Goal: Information Seeking & Learning: Learn about a topic

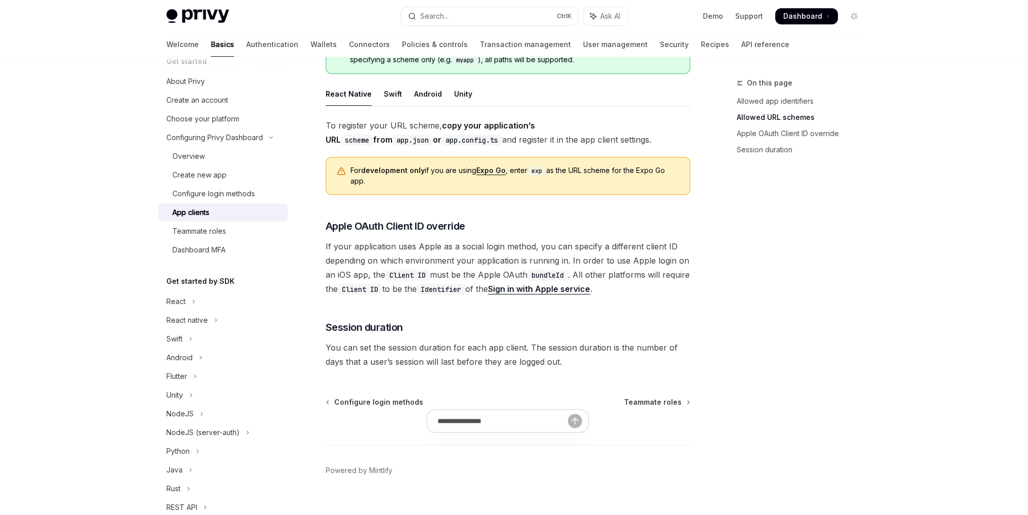
scroll to position [714, 0]
click at [247, 152] on div "Overview" at bounding box center [226, 156] width 109 height 12
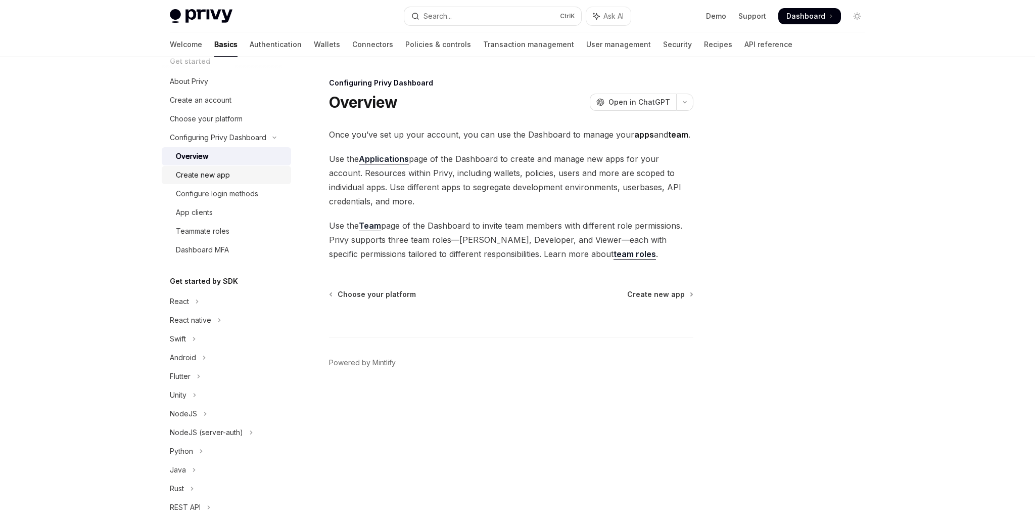
click at [213, 174] on div "Create new app" at bounding box center [203, 175] width 54 height 12
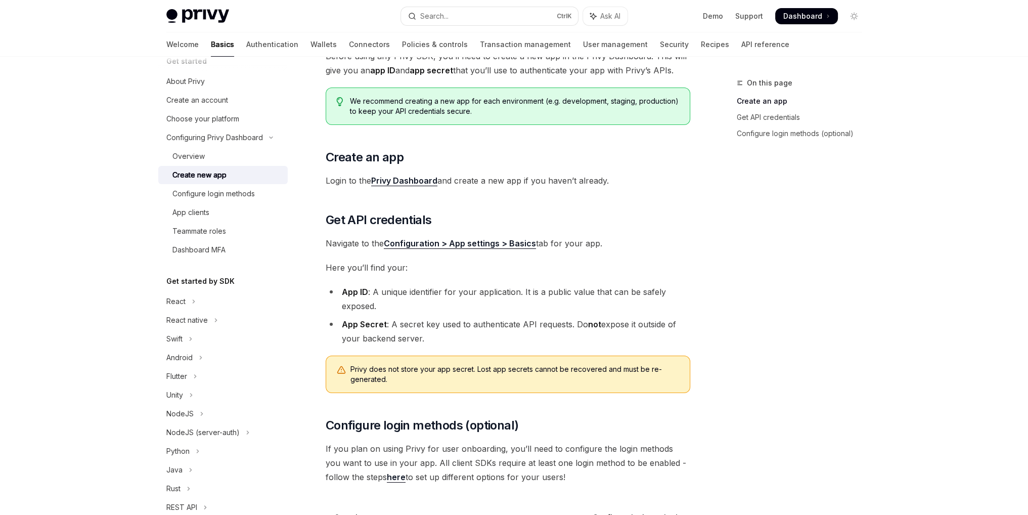
scroll to position [210, 0]
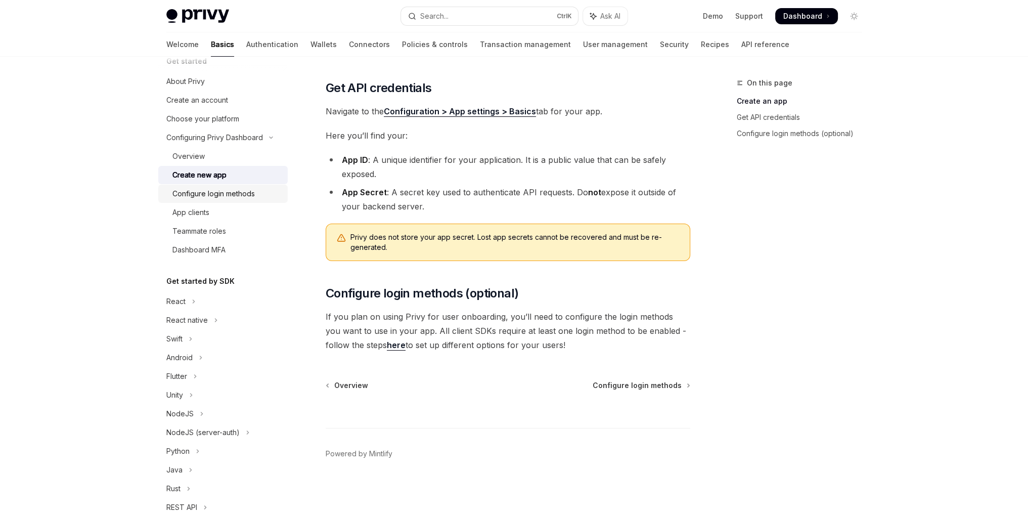
click at [228, 188] on div "Configure login methods" at bounding box center [213, 194] width 82 height 12
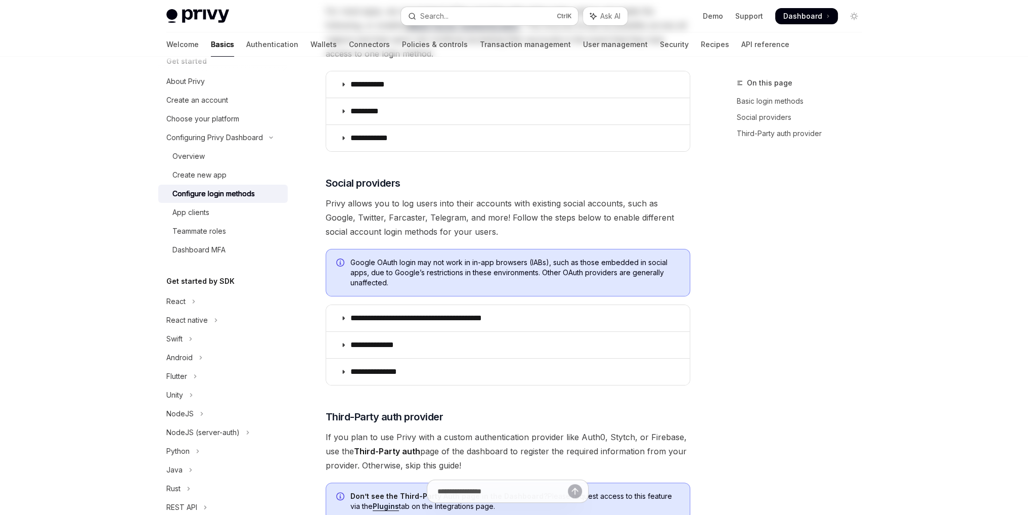
type textarea "*"
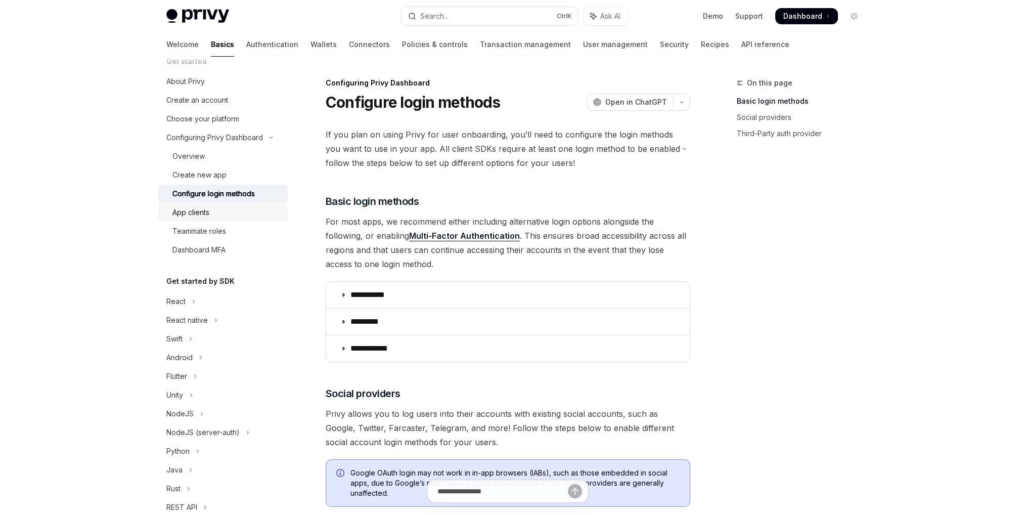
click at [224, 208] on div "App clients" at bounding box center [226, 212] width 109 height 12
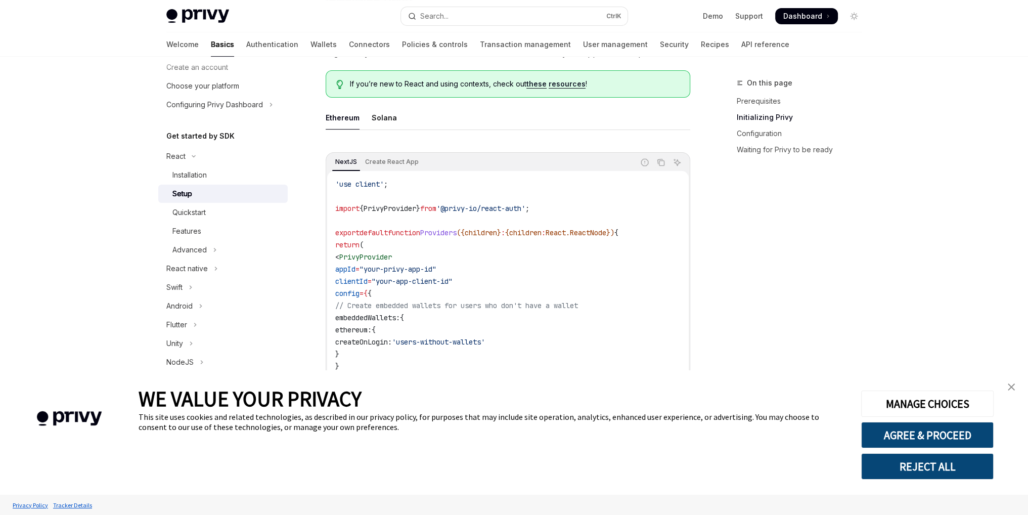
scroll to position [276, 0]
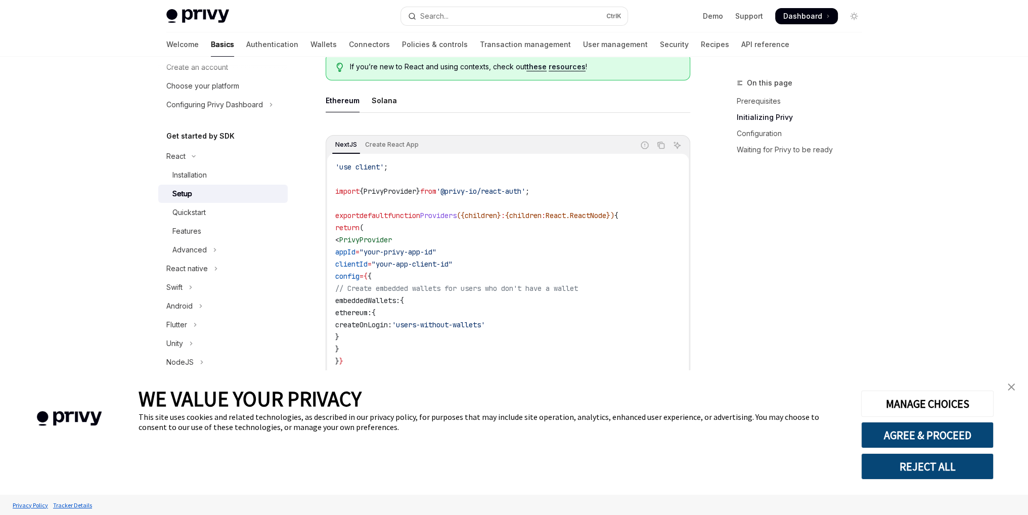
click at [1011, 383] on img "close banner" at bounding box center [1011, 386] width 7 height 7
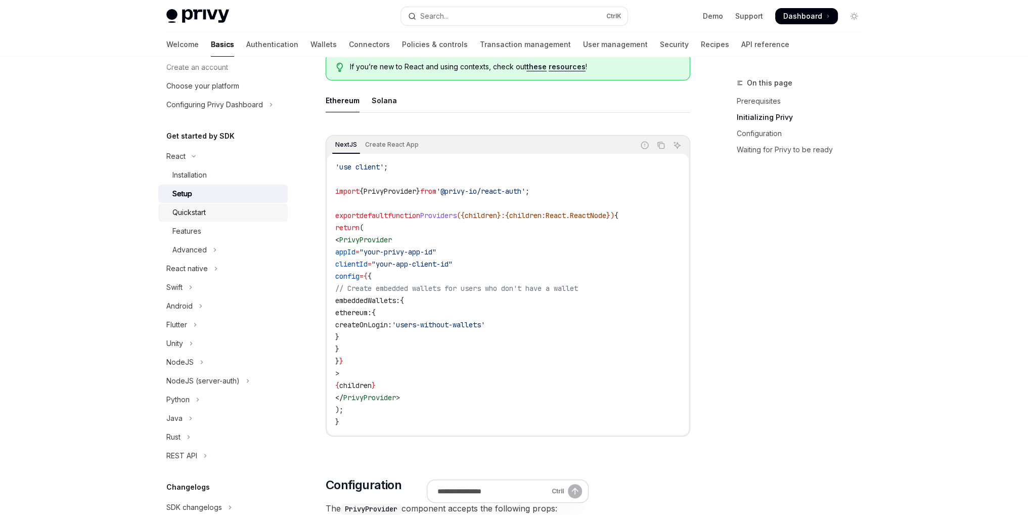
click at [209, 215] on div "Quickstart" at bounding box center [226, 212] width 109 height 12
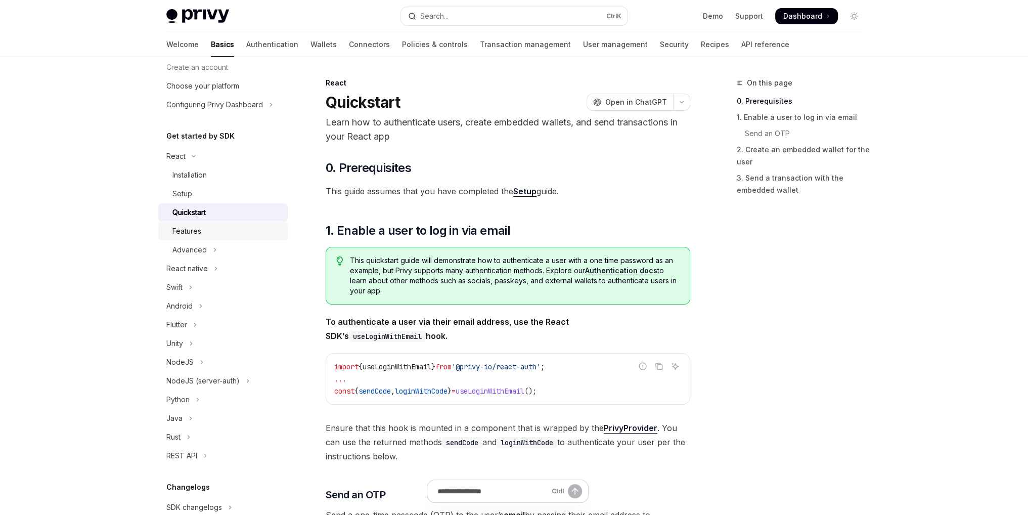
click at [210, 228] on div "Features" at bounding box center [226, 231] width 109 height 12
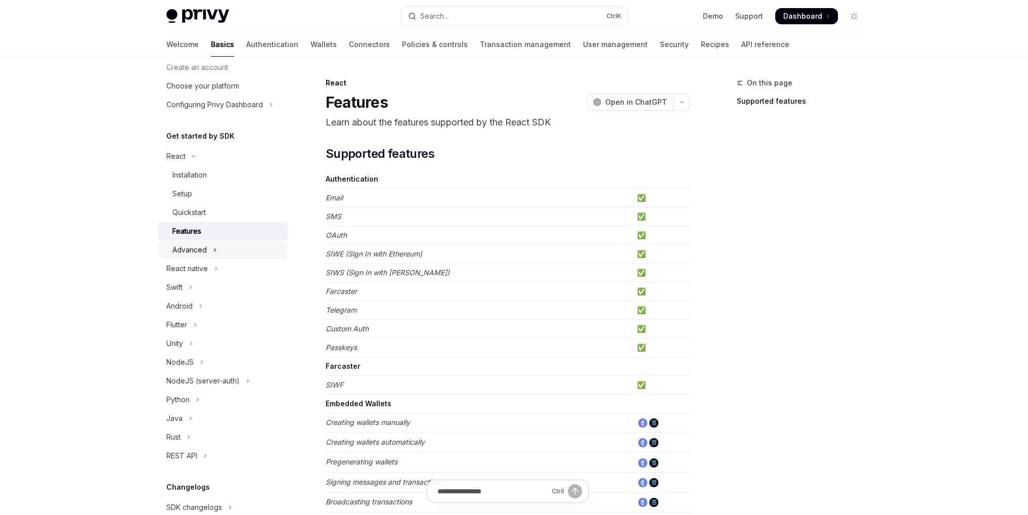
click at [205, 251] on div "Advanced" at bounding box center [189, 250] width 34 height 12
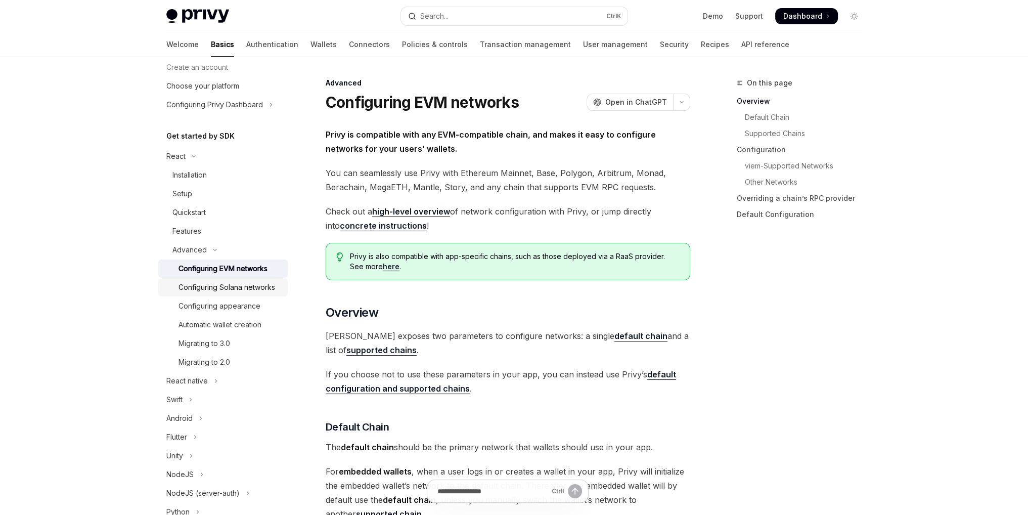
click at [246, 286] on div "Configuring Solana networks" at bounding box center [226, 287] width 97 height 12
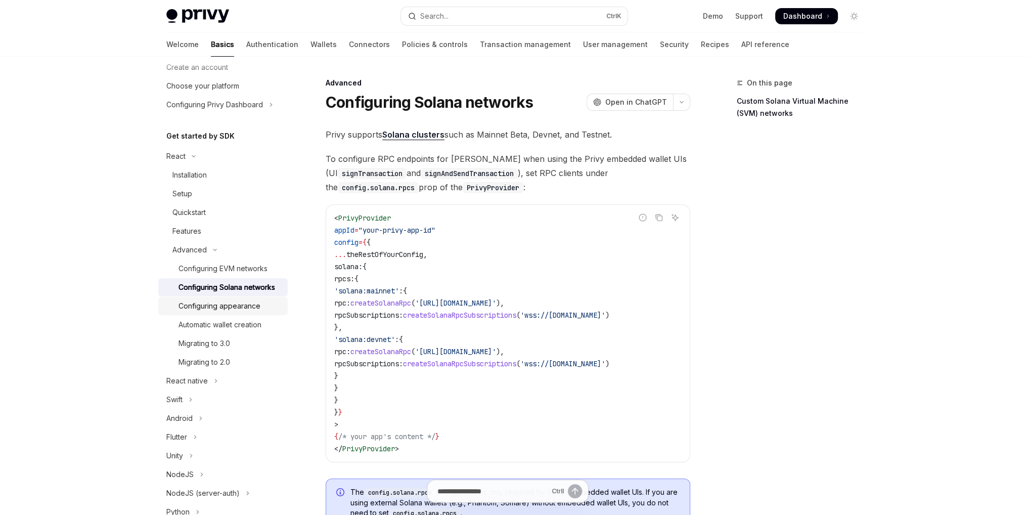
click at [249, 312] on div "Configuring appearance" at bounding box center [219, 306] width 82 height 12
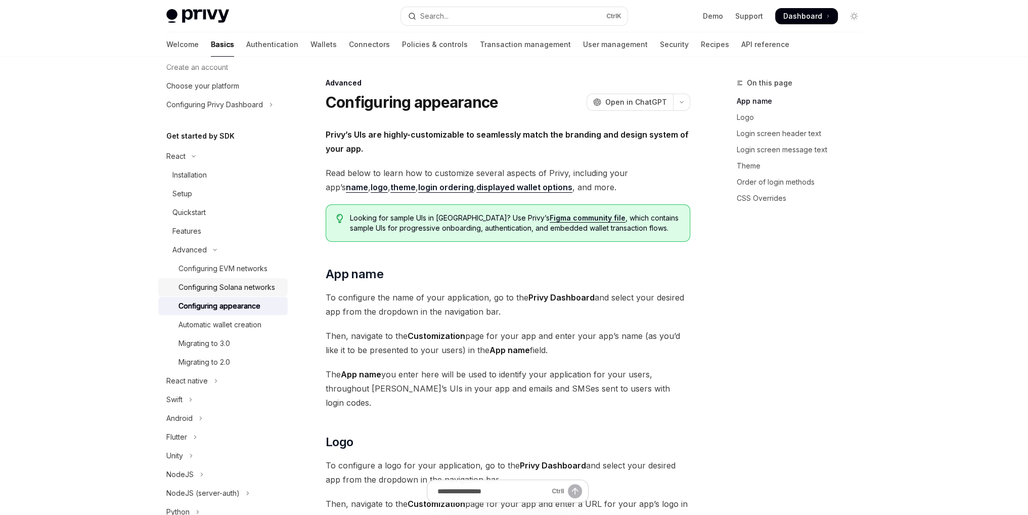
click at [248, 290] on div "Configuring Solana networks" at bounding box center [226, 287] width 97 height 12
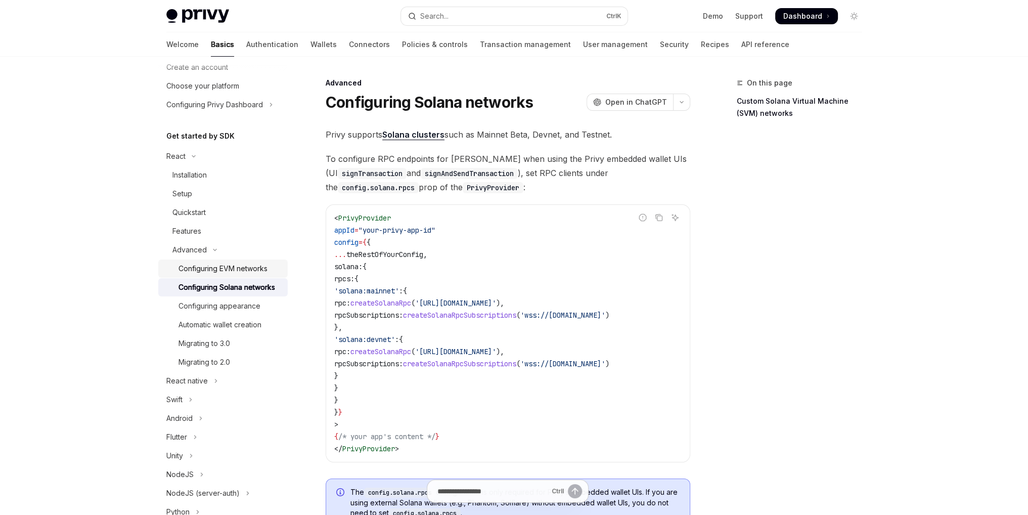
click at [251, 270] on div "Configuring EVM networks" at bounding box center [222, 268] width 89 height 12
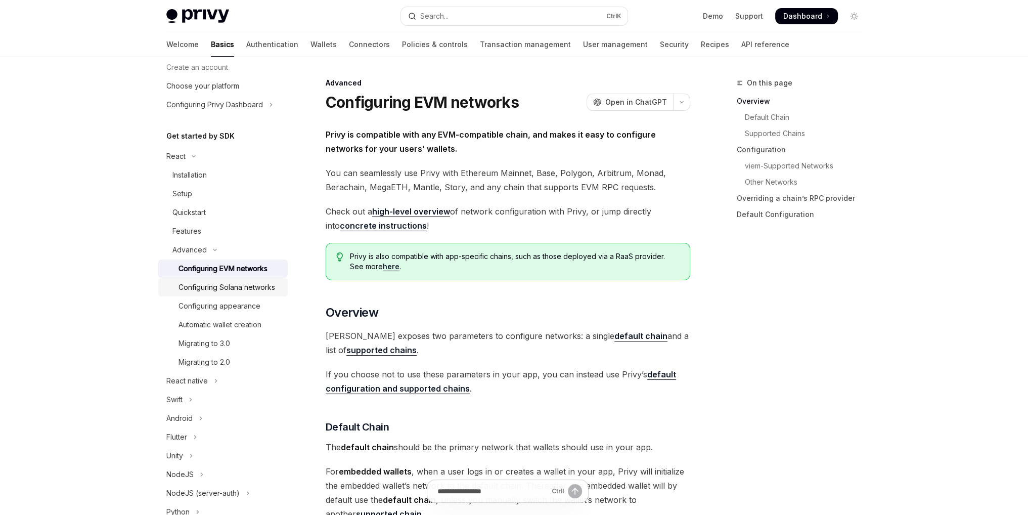
click at [241, 288] on div "Configuring Solana networks" at bounding box center [226, 287] width 97 height 12
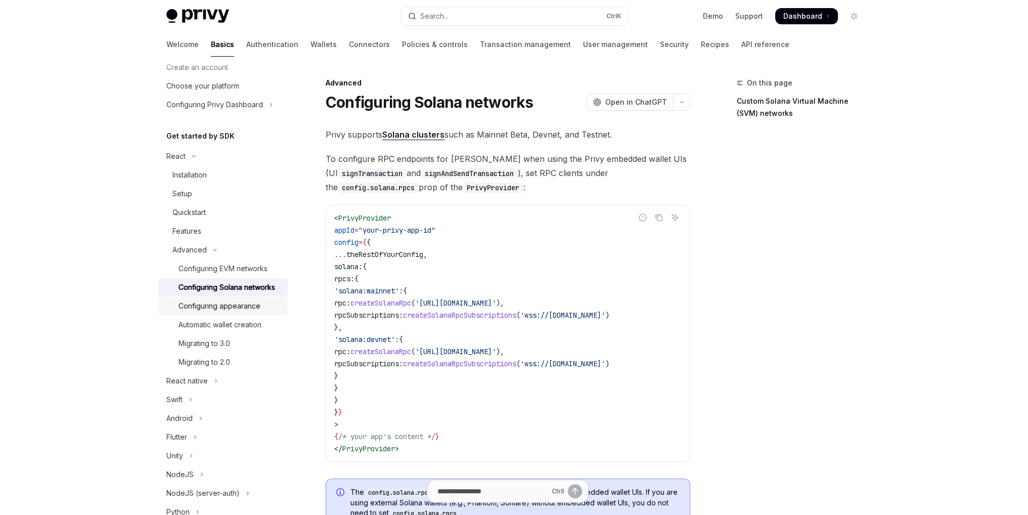
click at [240, 312] on div "Configuring appearance" at bounding box center [219, 306] width 82 height 12
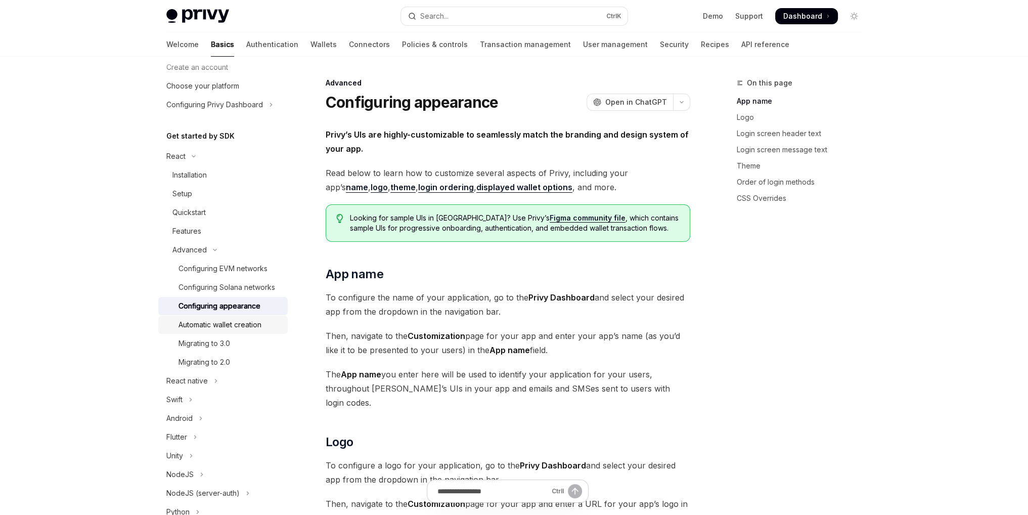
click at [238, 331] on div "Automatic wallet creation" at bounding box center [219, 325] width 83 height 12
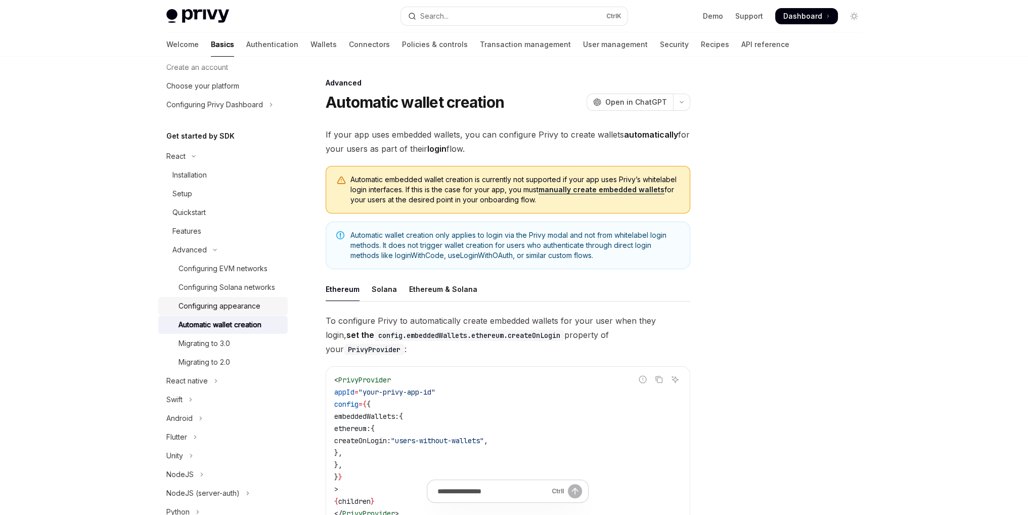
click at [243, 312] on div "Configuring appearance" at bounding box center [219, 306] width 82 height 12
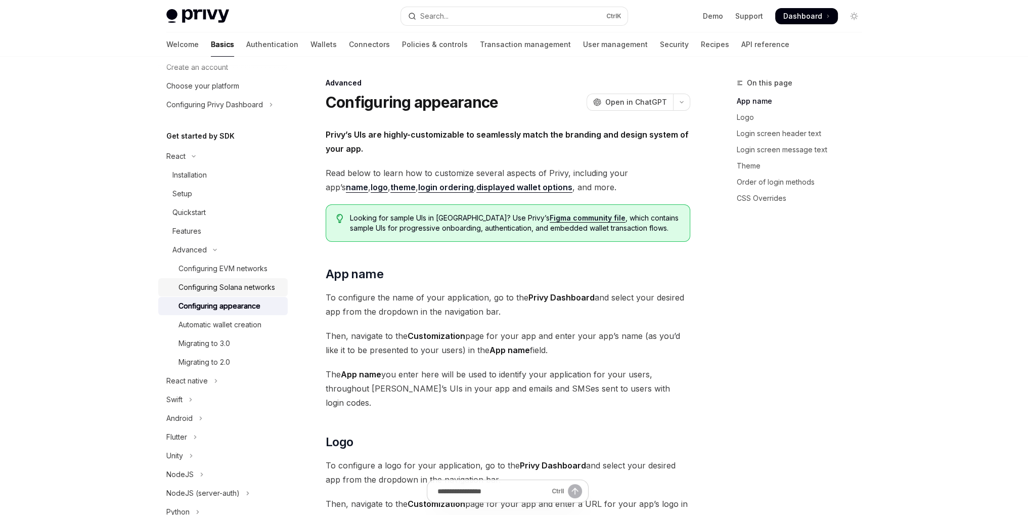
click at [238, 290] on div "Configuring Solana networks" at bounding box center [226, 287] width 97 height 12
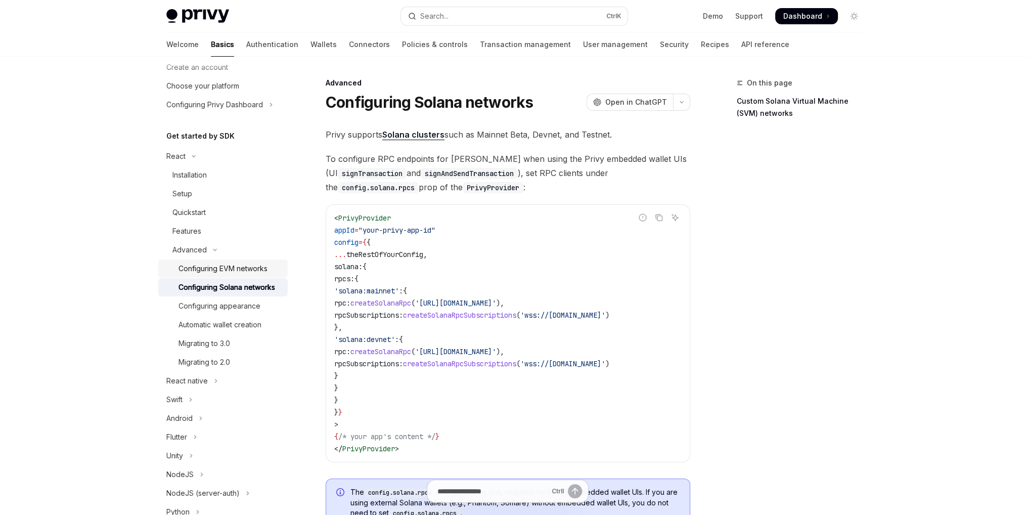
click at [247, 261] on link "Configuring EVM networks" at bounding box center [222, 268] width 129 height 18
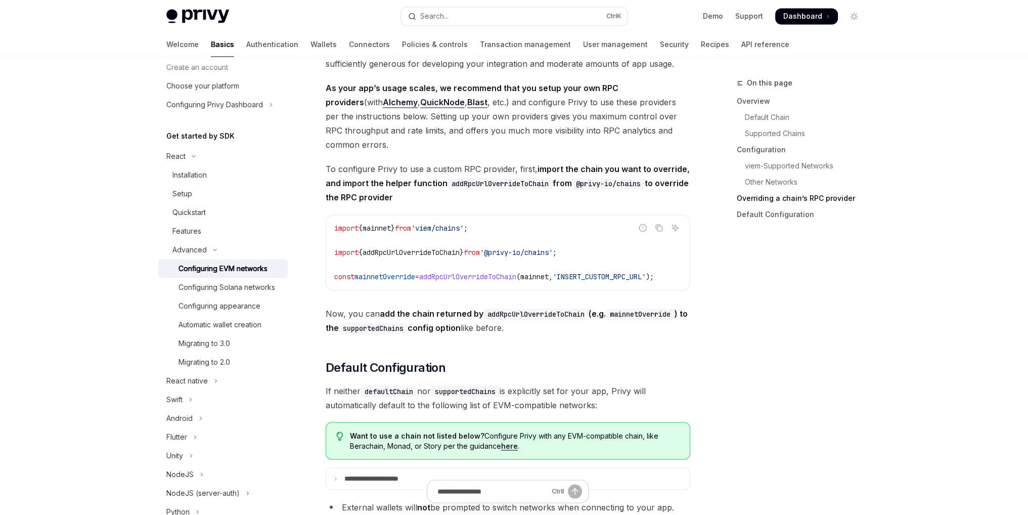
scroll to position [2225, 0]
click at [195, 174] on div "Installation" at bounding box center [189, 175] width 34 height 12
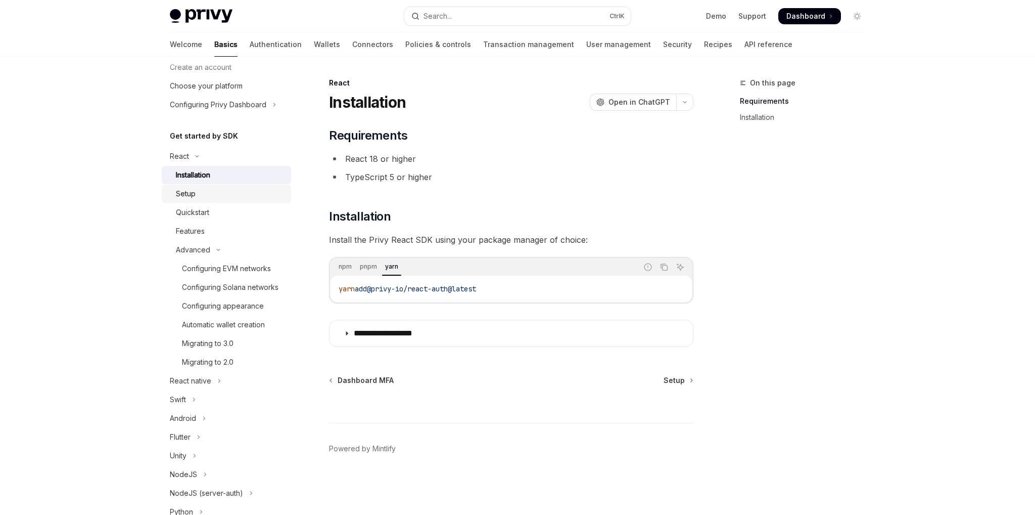
click at [199, 195] on div "Setup" at bounding box center [230, 194] width 109 height 12
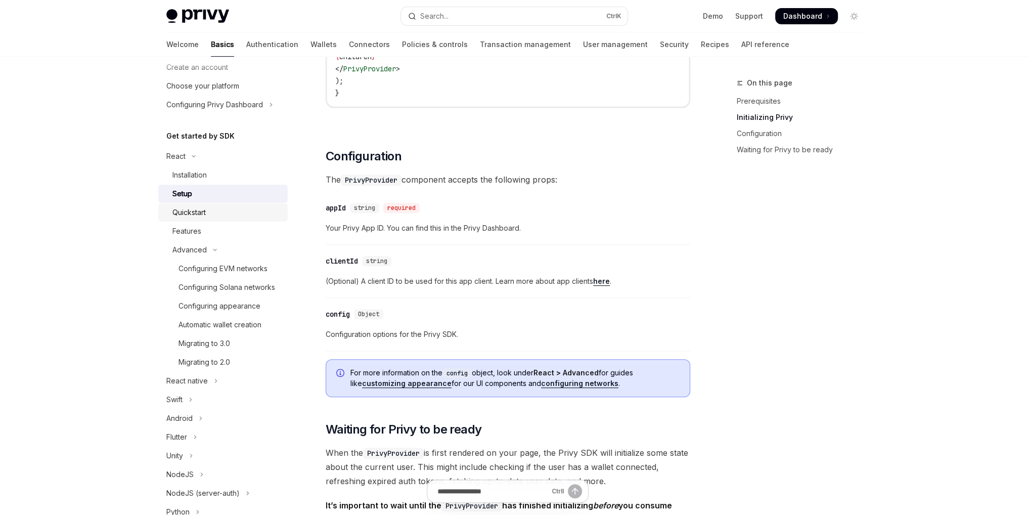
scroll to position [607, 0]
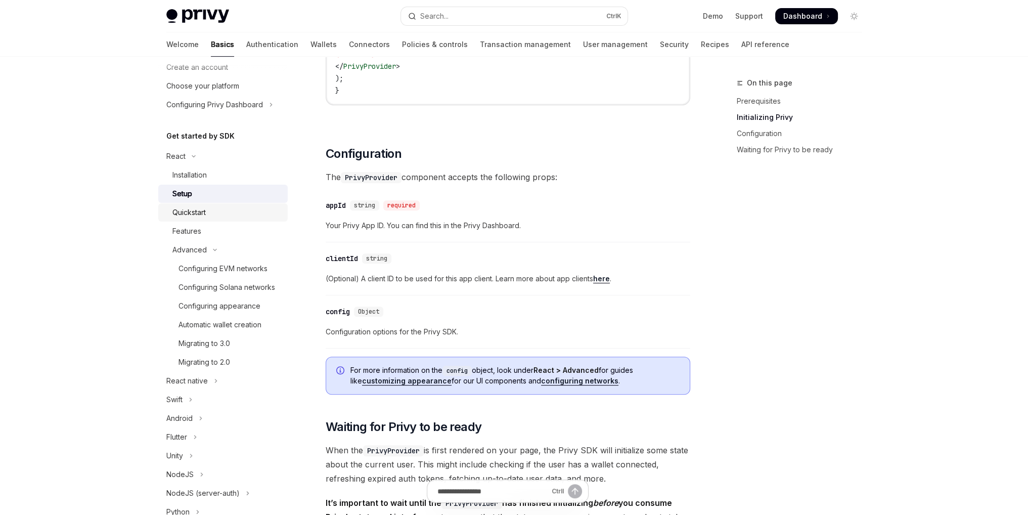
click at [208, 217] on div "Quickstart" at bounding box center [226, 212] width 109 height 12
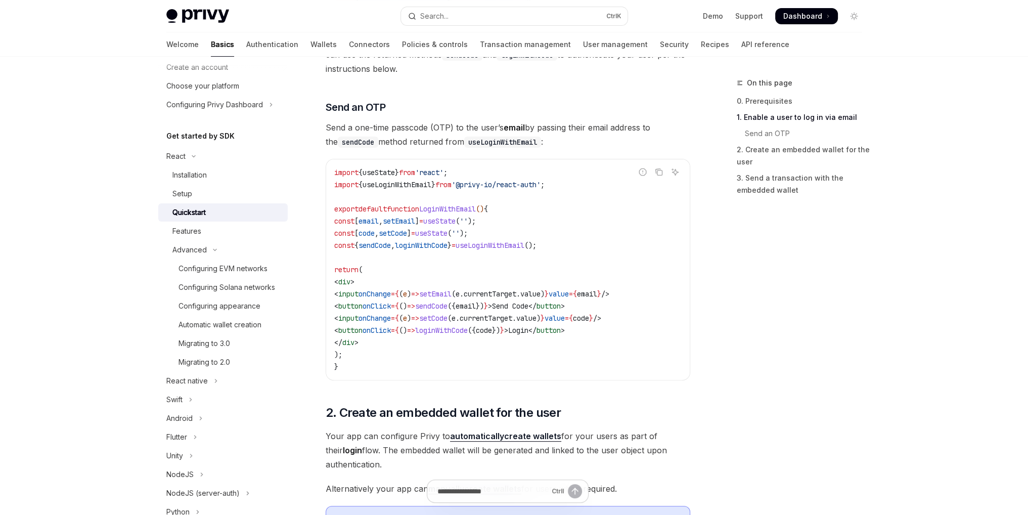
scroll to position [404, 0]
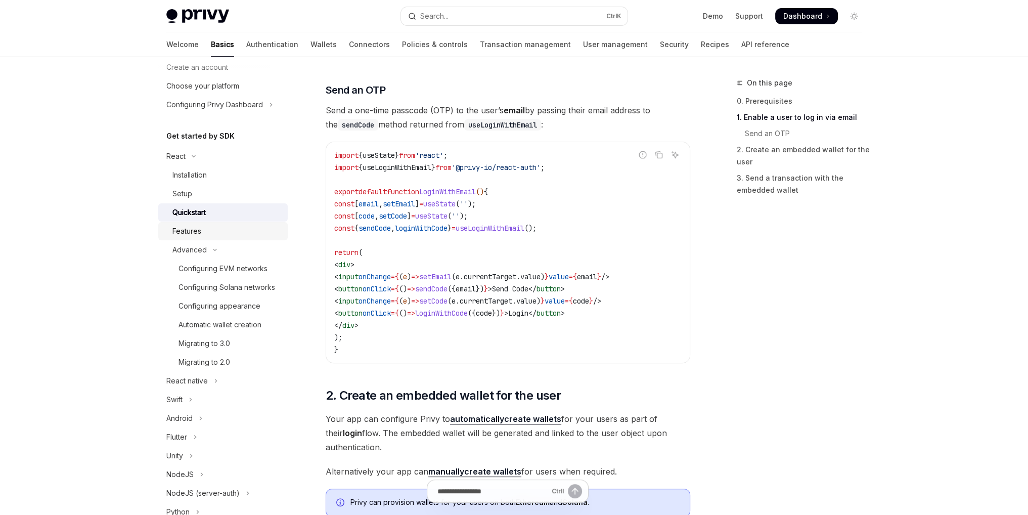
click at [214, 229] on div "Features" at bounding box center [226, 231] width 109 height 12
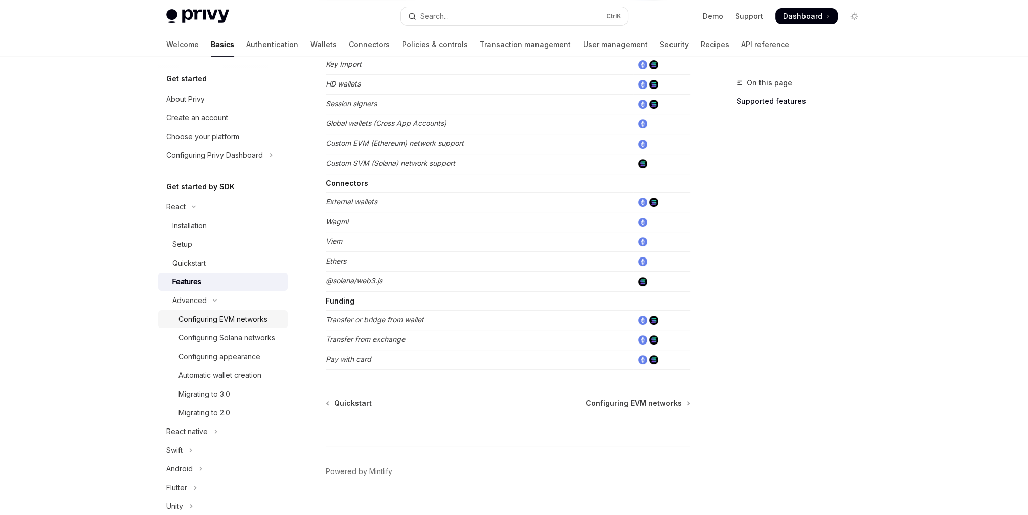
click at [218, 320] on div "Configuring EVM networks" at bounding box center [222, 319] width 89 height 12
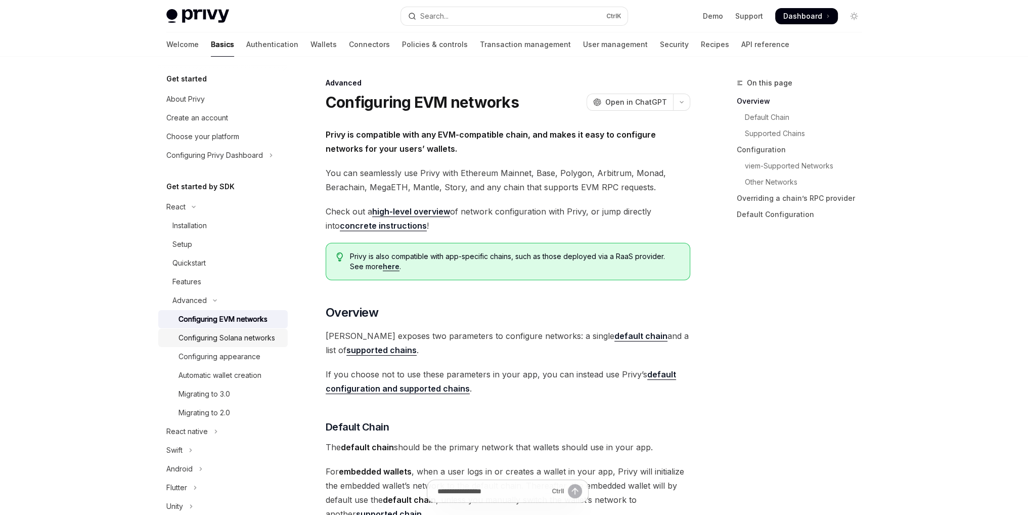
click at [227, 340] on div "Configuring Solana networks" at bounding box center [226, 338] width 97 height 12
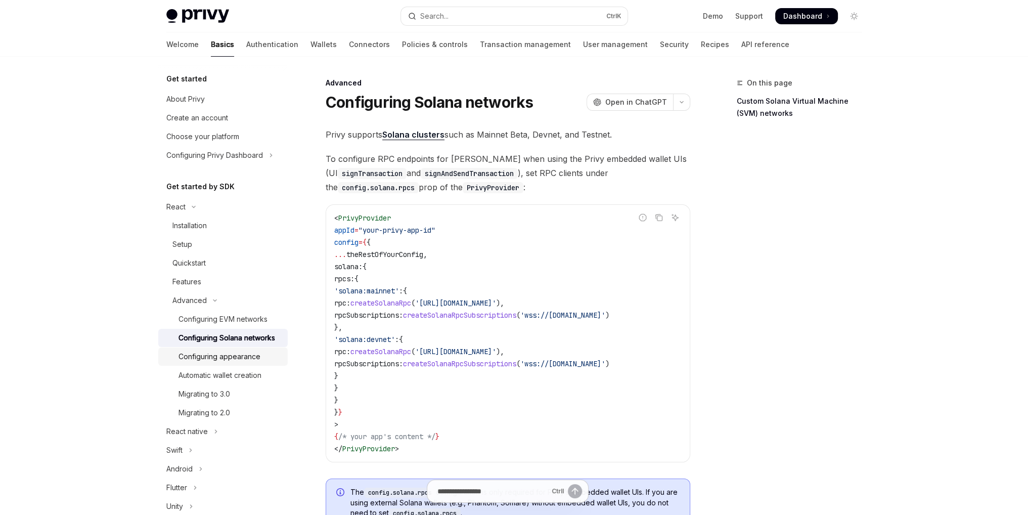
click at [232, 363] on div "Configuring appearance" at bounding box center [219, 356] width 82 height 12
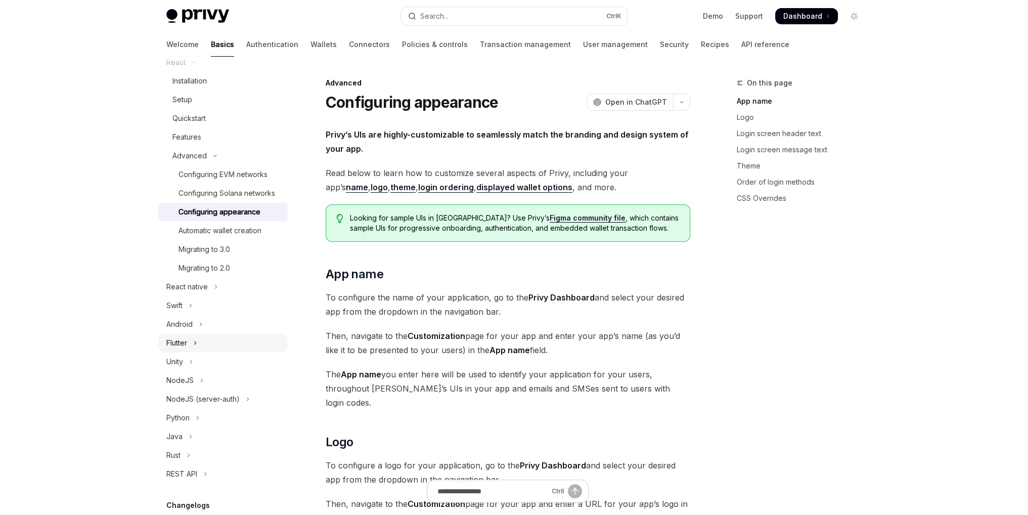
scroll to position [152, 0]
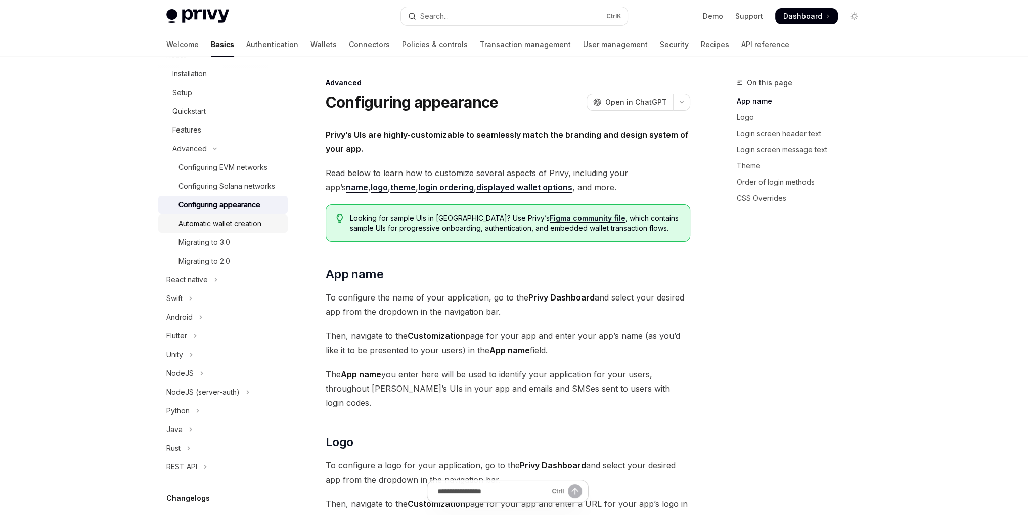
click at [259, 230] on div "Automatic wallet creation" at bounding box center [219, 223] width 83 height 12
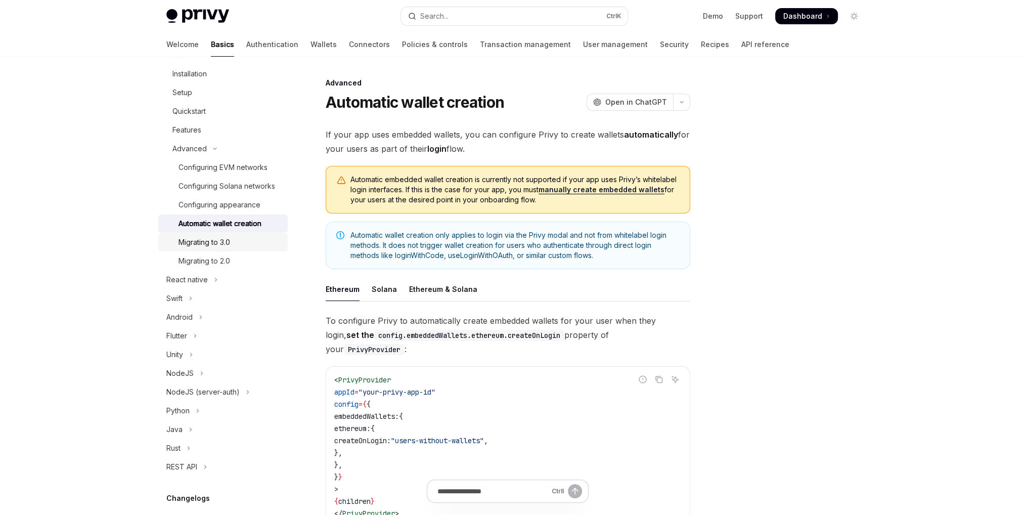
click at [232, 248] on div "Migrating to 3.0" at bounding box center [229, 242] width 103 height 12
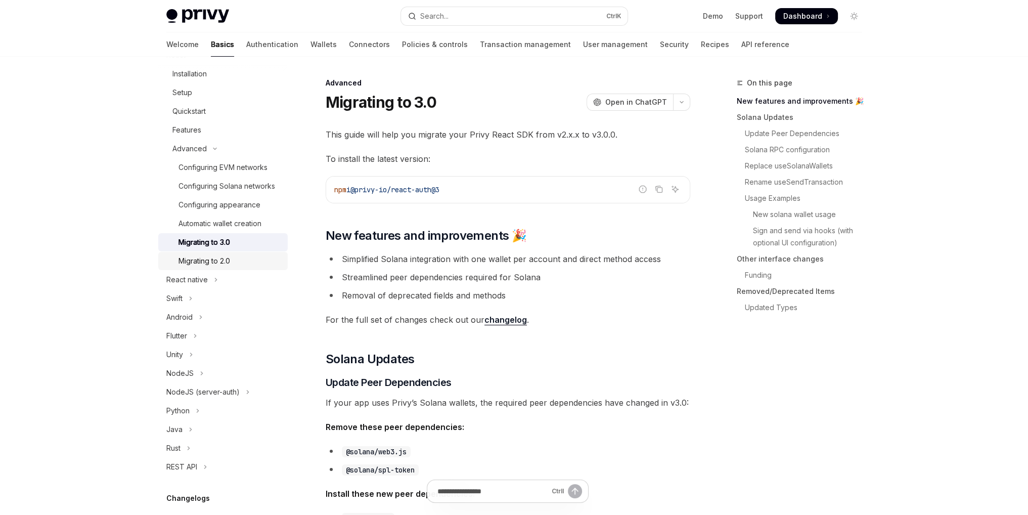
click at [225, 267] on div "Migrating to 2.0" at bounding box center [204, 261] width 52 height 12
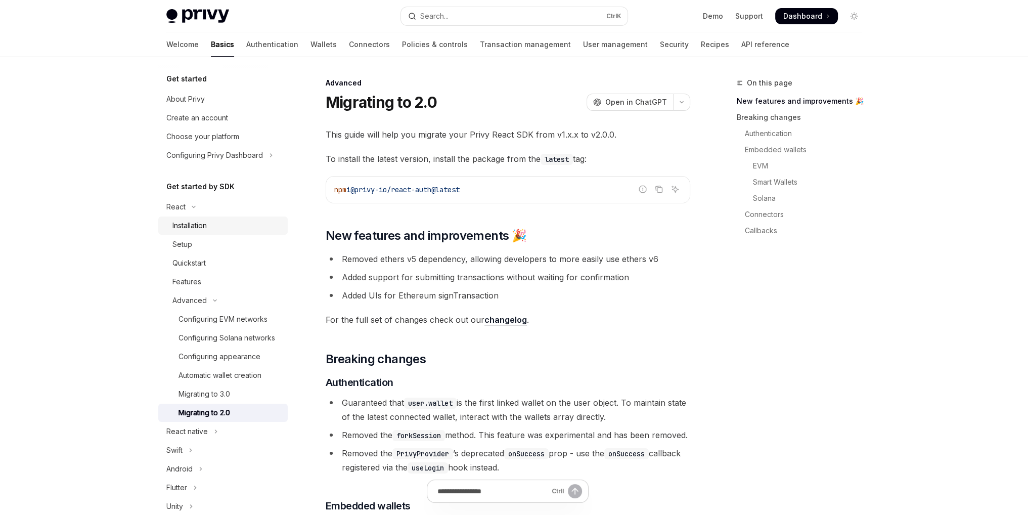
click at [200, 232] on link "Installation" at bounding box center [222, 225] width 129 height 18
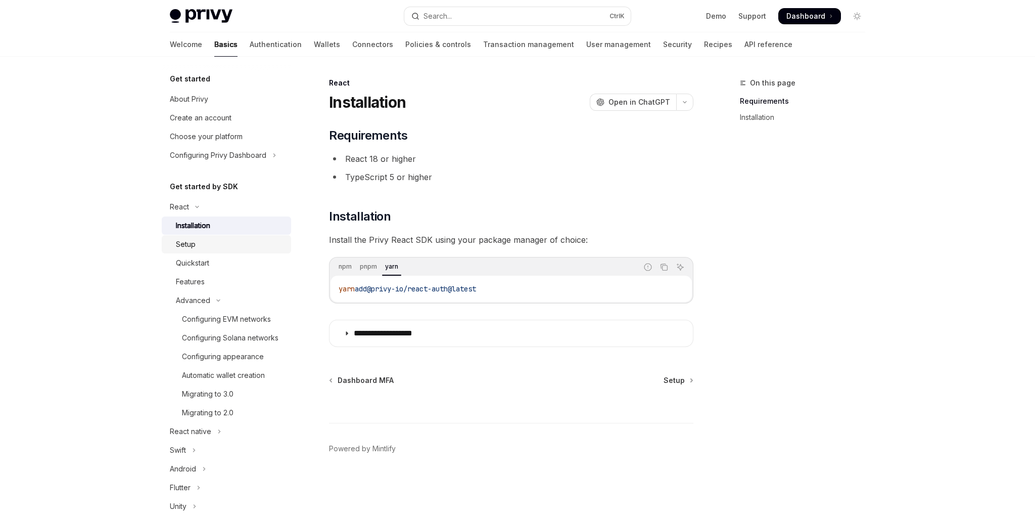
click at [211, 247] on div "Setup" at bounding box center [230, 244] width 109 height 12
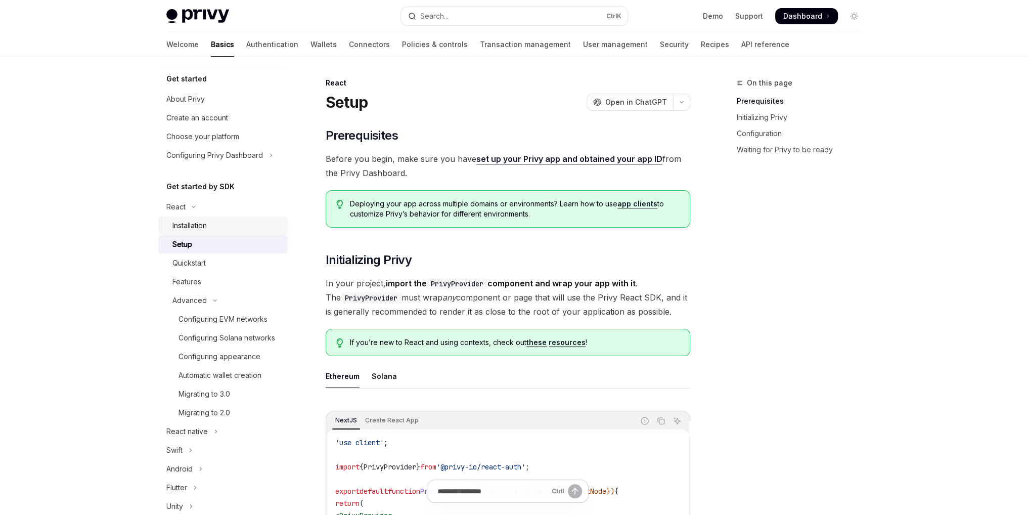
click at [210, 222] on div "Installation" at bounding box center [226, 225] width 109 height 12
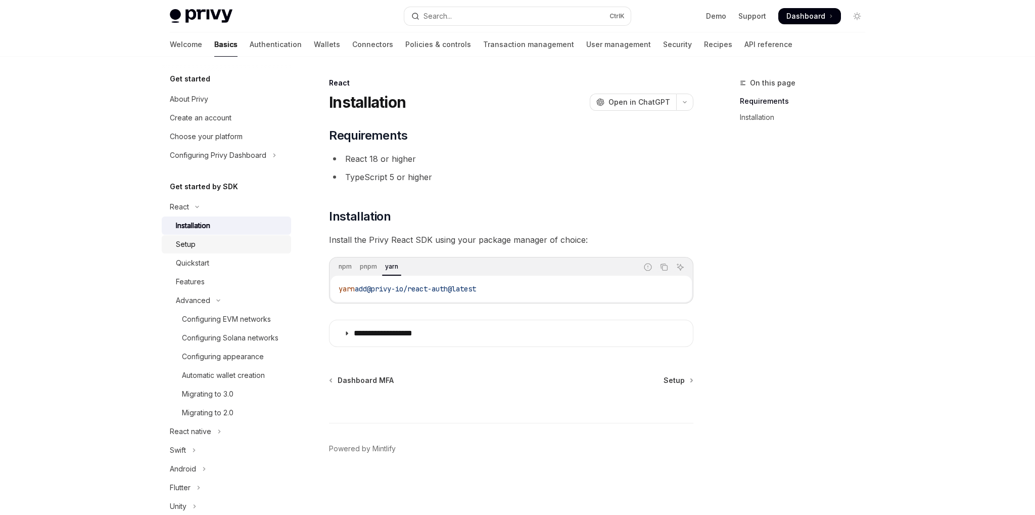
click at [218, 250] on div "Setup" at bounding box center [230, 244] width 109 height 12
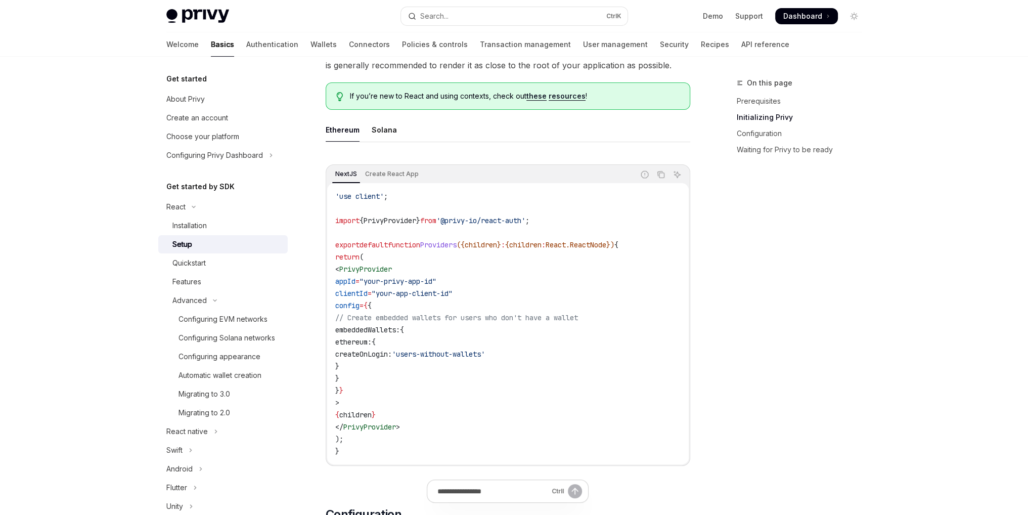
scroll to position [253, 0]
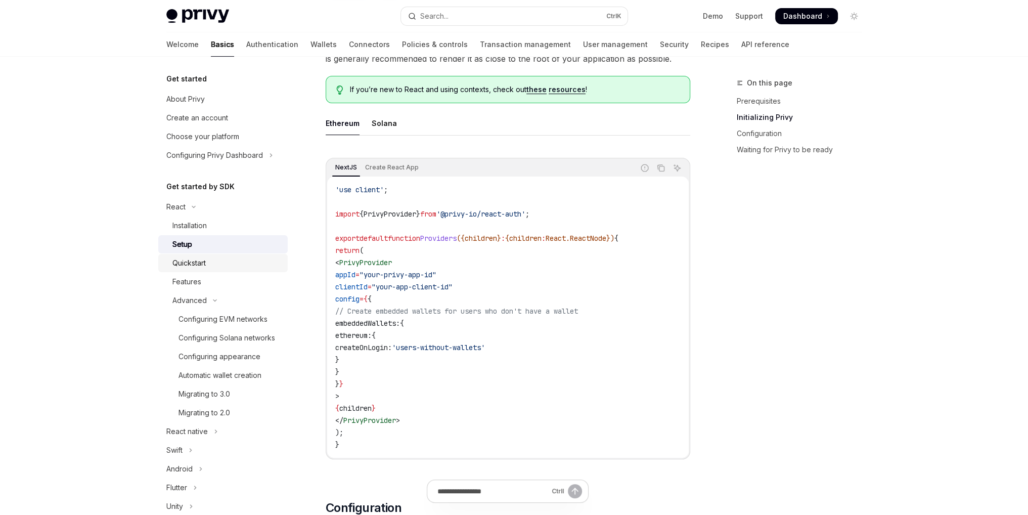
click at [229, 265] on div "Quickstart" at bounding box center [226, 263] width 109 height 12
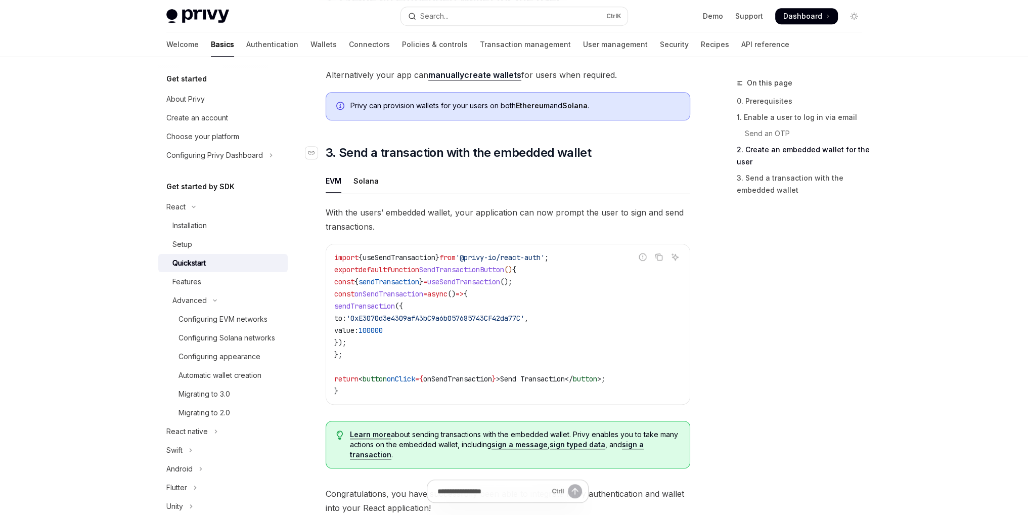
scroll to position [860, 0]
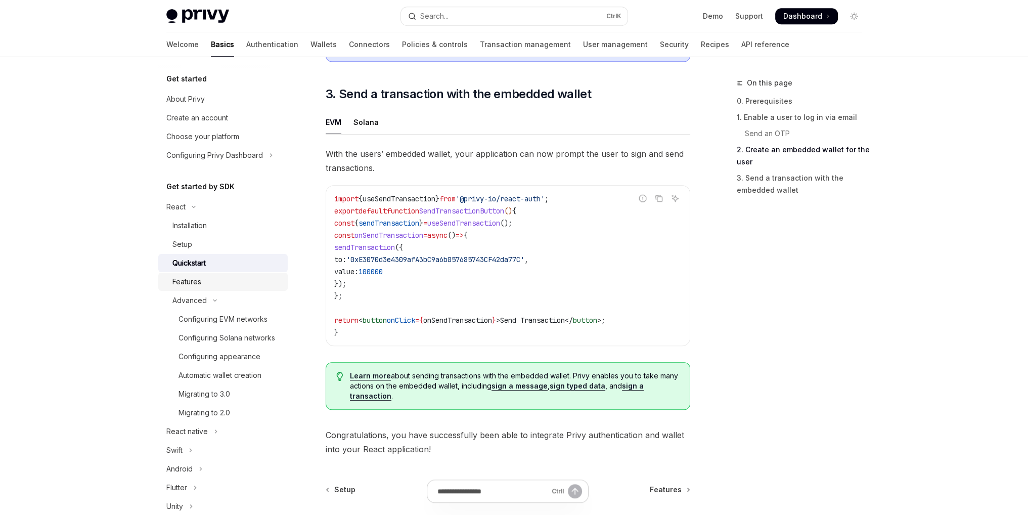
click at [201, 283] on div "Features" at bounding box center [186, 282] width 29 height 12
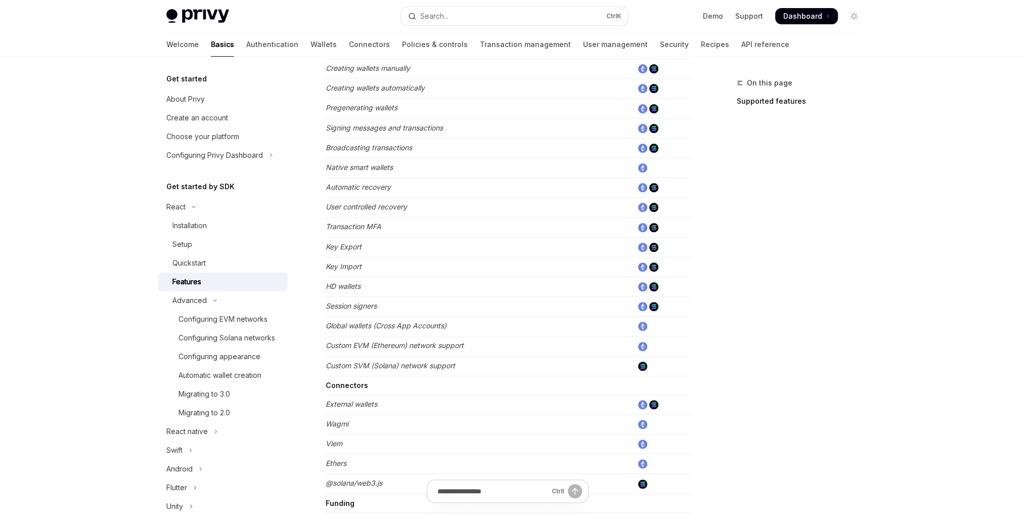
scroll to position [556, 0]
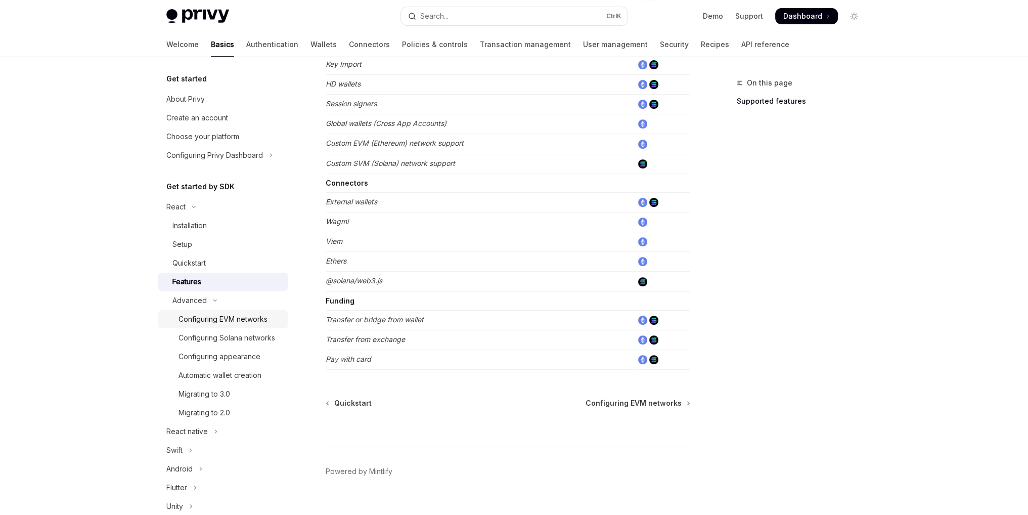
click at [246, 318] on div "Configuring EVM networks" at bounding box center [222, 319] width 89 height 12
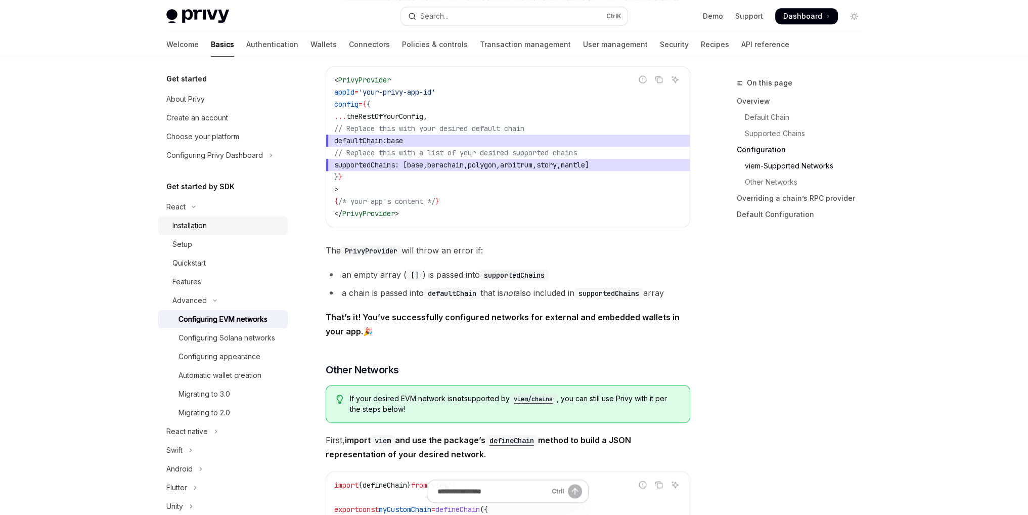
scroll to position [1365, 0]
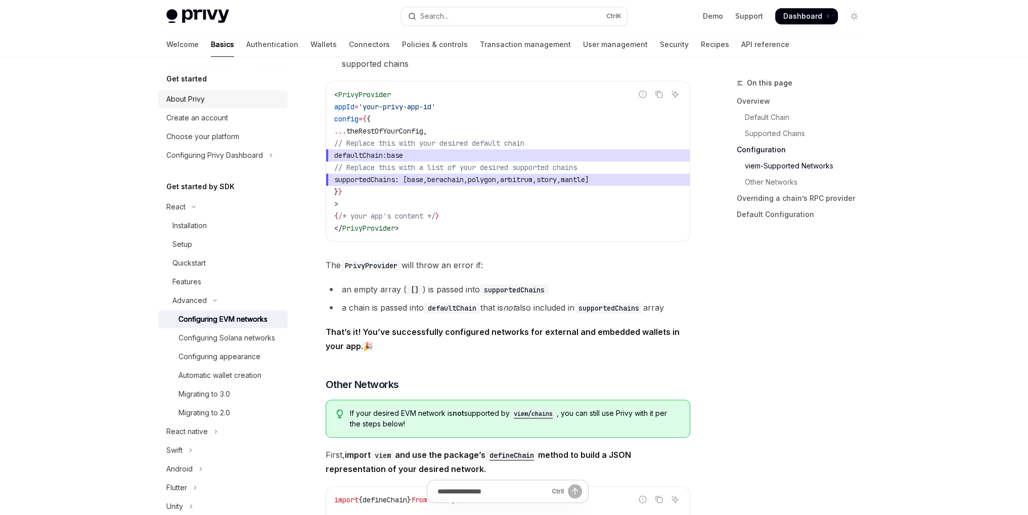
click at [210, 100] on div "About Privy" at bounding box center [223, 99] width 115 height 12
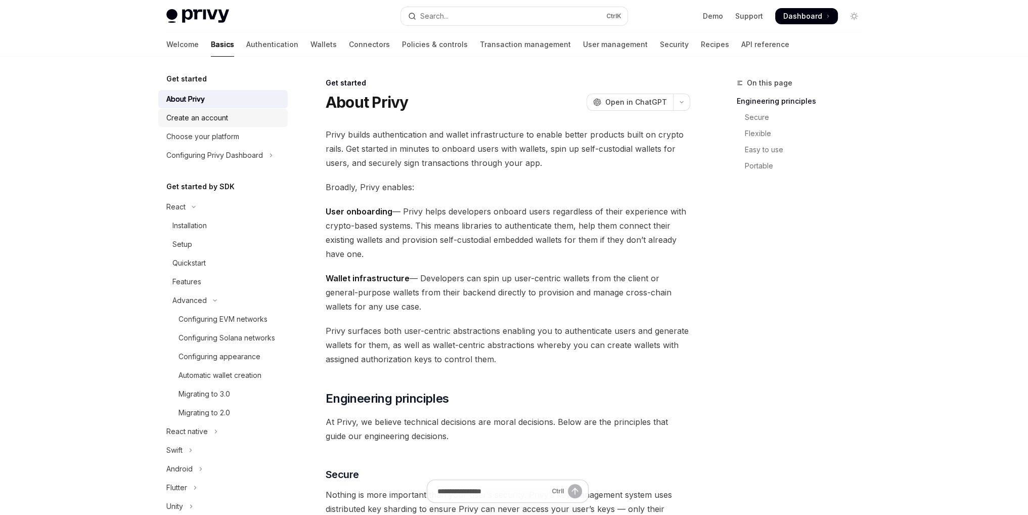
click at [220, 120] on div "Create an account" at bounding box center [197, 118] width 62 height 12
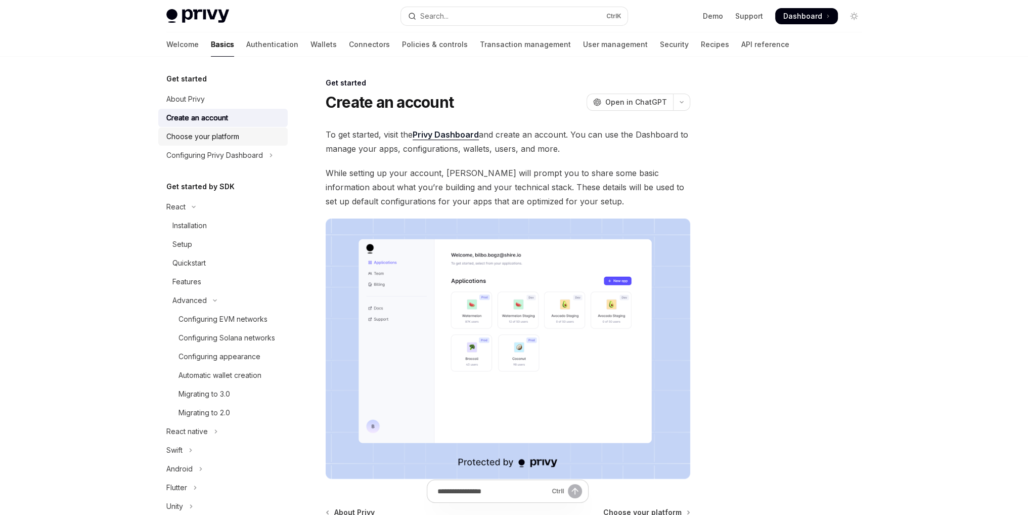
click at [231, 137] on div "Choose your platform" at bounding box center [202, 136] width 73 height 12
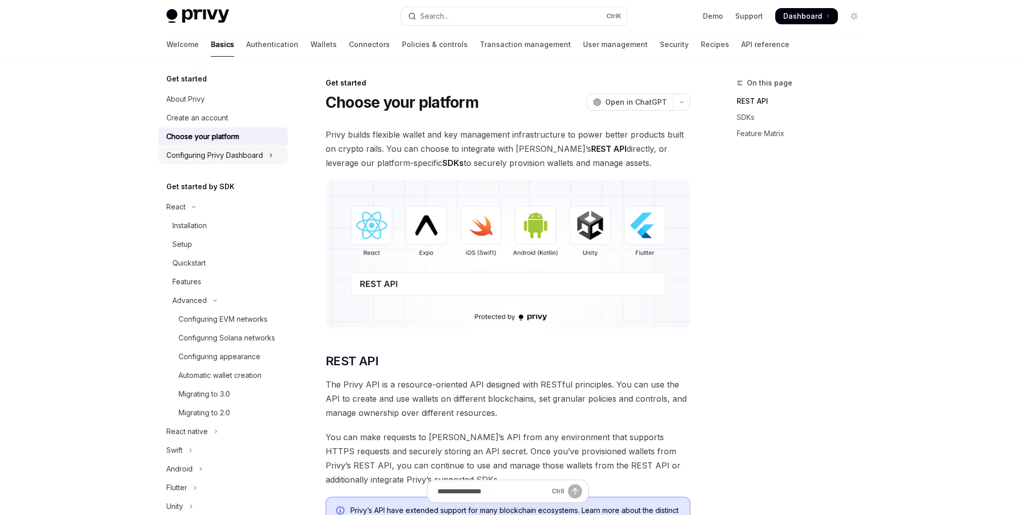
click at [242, 154] on div "Configuring Privy Dashboard" at bounding box center [214, 155] width 97 height 12
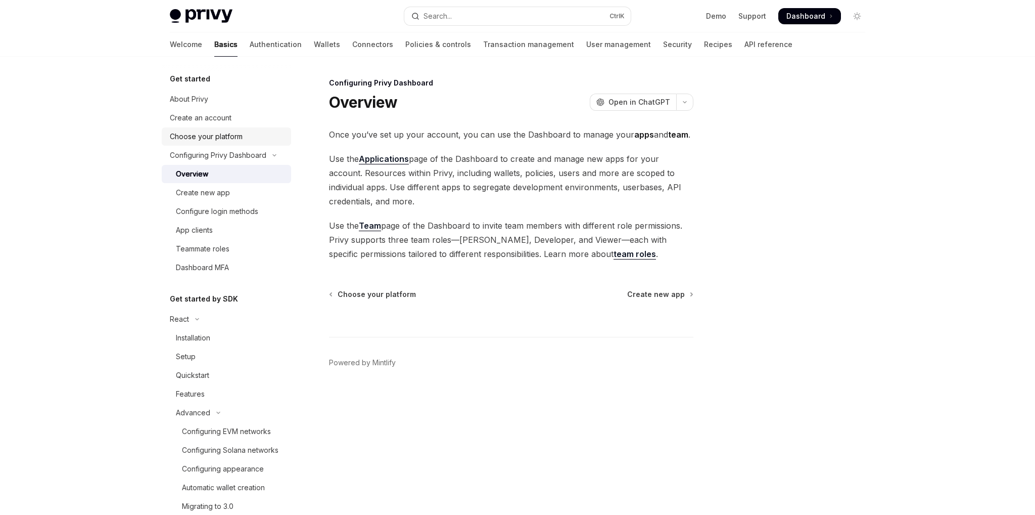
click at [247, 140] on div "Choose your platform" at bounding box center [227, 136] width 115 height 12
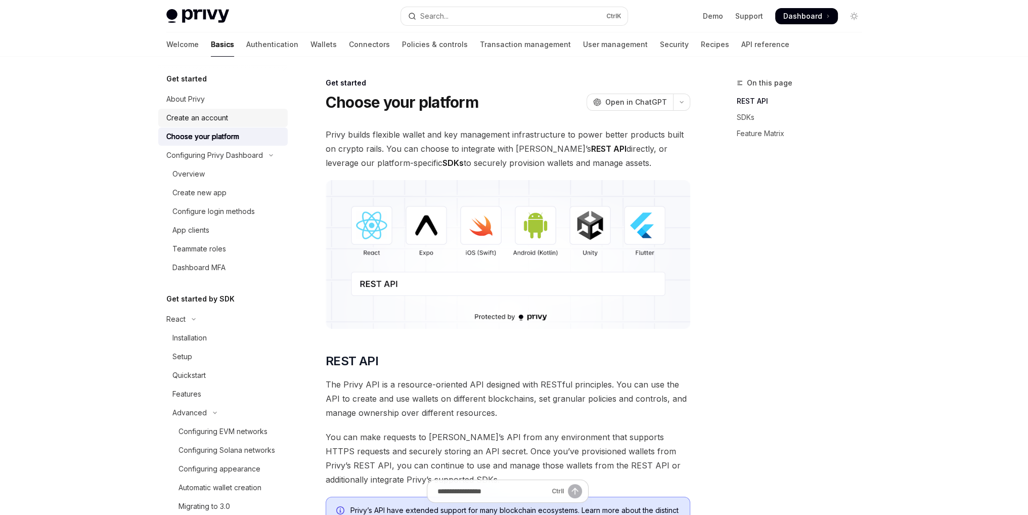
click at [233, 122] on div "Create an account" at bounding box center [223, 118] width 115 height 12
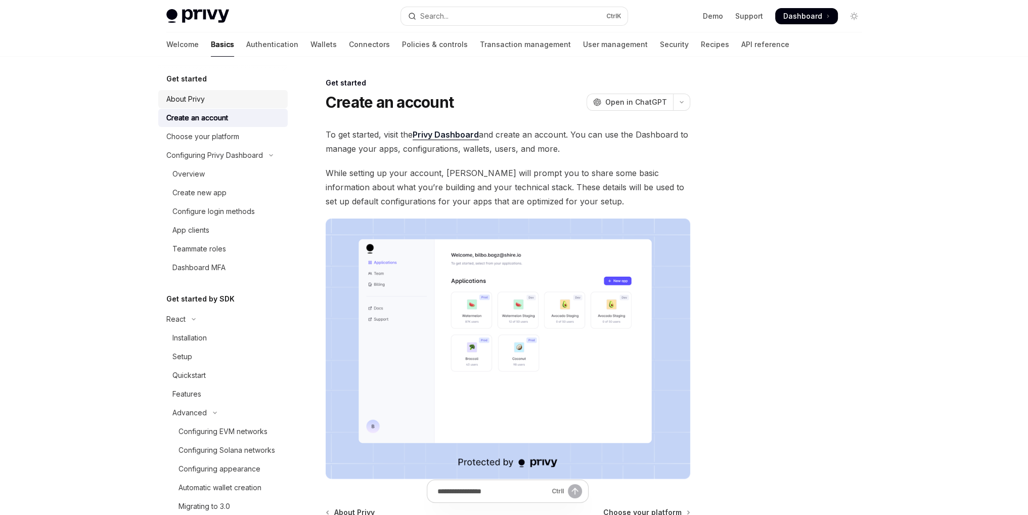
click at [210, 98] on div "About Privy" at bounding box center [223, 99] width 115 height 12
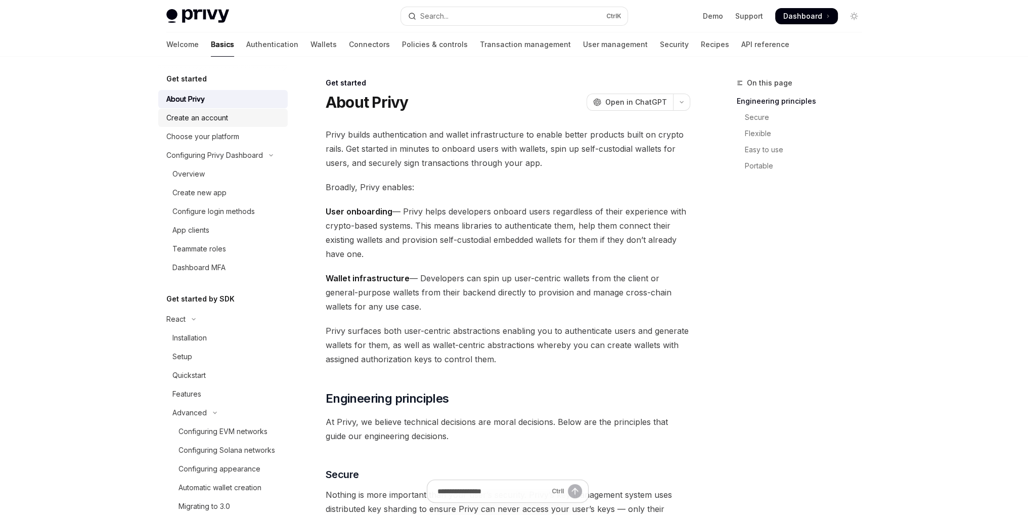
click at [234, 123] on div "Create an account" at bounding box center [223, 118] width 115 height 12
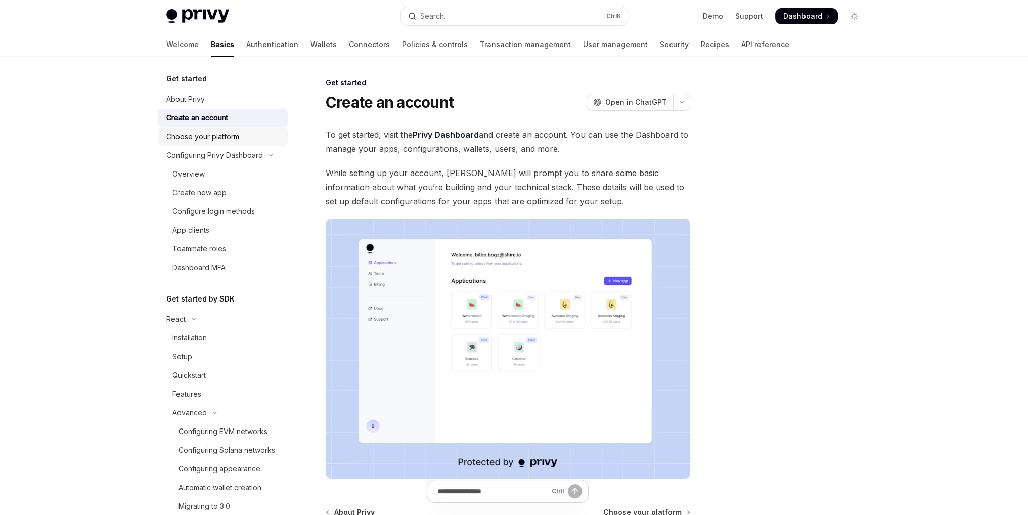
click at [234, 137] on div "Choose your platform" at bounding box center [202, 136] width 73 height 12
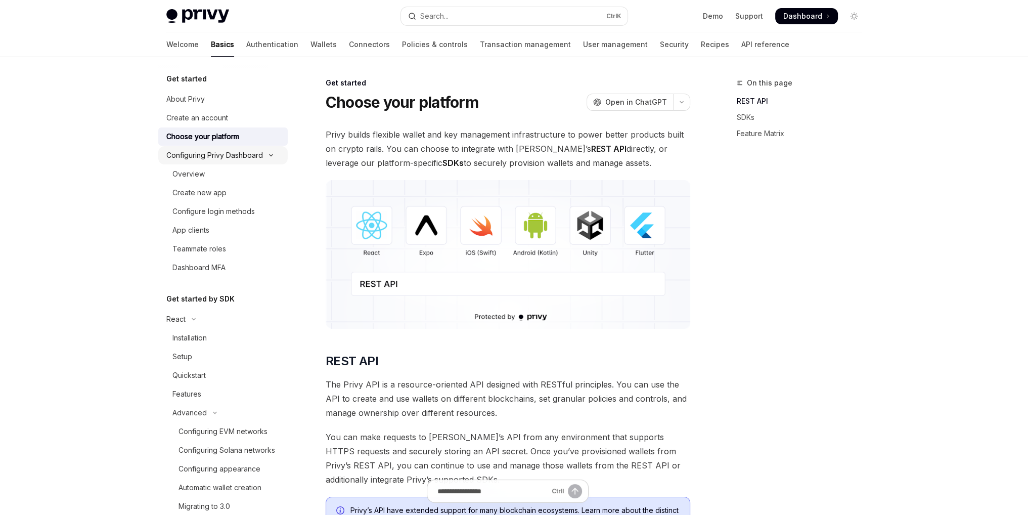
click at [242, 161] on div "Configuring Privy Dashboard" at bounding box center [214, 155] width 97 height 12
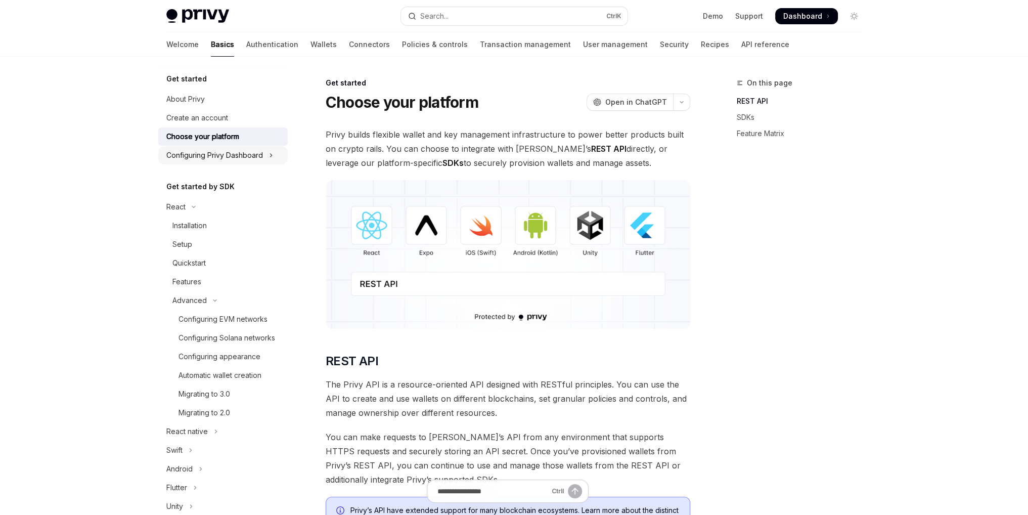
click at [241, 159] on div "Configuring Privy Dashboard" at bounding box center [214, 155] width 97 height 12
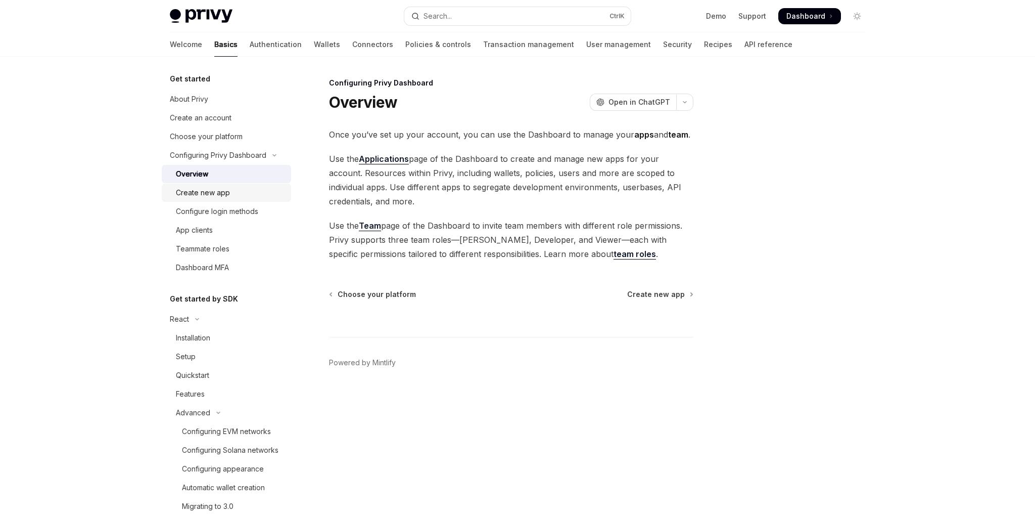
click at [227, 193] on div "Create new app" at bounding box center [203, 193] width 54 height 12
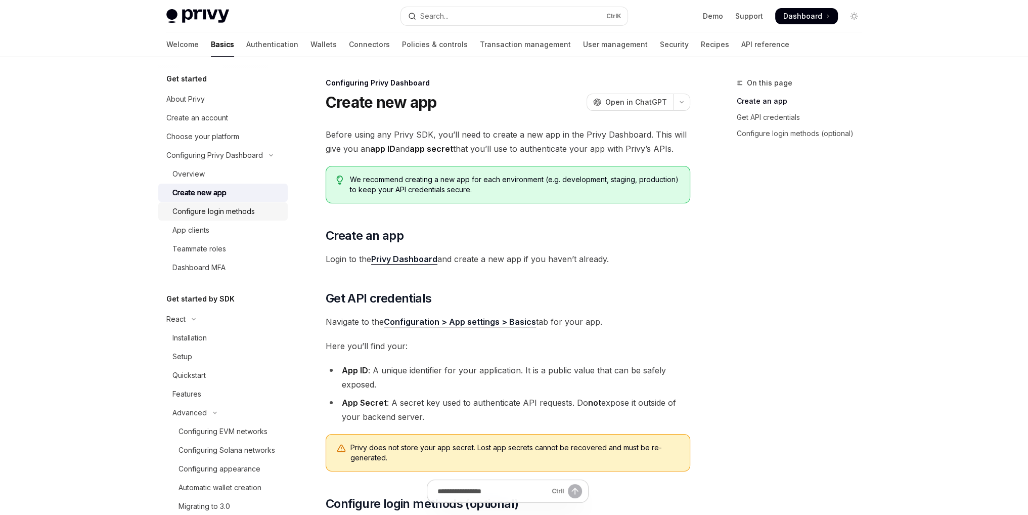
click at [229, 206] on div "Configure login methods" at bounding box center [213, 211] width 82 height 12
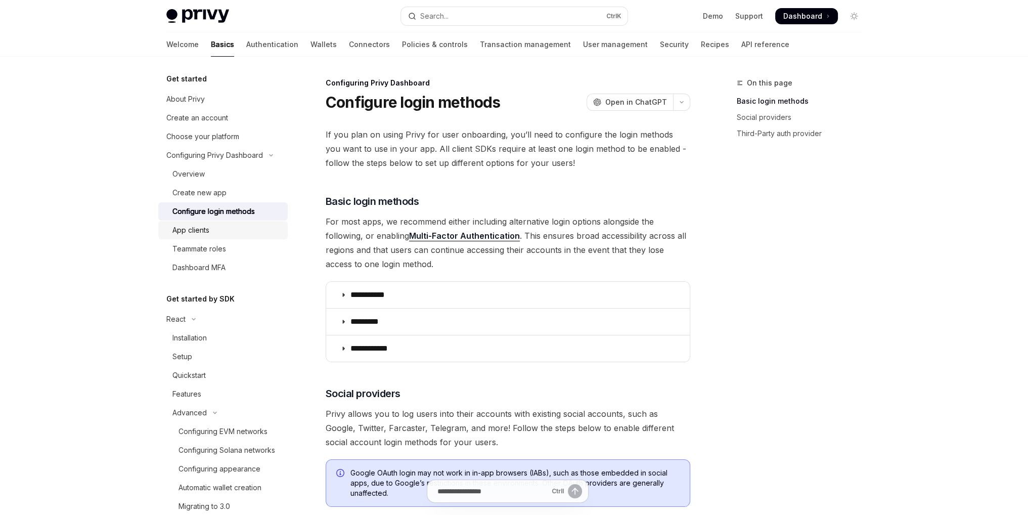
click at [219, 227] on div "App clients" at bounding box center [226, 230] width 109 height 12
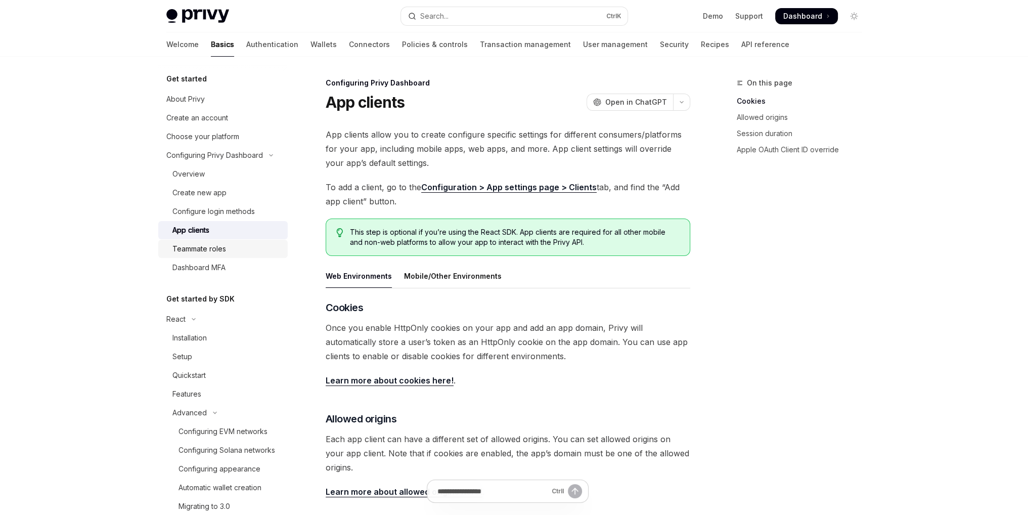
click at [224, 251] on div "Teammate roles" at bounding box center [199, 249] width 54 height 12
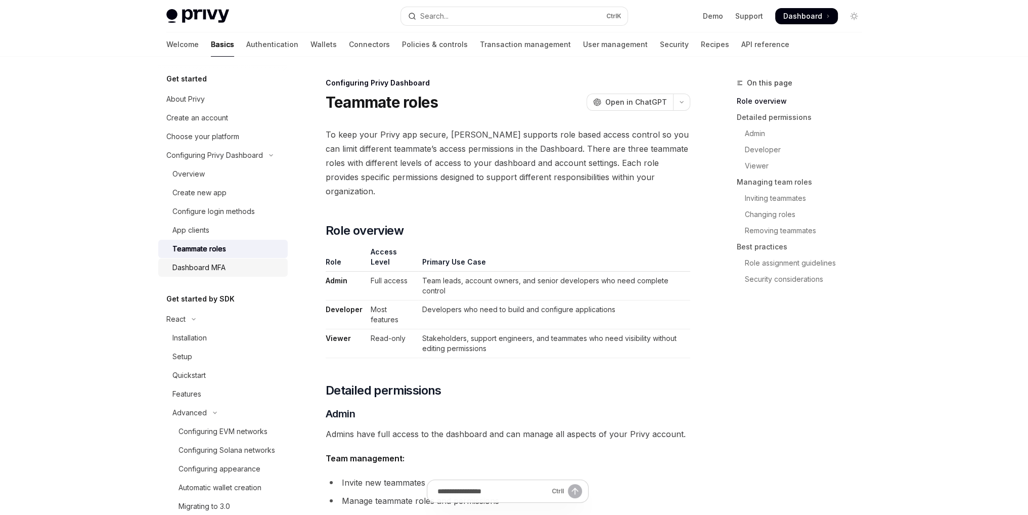
click at [230, 273] on div "Dashboard MFA" at bounding box center [226, 267] width 109 height 12
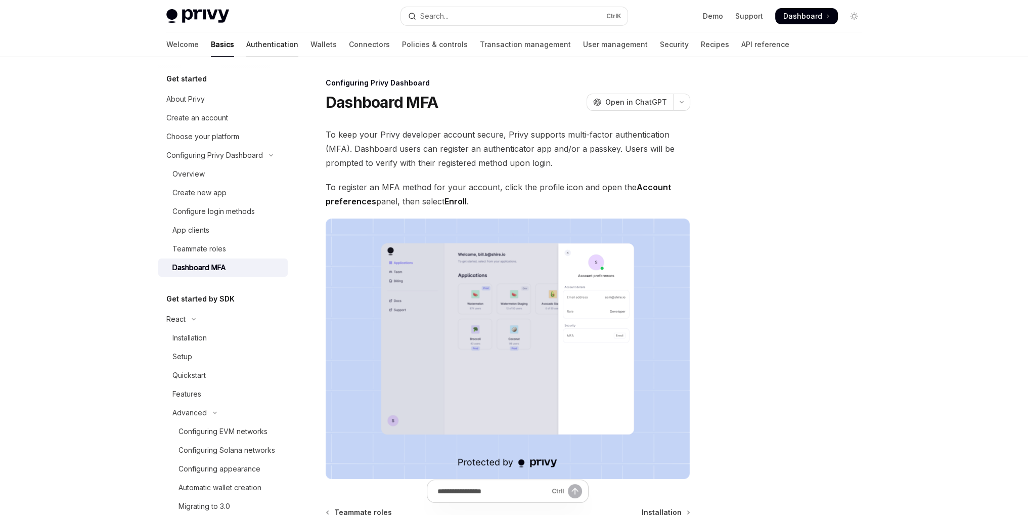
click at [246, 50] on link "Authentication" at bounding box center [272, 44] width 52 height 24
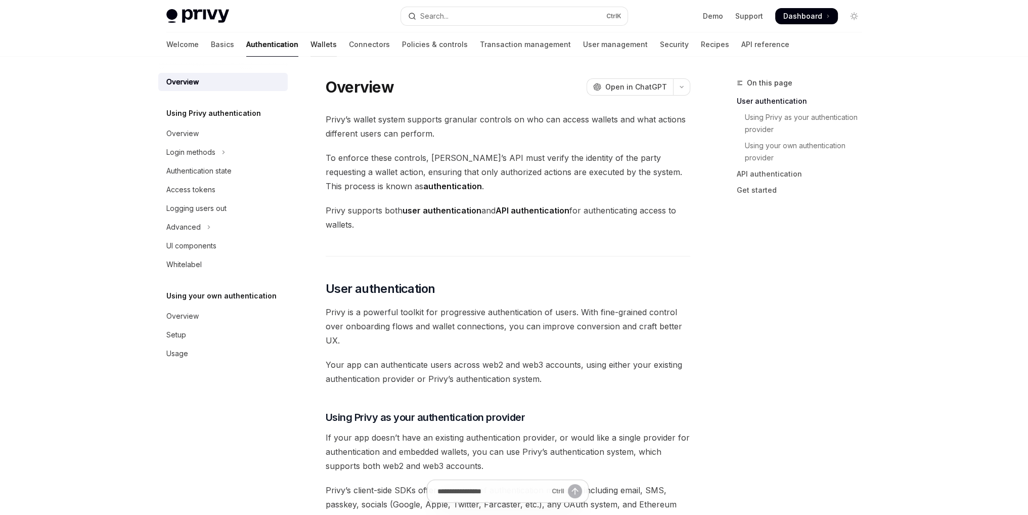
click at [310, 46] on link "Wallets" at bounding box center [323, 44] width 26 height 24
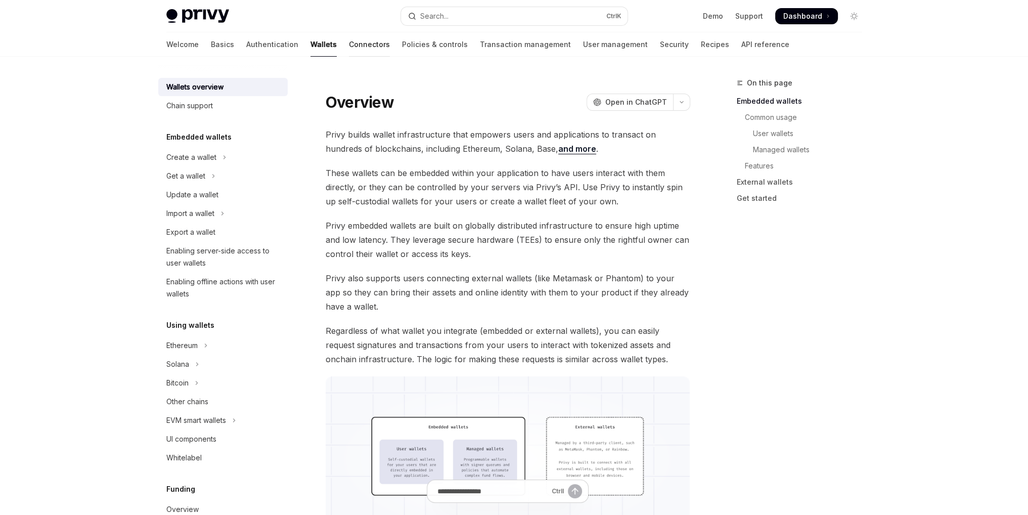
click at [349, 48] on link "Connectors" at bounding box center [369, 44] width 41 height 24
type textarea "*"
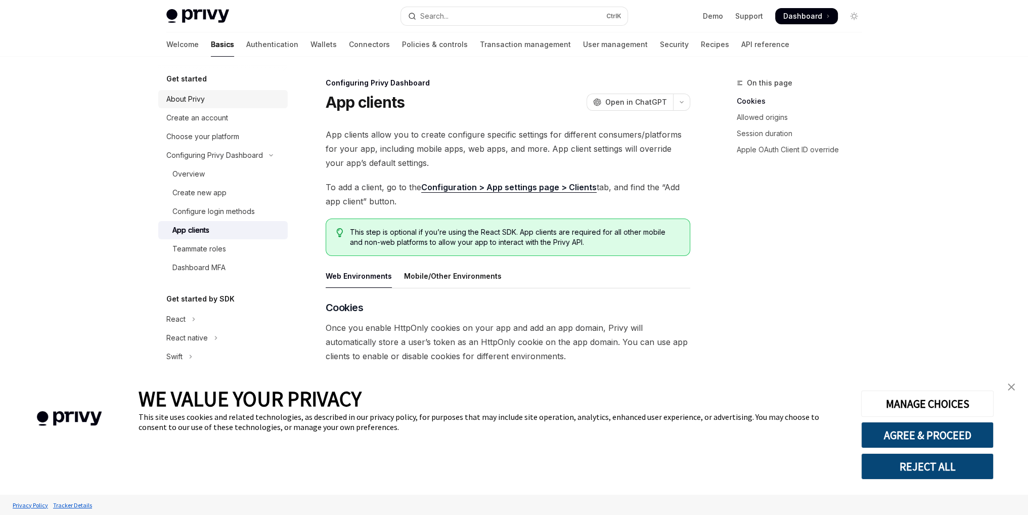
click at [176, 95] on div "About Privy" at bounding box center [185, 99] width 38 height 12
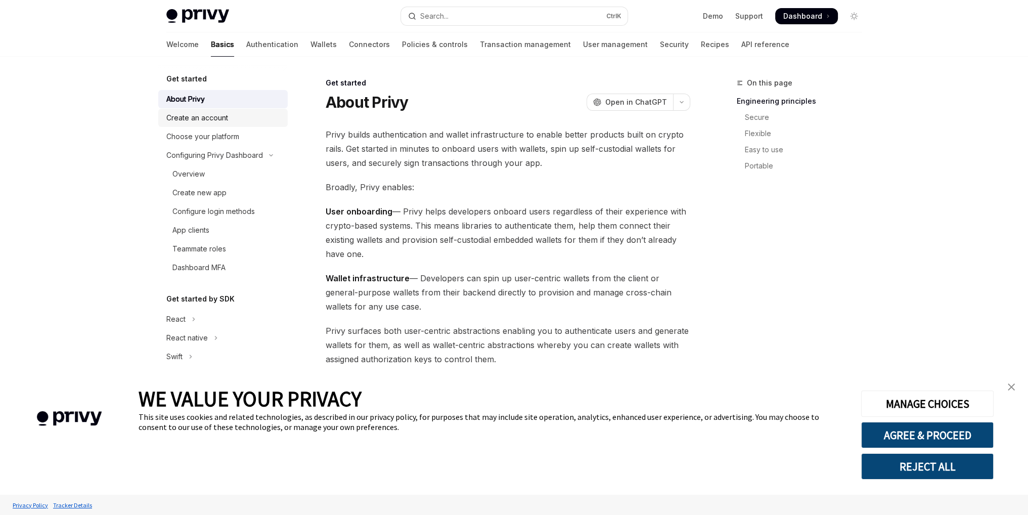
click at [222, 116] on div "Create an account" at bounding box center [197, 118] width 62 height 12
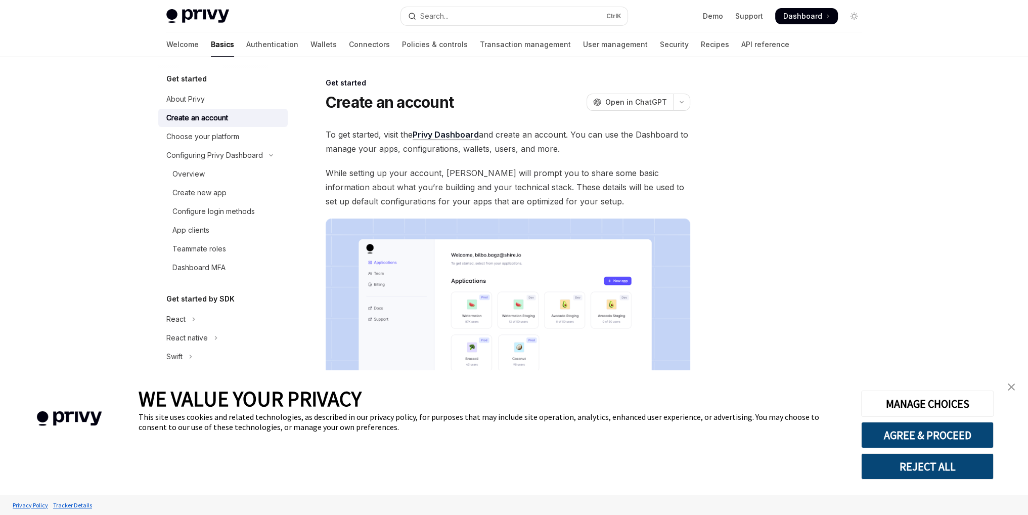
click at [523, 160] on div "To get started, visit the Privy Dashboard and create an account. You can use th…" at bounding box center [508, 302] width 365 height 351
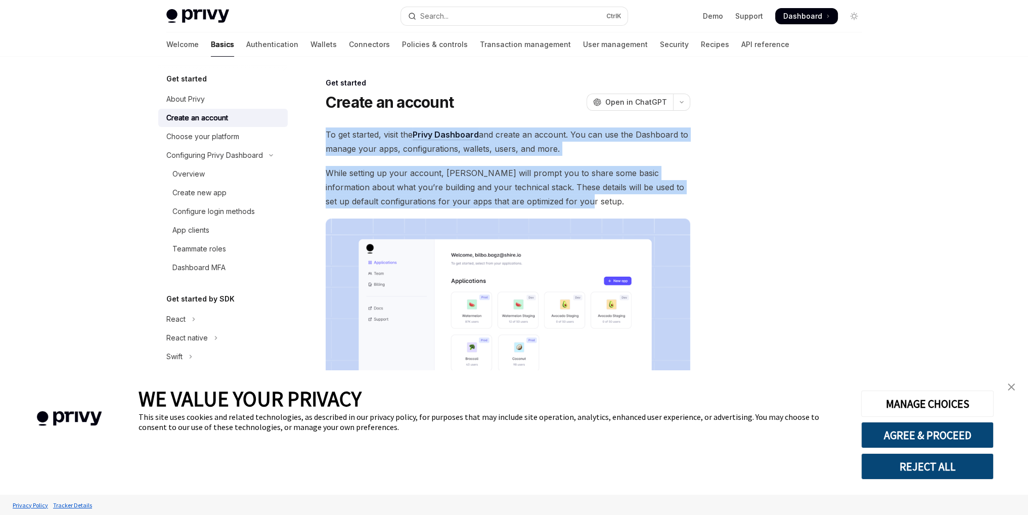
drag, startPoint x: 579, startPoint y: 208, endPoint x: 324, endPoint y: 138, distance: 264.8
click at [324, 138] on div "Get started Create an account OpenAI Open in ChatGPT OpenAI Open in ChatGPT To …" at bounding box center [413, 359] width 558 height 565
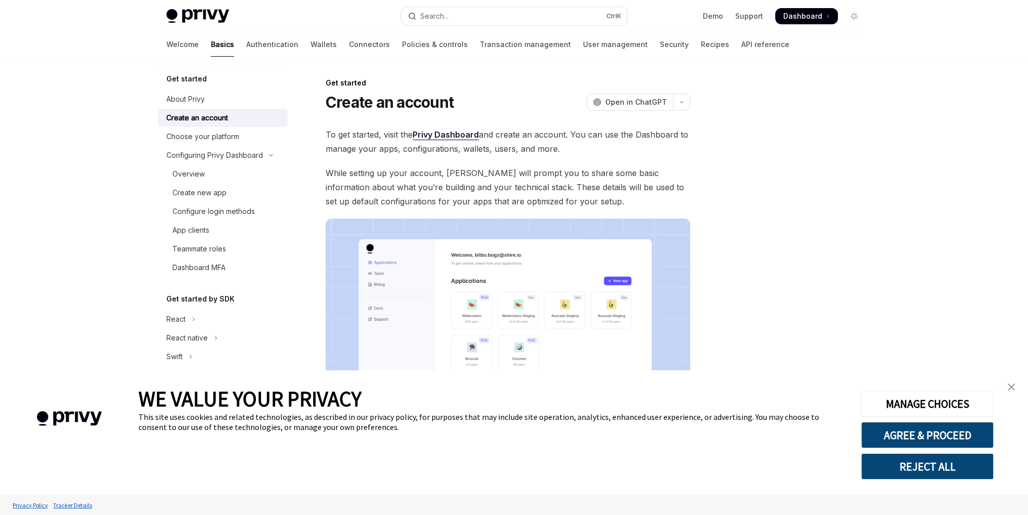
click at [504, 108] on div "Create an account OpenAI Open in ChatGPT" at bounding box center [508, 102] width 365 height 18
click at [235, 139] on div "Choose your platform" at bounding box center [202, 136] width 73 height 12
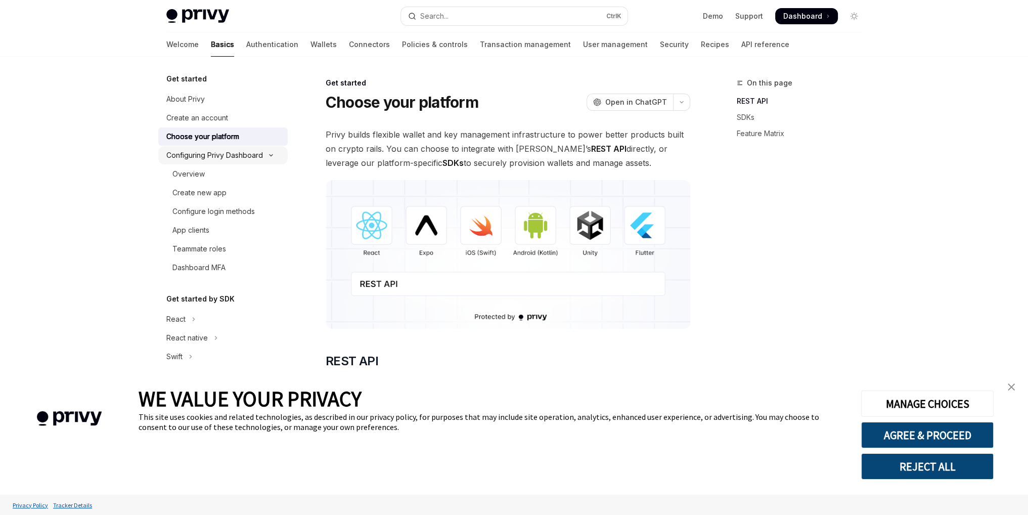
click at [239, 156] on div "Configuring Privy Dashboard" at bounding box center [214, 155] width 97 height 12
click at [235, 157] on div "Configuring Privy Dashboard" at bounding box center [214, 155] width 97 height 12
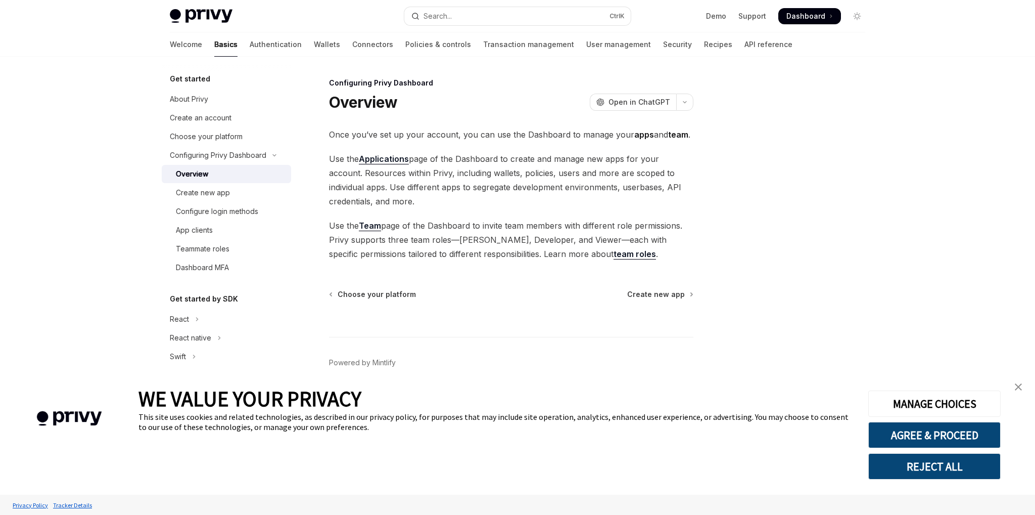
click at [214, 168] on div "Overview" at bounding box center [230, 174] width 109 height 12
click at [214, 191] on div "Create new app" at bounding box center [203, 193] width 54 height 12
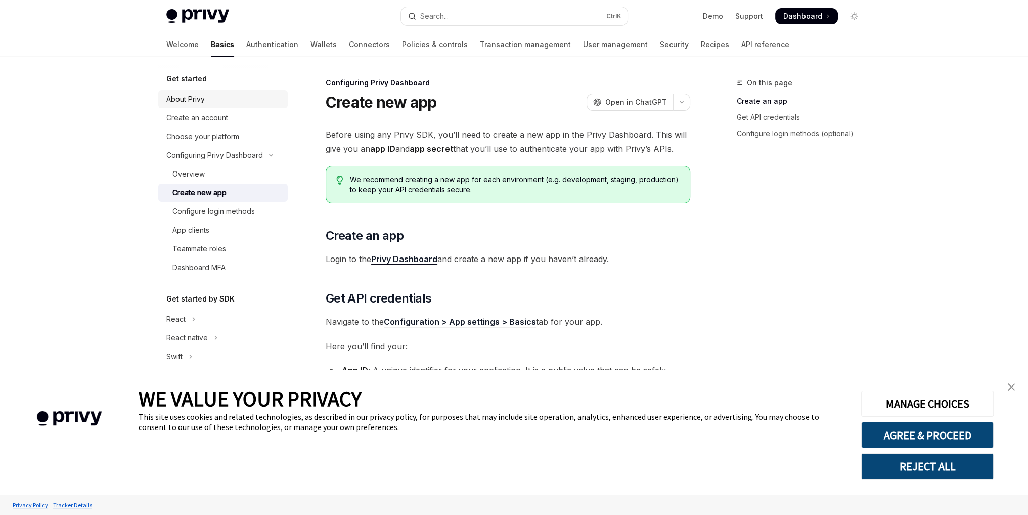
click at [206, 94] on div "About Privy" at bounding box center [223, 99] width 115 height 12
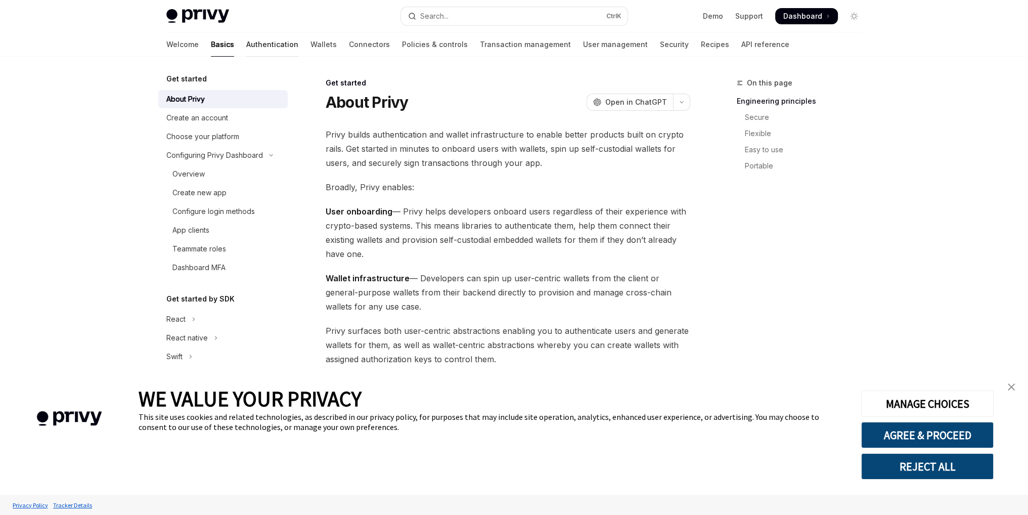
click at [246, 41] on link "Authentication" at bounding box center [272, 44] width 52 height 24
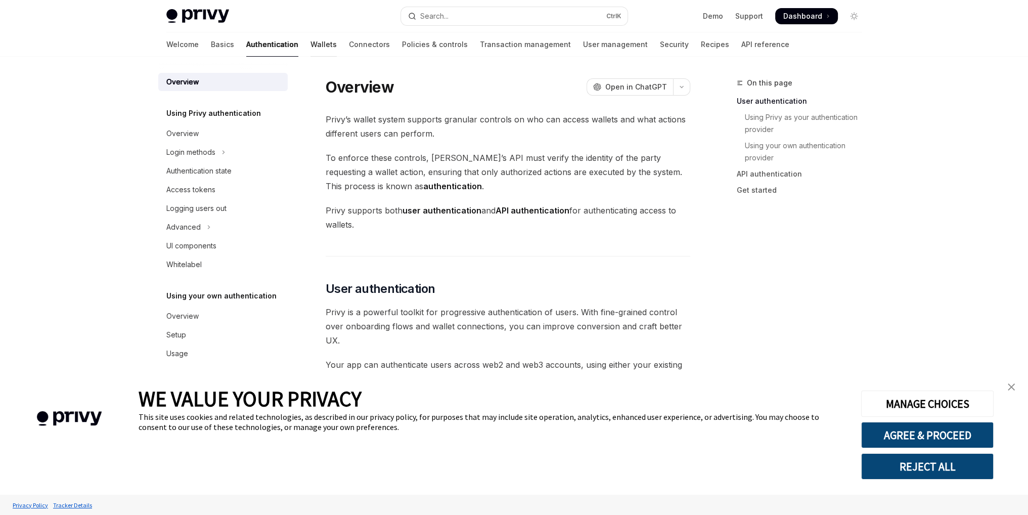
click at [310, 46] on link "Wallets" at bounding box center [323, 44] width 26 height 24
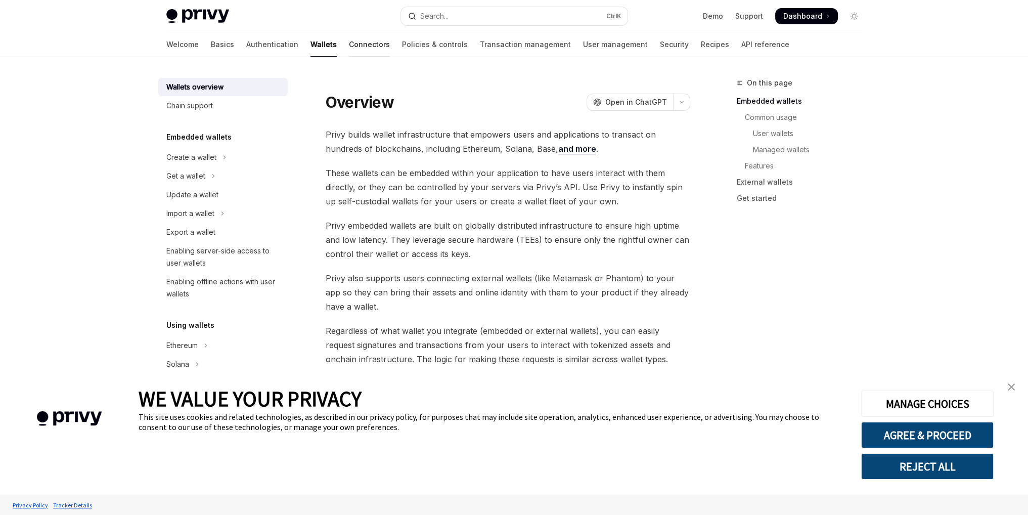
click at [349, 46] on link "Connectors" at bounding box center [369, 44] width 41 height 24
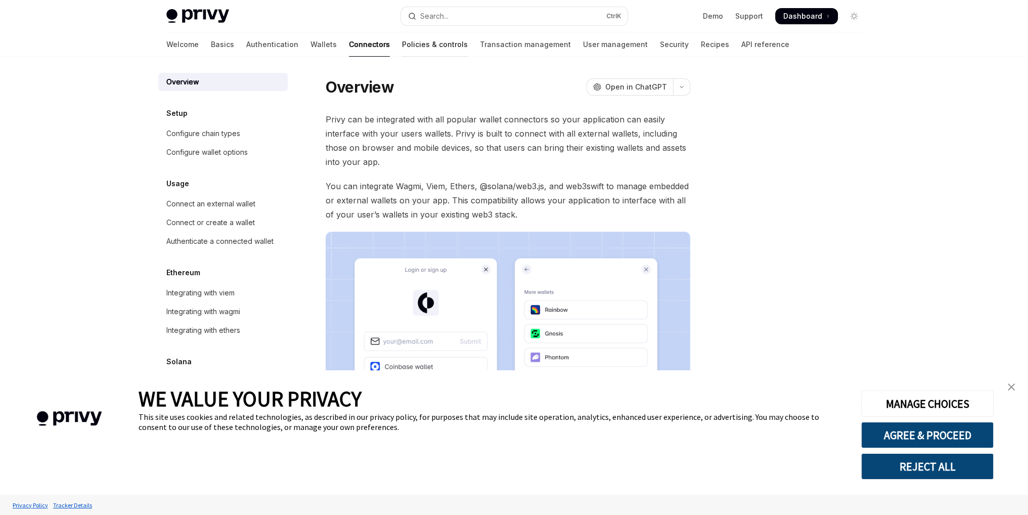
click at [402, 44] on link "Policies & controls" at bounding box center [435, 44] width 66 height 24
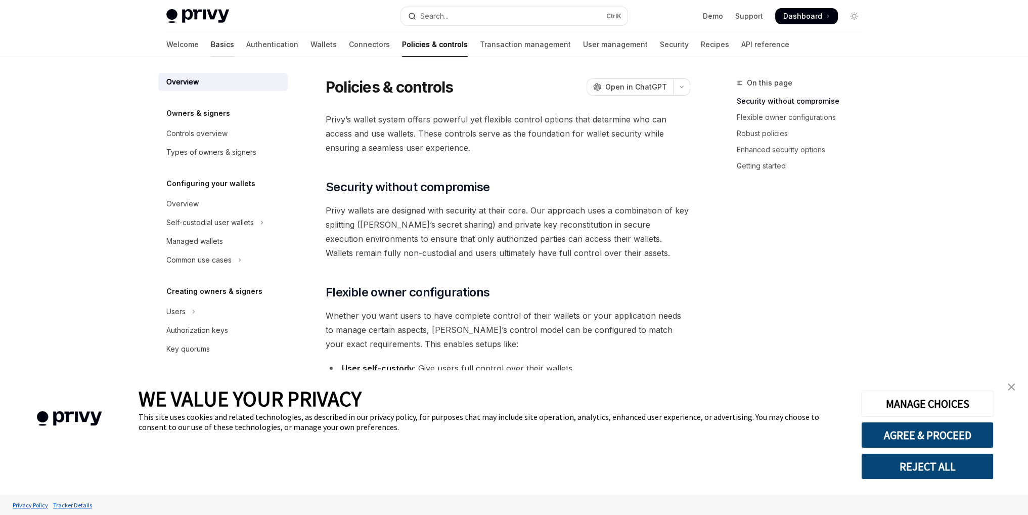
click at [211, 46] on link "Basics" at bounding box center [222, 44] width 23 height 24
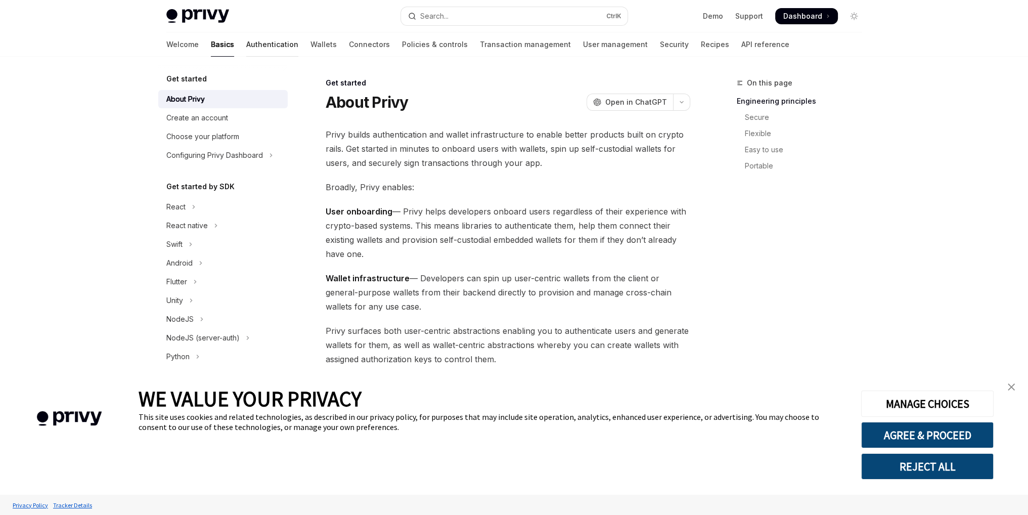
click at [246, 51] on link "Authentication" at bounding box center [272, 44] width 52 height 24
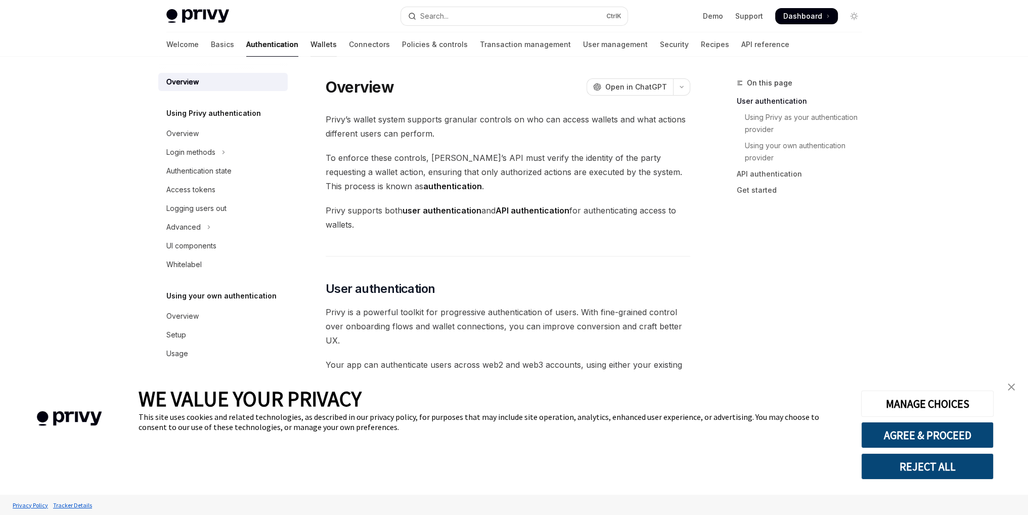
click at [310, 47] on link "Wallets" at bounding box center [323, 44] width 26 height 24
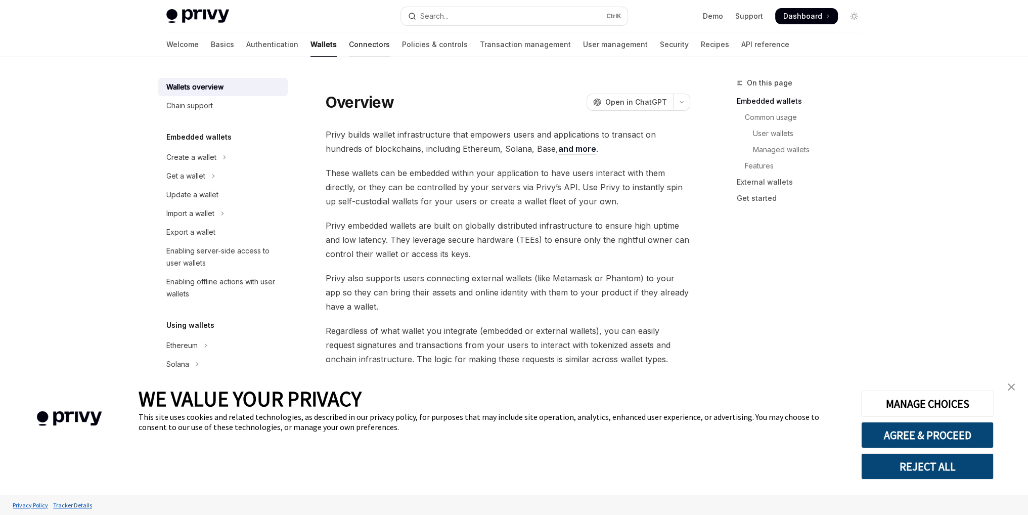
click at [349, 43] on link "Connectors" at bounding box center [369, 44] width 41 height 24
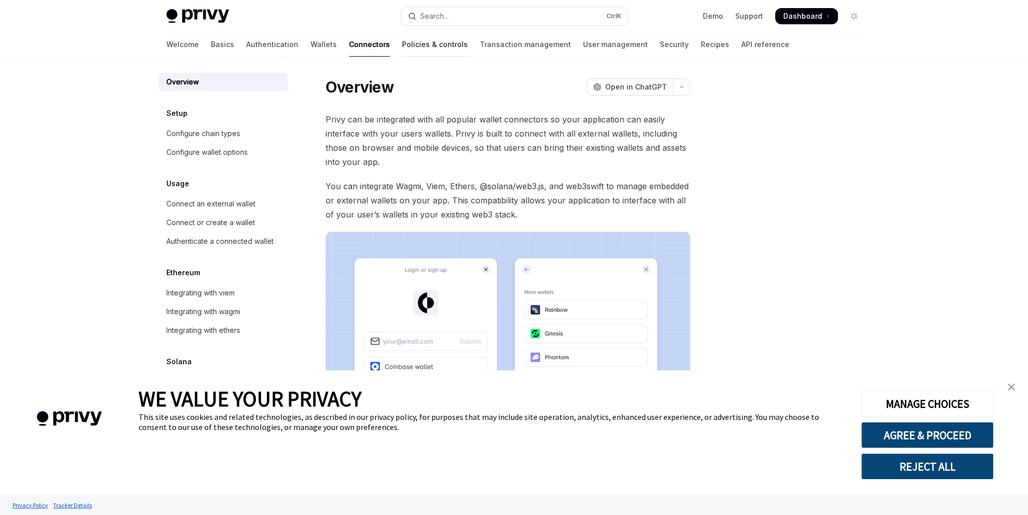
click at [402, 42] on link "Policies & controls" at bounding box center [435, 44] width 66 height 24
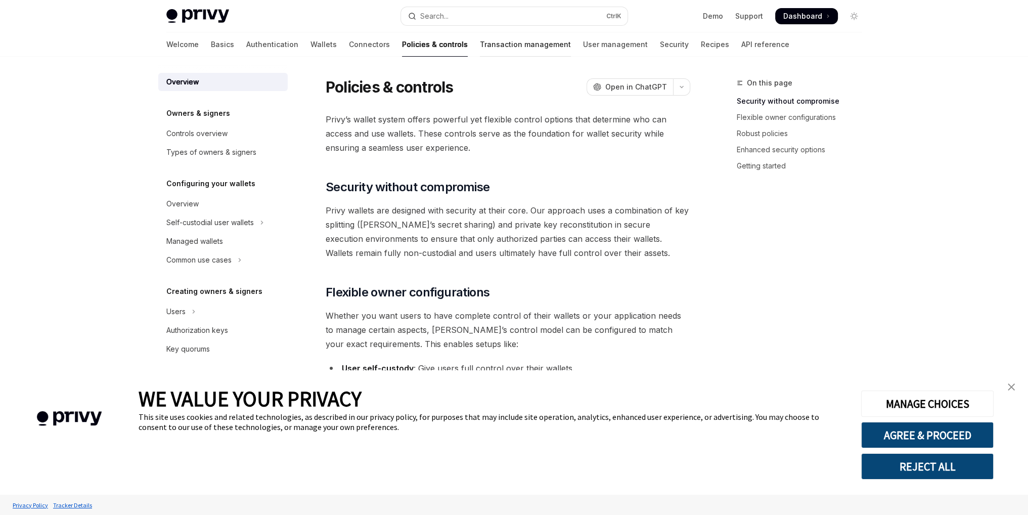
click at [480, 46] on link "Transaction management" at bounding box center [525, 44] width 91 height 24
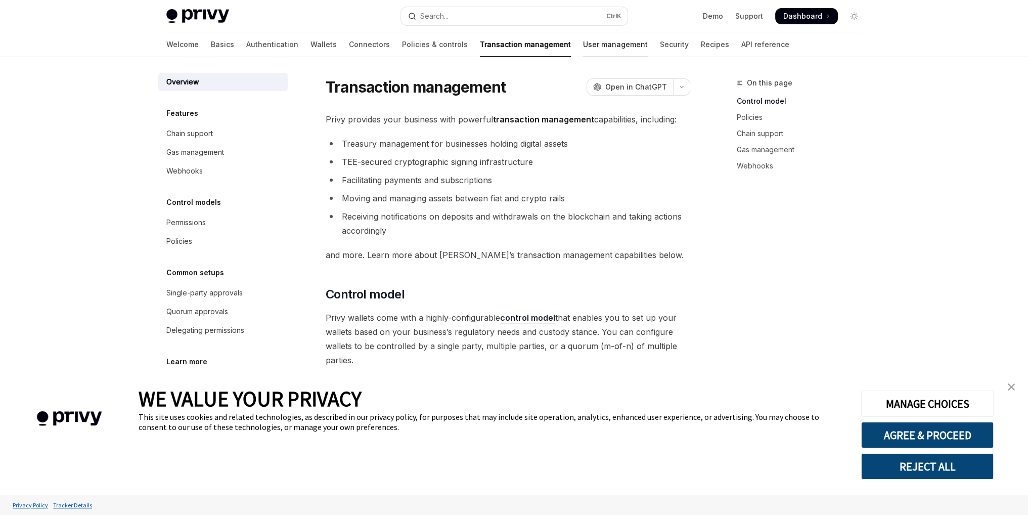
click at [583, 48] on link "User management" at bounding box center [615, 44] width 65 height 24
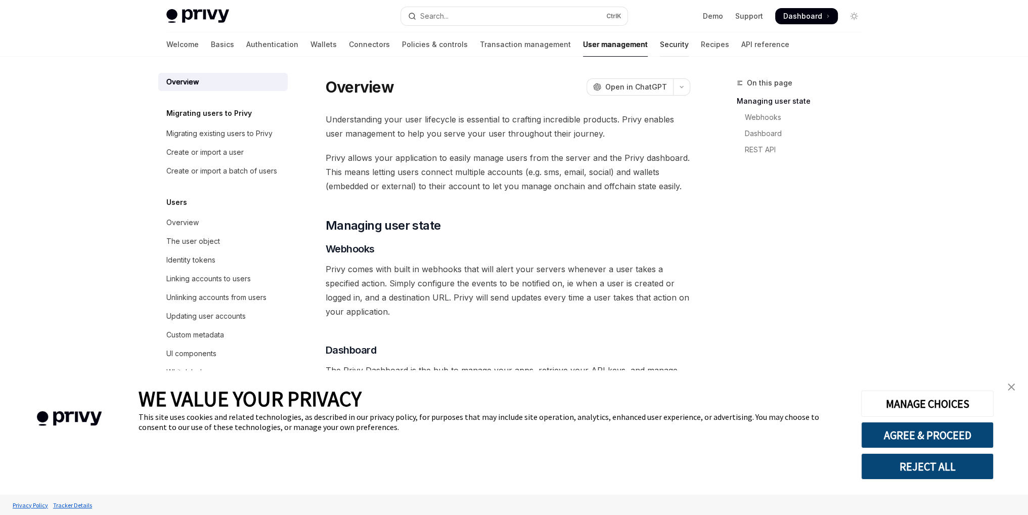
click at [660, 50] on link "Security" at bounding box center [674, 44] width 29 height 24
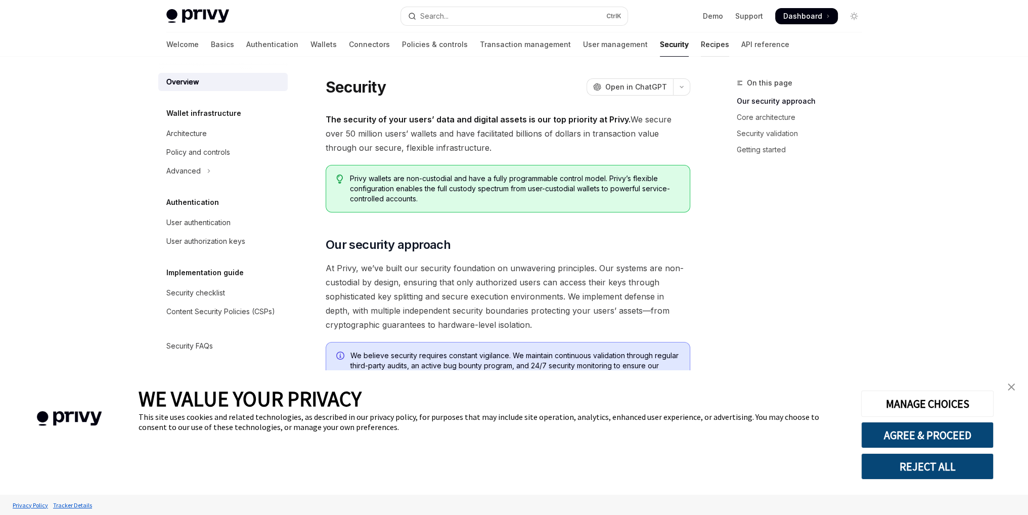
click at [701, 47] on link "Recipes" at bounding box center [715, 44] width 28 height 24
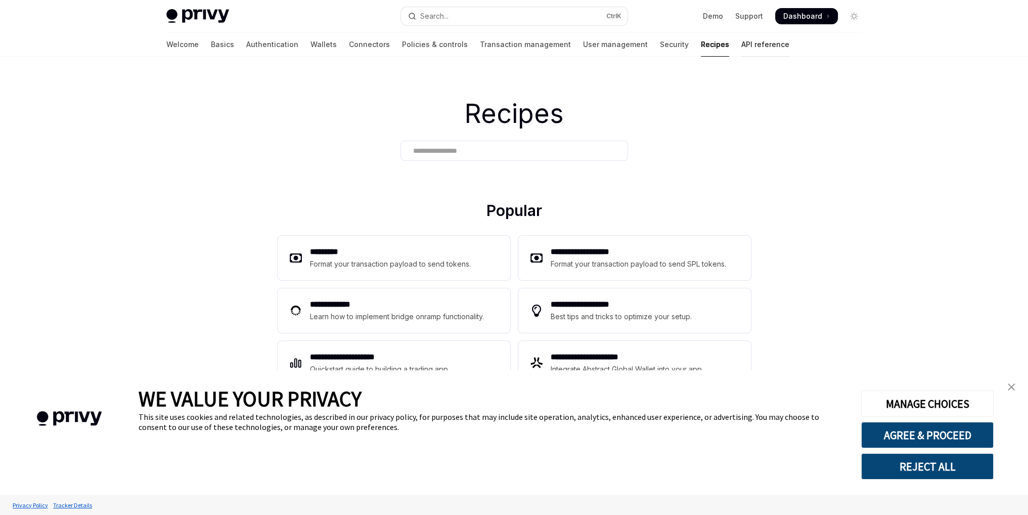
click at [741, 44] on link "API reference" at bounding box center [765, 44] width 48 height 24
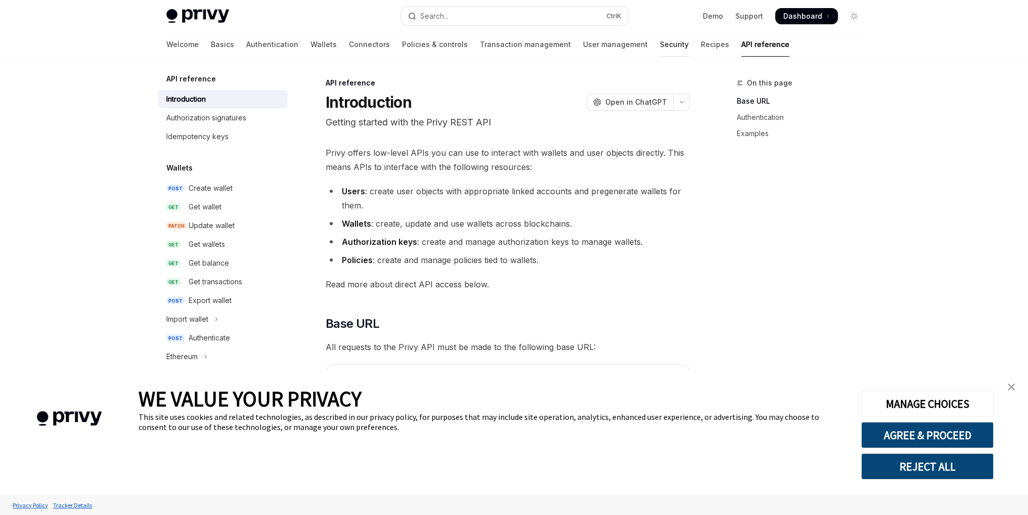
click at [660, 48] on link "Security" at bounding box center [674, 44] width 29 height 24
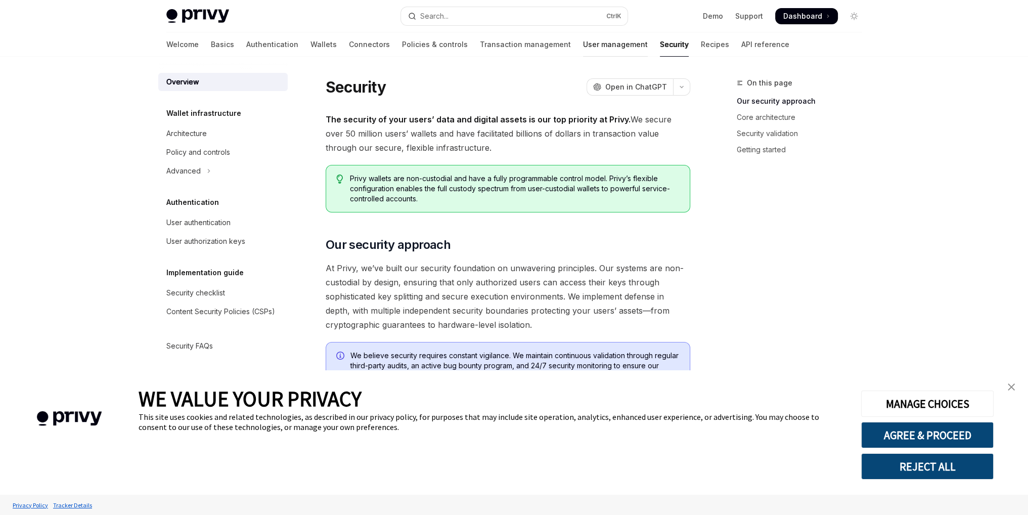
click at [583, 44] on link "User management" at bounding box center [615, 44] width 65 height 24
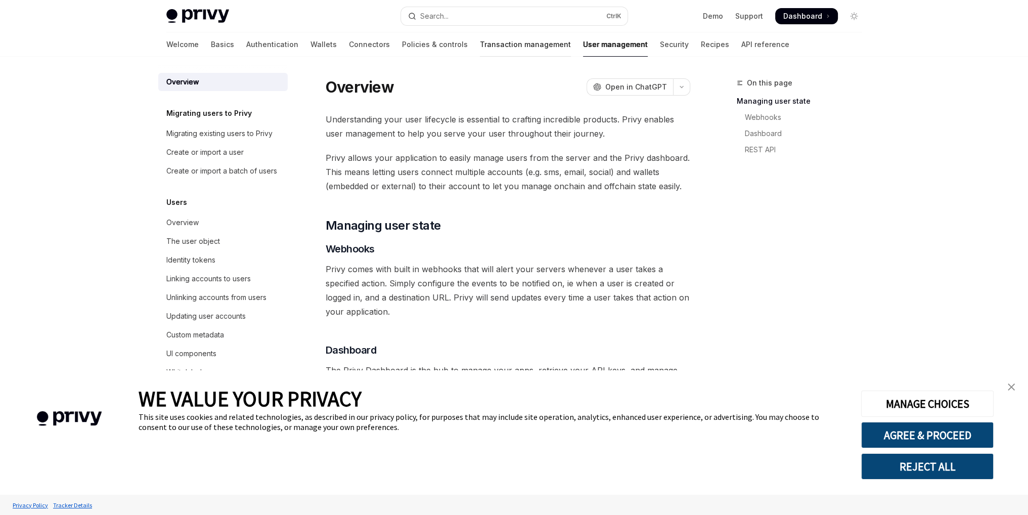
click at [490, 44] on link "Transaction management" at bounding box center [525, 44] width 91 height 24
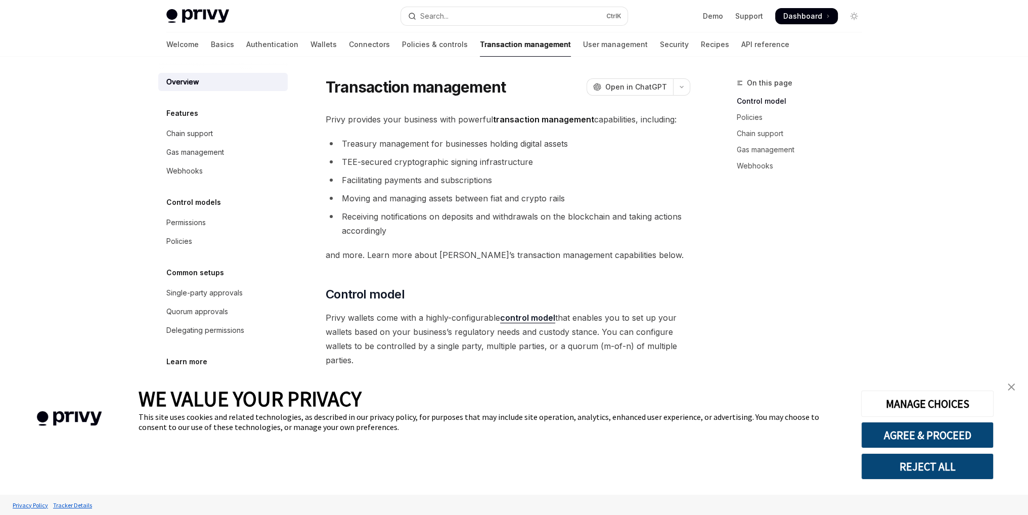
click at [402, 45] on link "Policies & controls" at bounding box center [435, 44] width 66 height 24
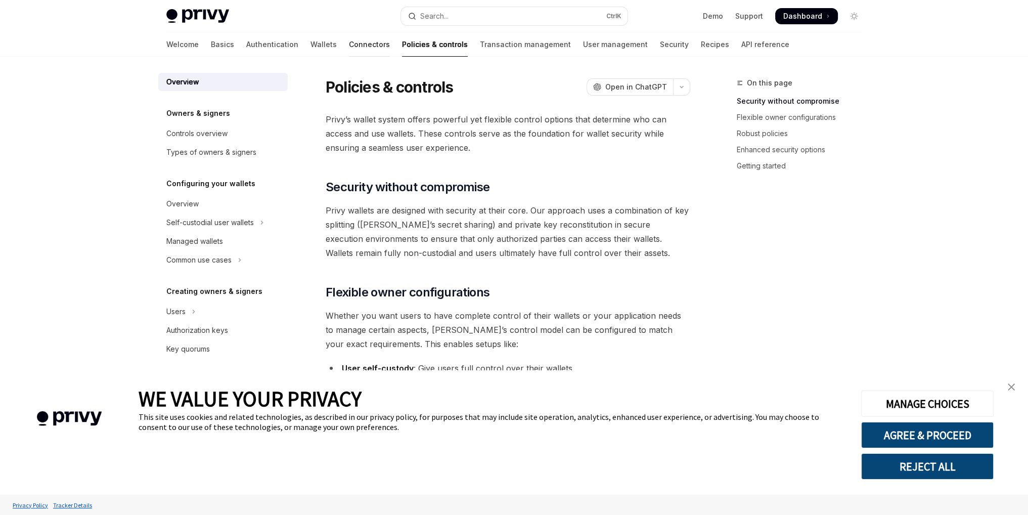
click at [349, 46] on link "Connectors" at bounding box center [369, 44] width 41 height 24
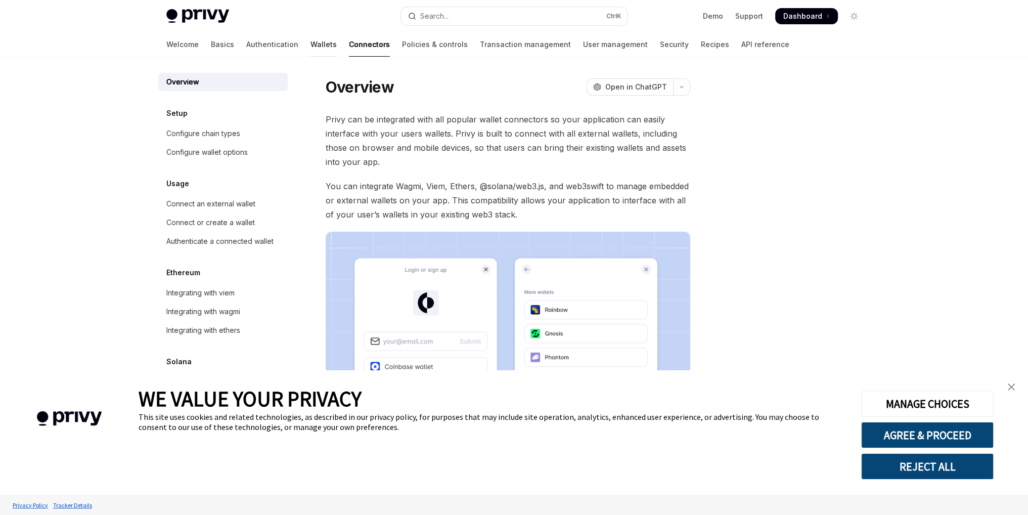
click at [310, 39] on link "Wallets" at bounding box center [323, 44] width 26 height 24
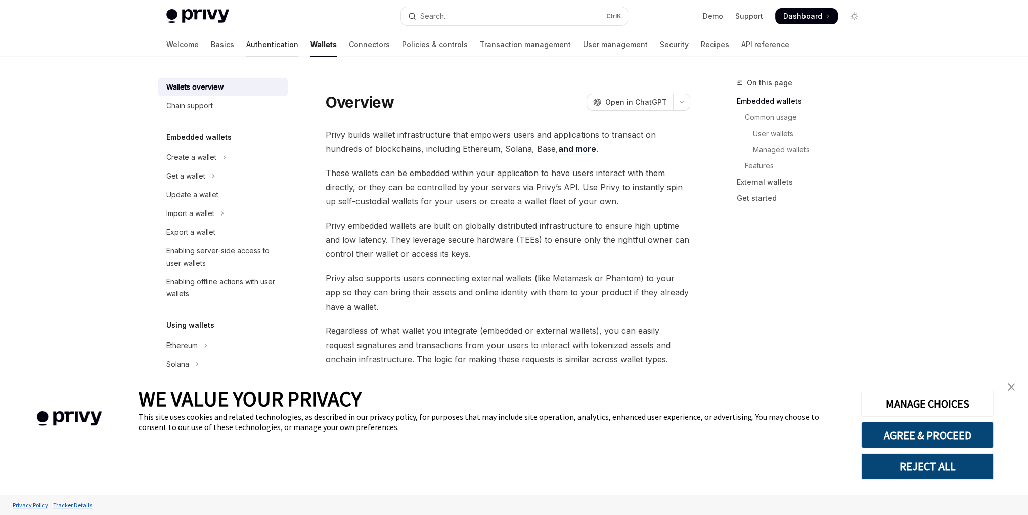
click at [246, 49] on link "Authentication" at bounding box center [272, 44] width 52 height 24
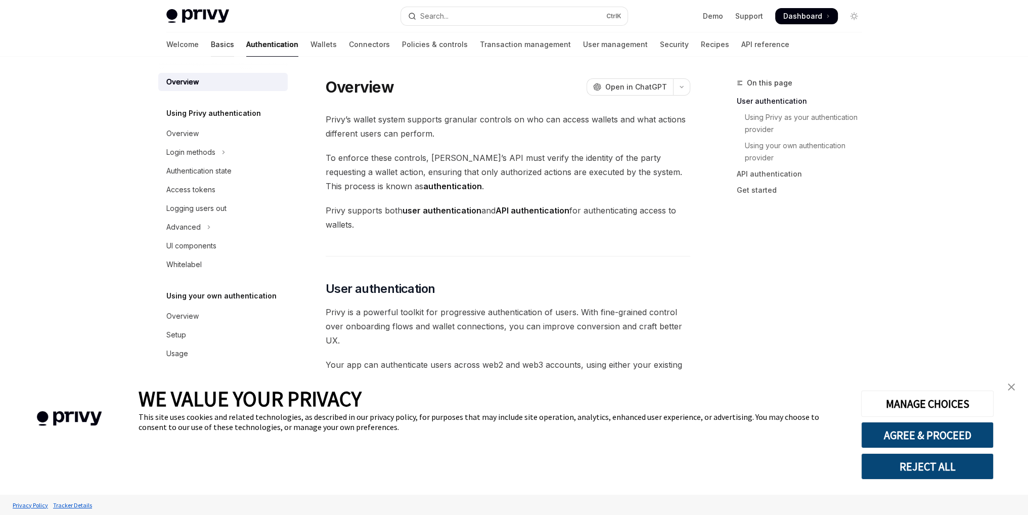
click at [211, 49] on link "Basics" at bounding box center [222, 44] width 23 height 24
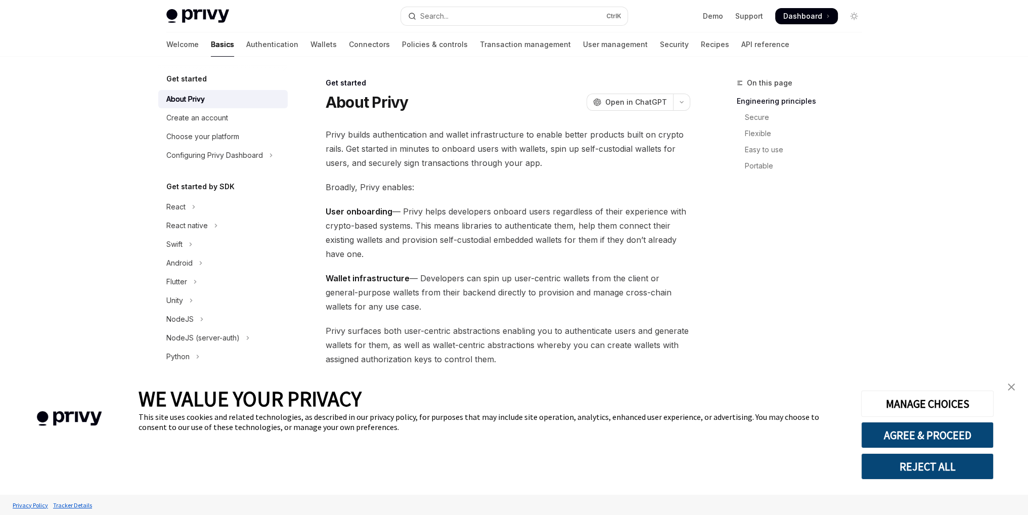
click at [1013, 388] on img "close banner" at bounding box center [1011, 386] width 7 height 7
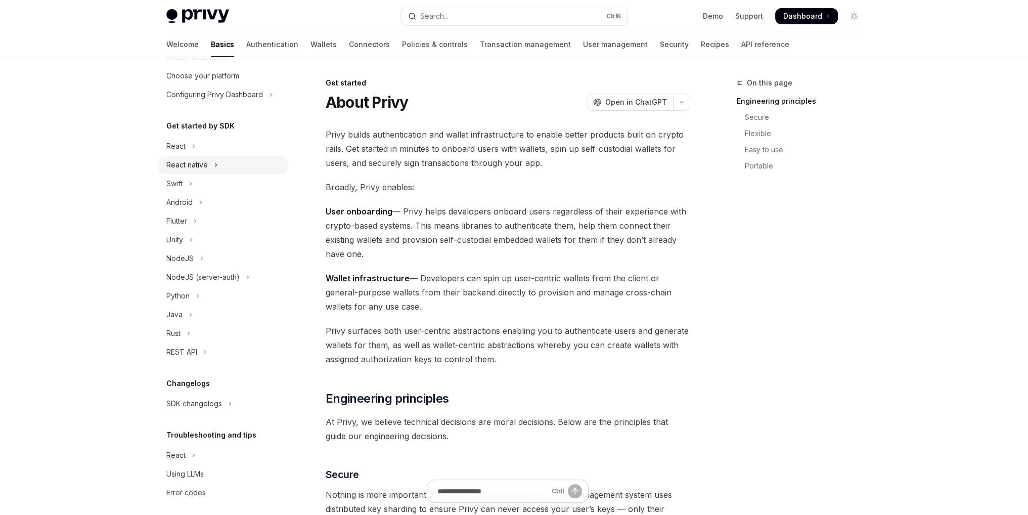
scroll to position [68, 0]
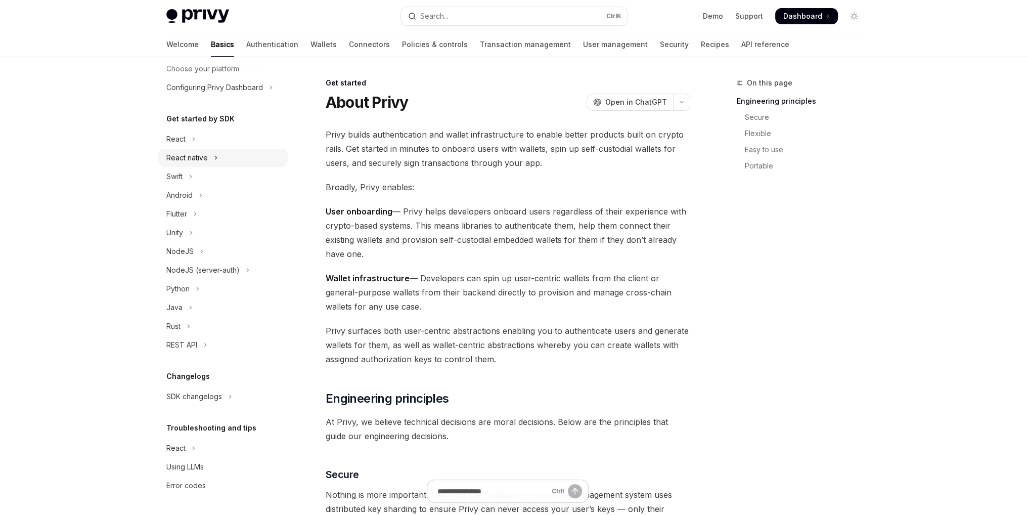
click at [217, 159] on button "React native" at bounding box center [222, 158] width 129 height 18
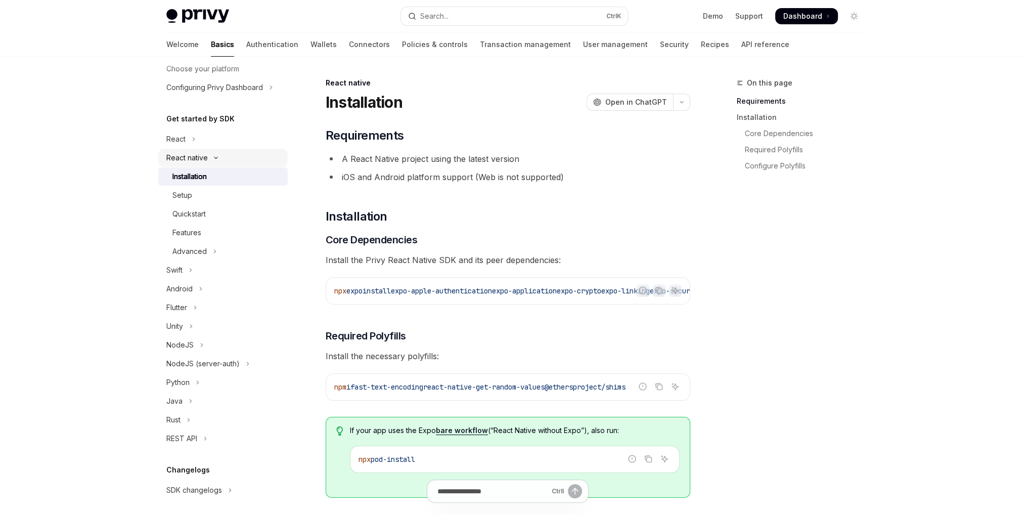
click at [217, 159] on icon "Toggle React native section" at bounding box center [216, 158] width 12 height 4
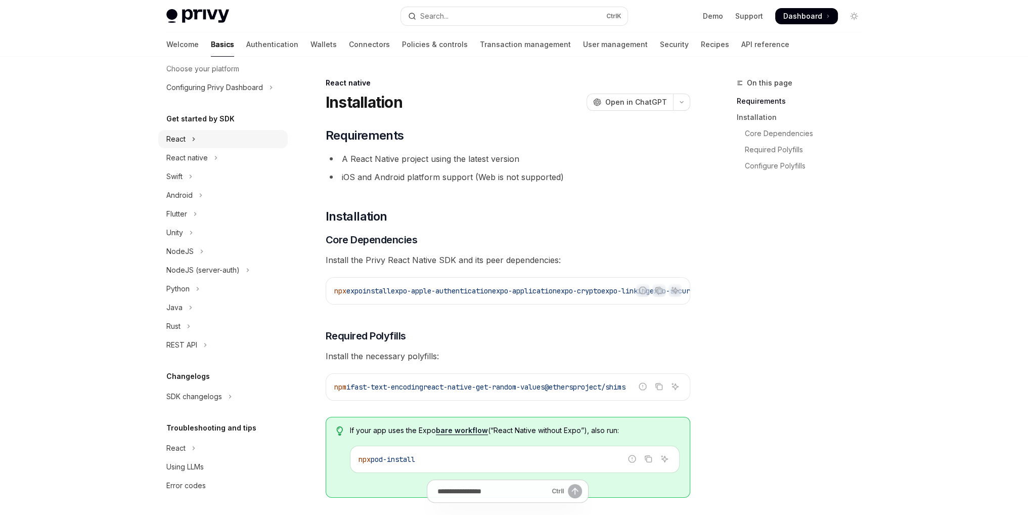
click at [194, 134] on icon "Toggle React section" at bounding box center [194, 139] width 4 height 12
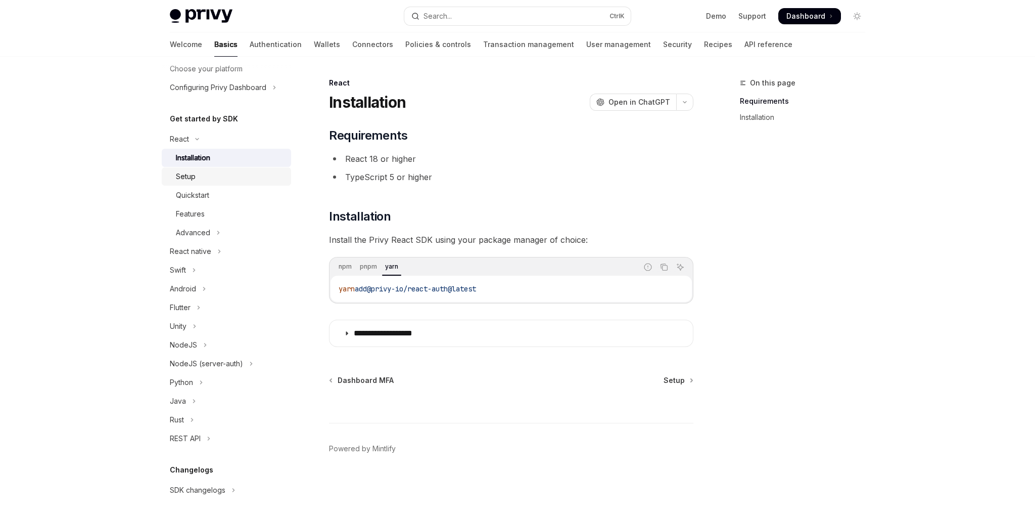
click at [193, 181] on div "Setup" at bounding box center [186, 176] width 20 height 12
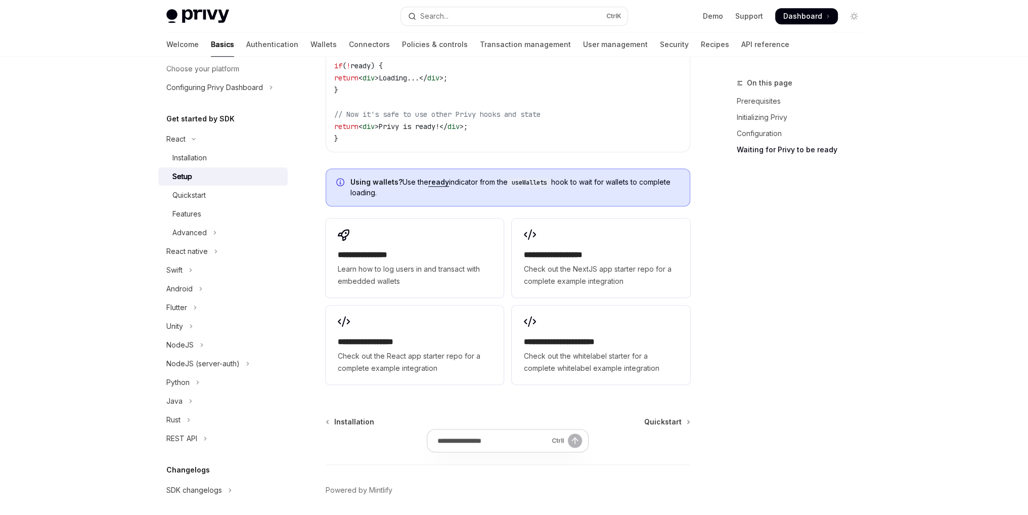
scroll to position [1213, 0]
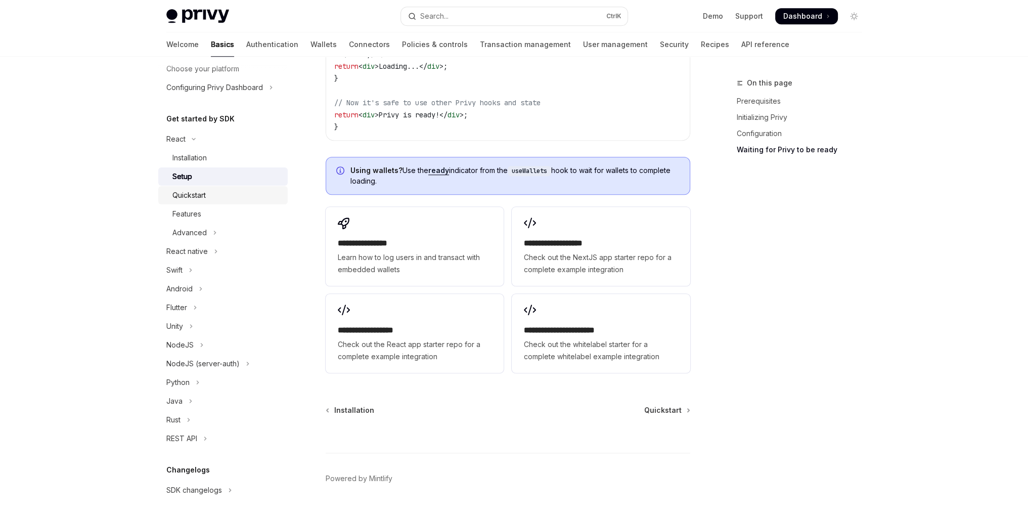
click at [198, 196] on div "Quickstart" at bounding box center [188, 195] width 33 height 12
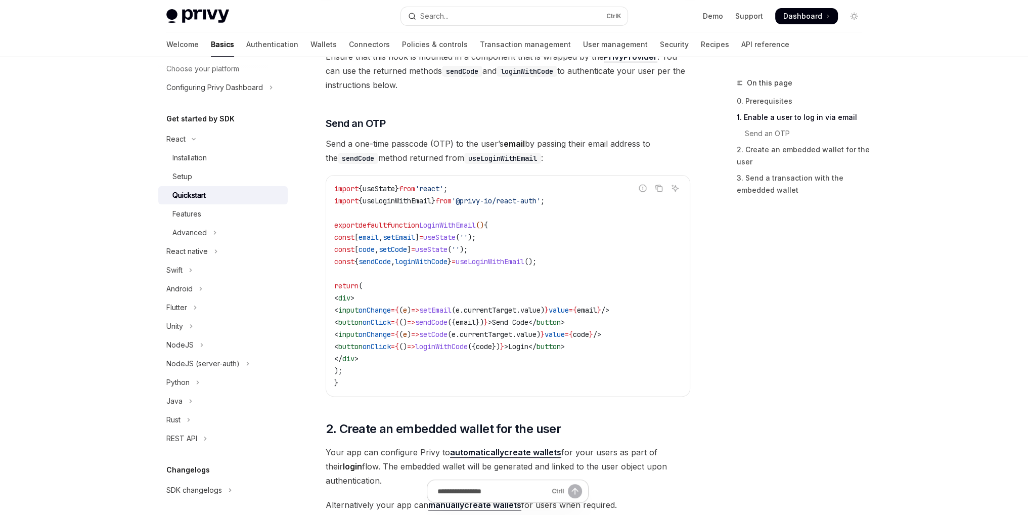
scroll to position [404, 0]
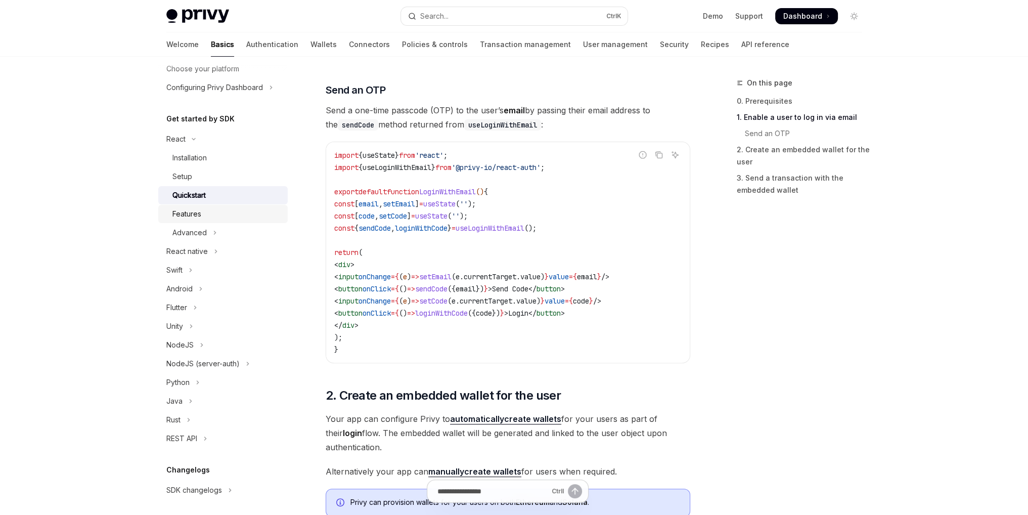
click at [205, 217] on div "Features" at bounding box center [226, 214] width 109 height 12
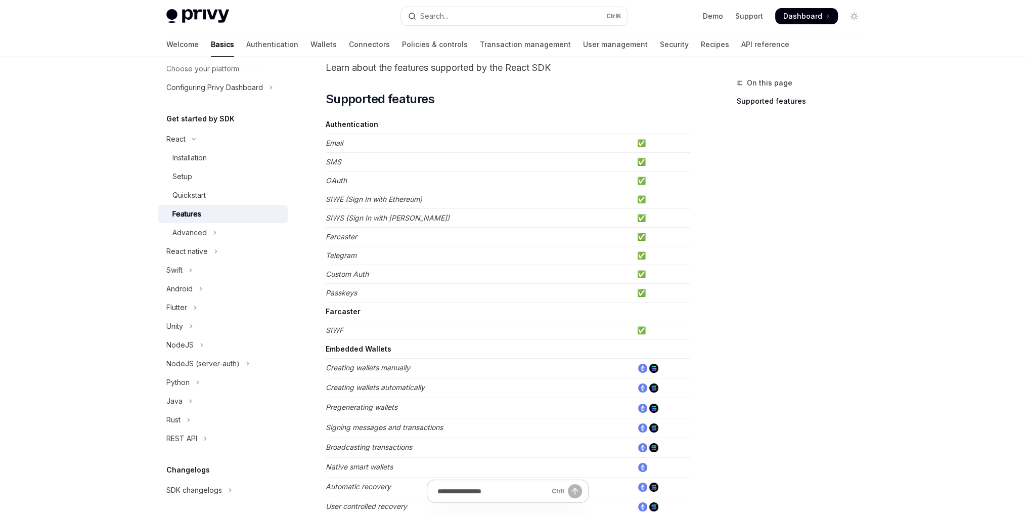
scroll to position [51, 0]
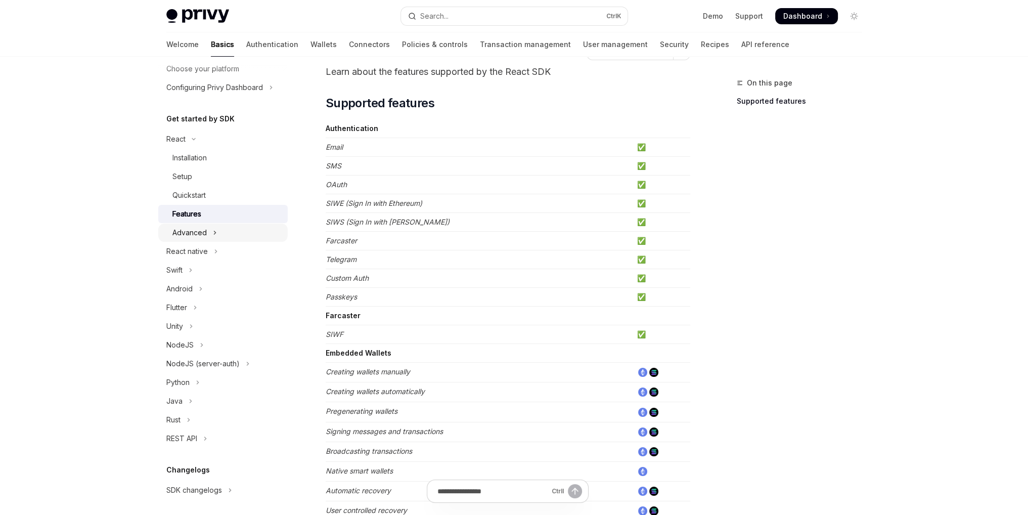
click at [189, 228] on div "Advanced" at bounding box center [189, 233] width 34 height 12
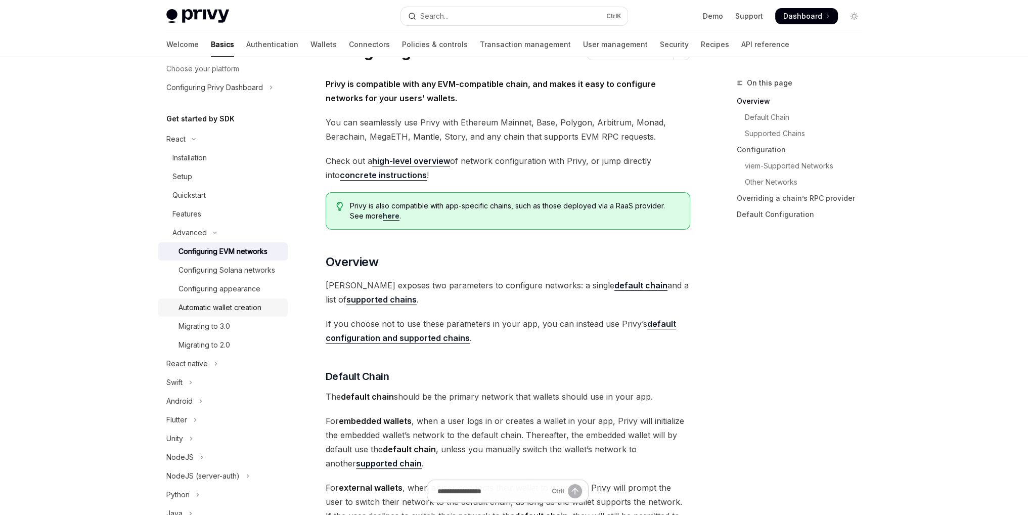
click at [243, 313] on div "Automatic wallet creation" at bounding box center [219, 307] width 83 height 12
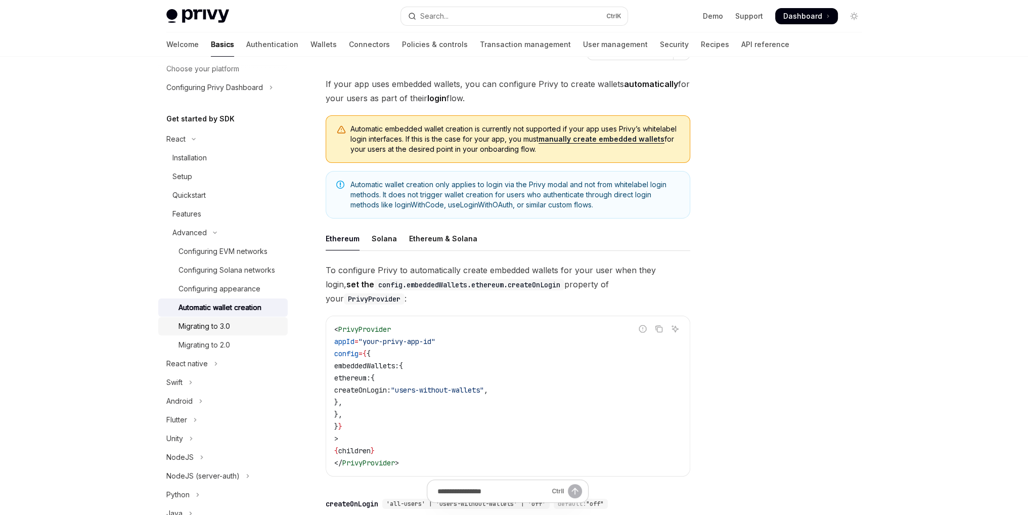
click at [216, 332] on div "Migrating to 3.0" at bounding box center [204, 326] width 52 height 12
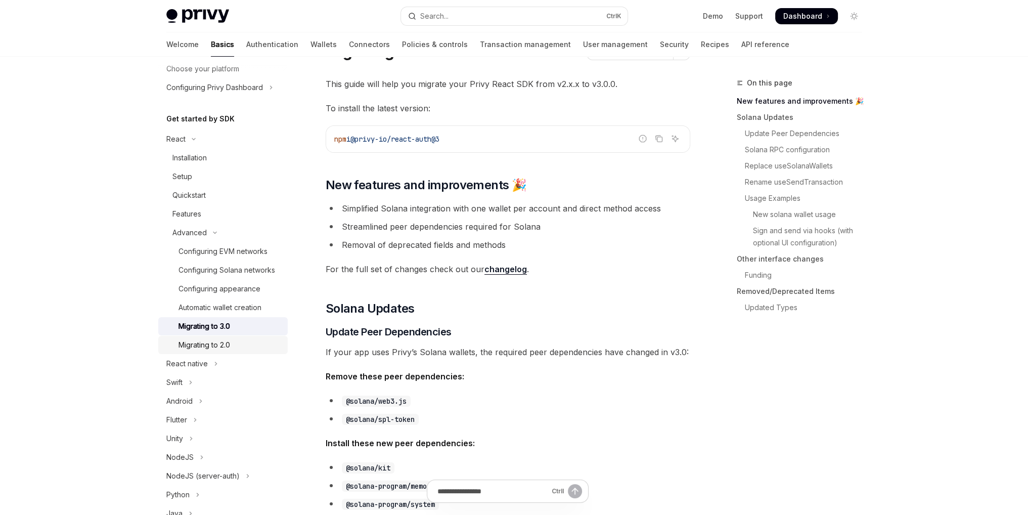
click at [211, 351] on div "Migrating to 2.0" at bounding box center [204, 345] width 52 height 12
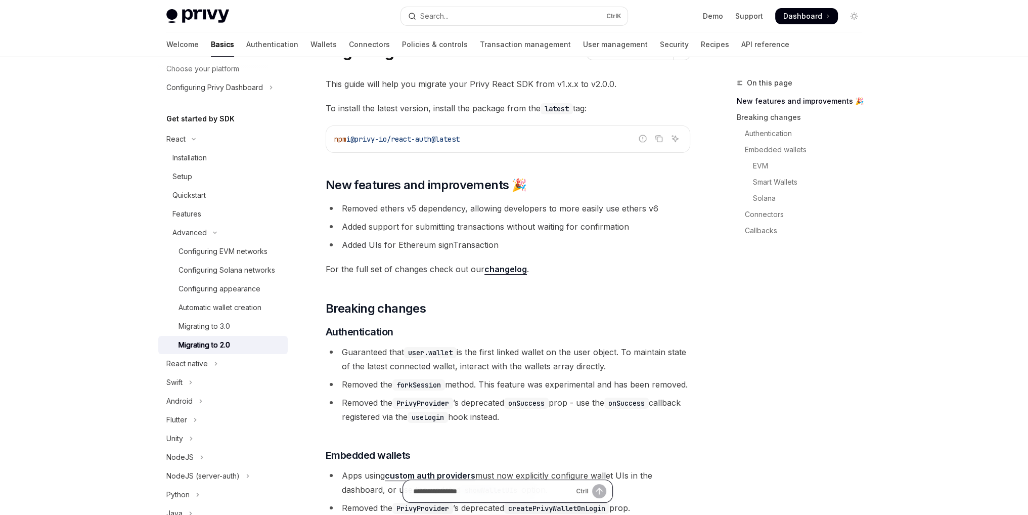
click at [509, 491] on input "Ask a question..." at bounding box center [492, 491] width 159 height 22
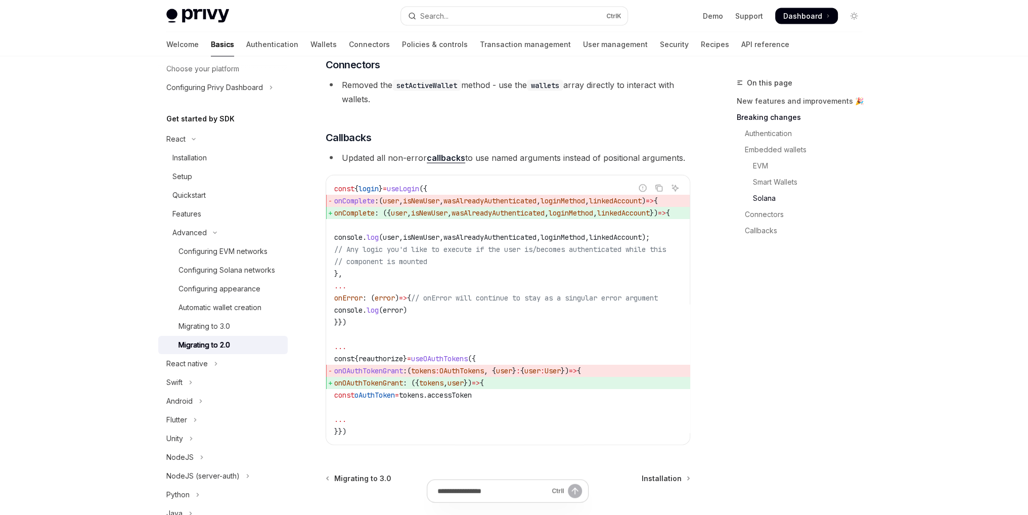
scroll to position [2905, 0]
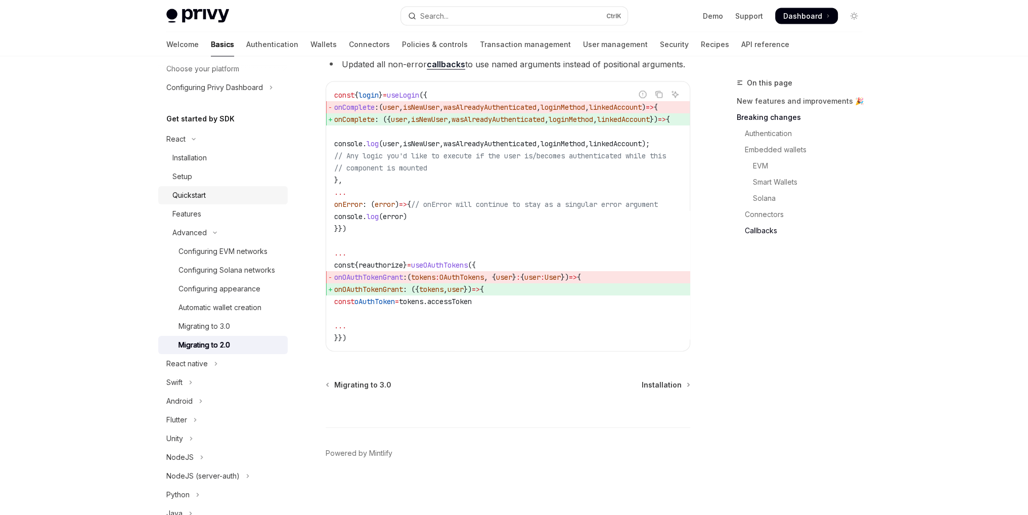
click at [197, 189] on div "Quickstart" at bounding box center [188, 195] width 33 height 12
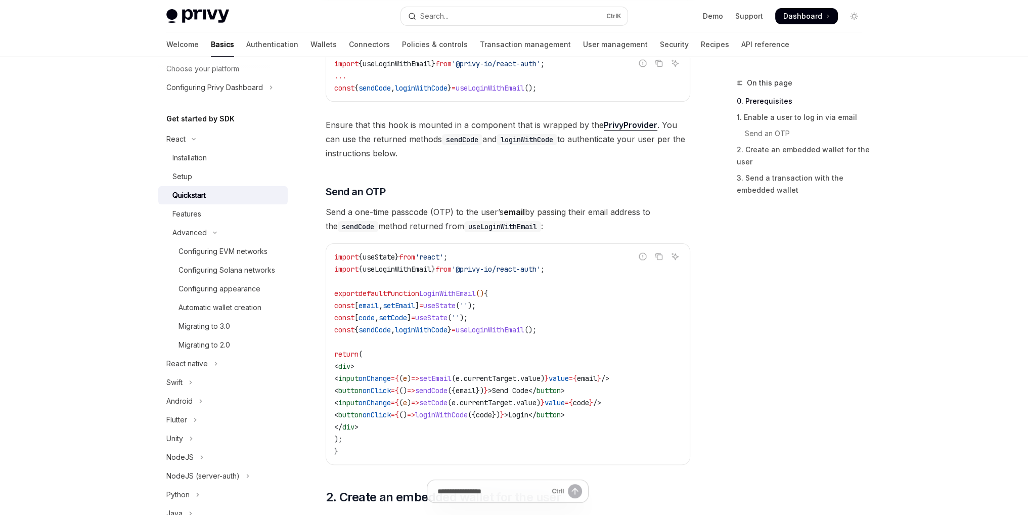
scroll to position [303, 0]
click at [805, 262] on div "On this page 0. Prerequisites 1. Enable a user to log in via email Send an OTP …" at bounding box center [793, 296] width 154 height 438
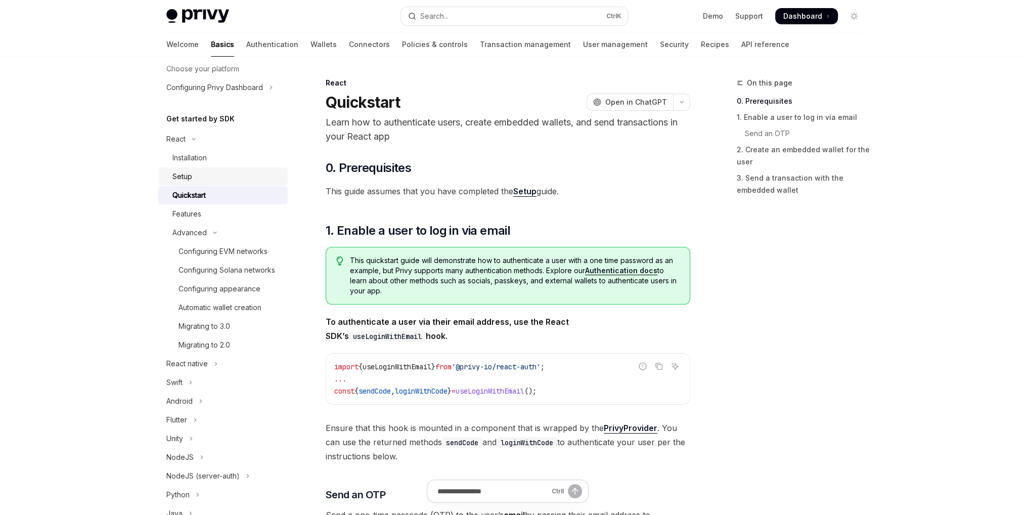
click at [206, 177] on div "Setup" at bounding box center [226, 176] width 109 height 12
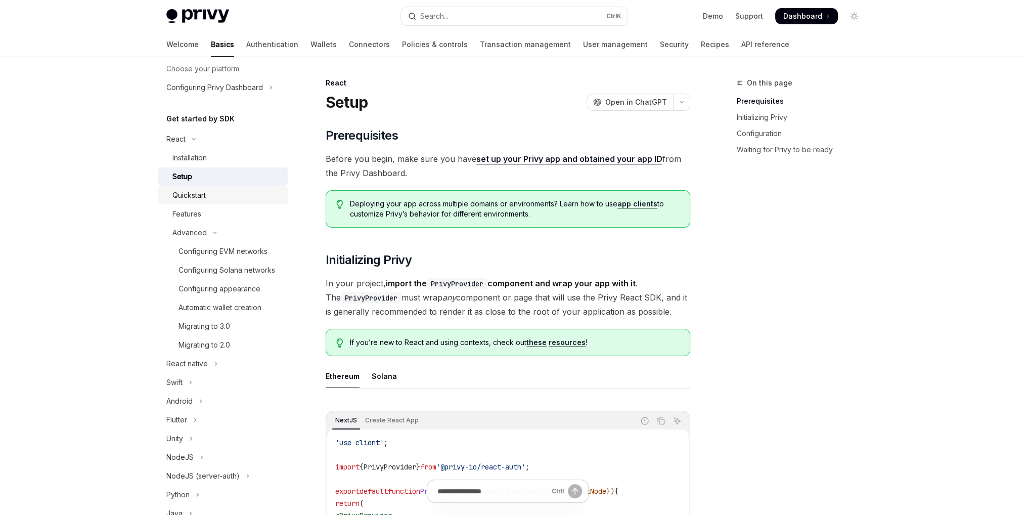
click at [224, 197] on div "Quickstart" at bounding box center [226, 195] width 109 height 12
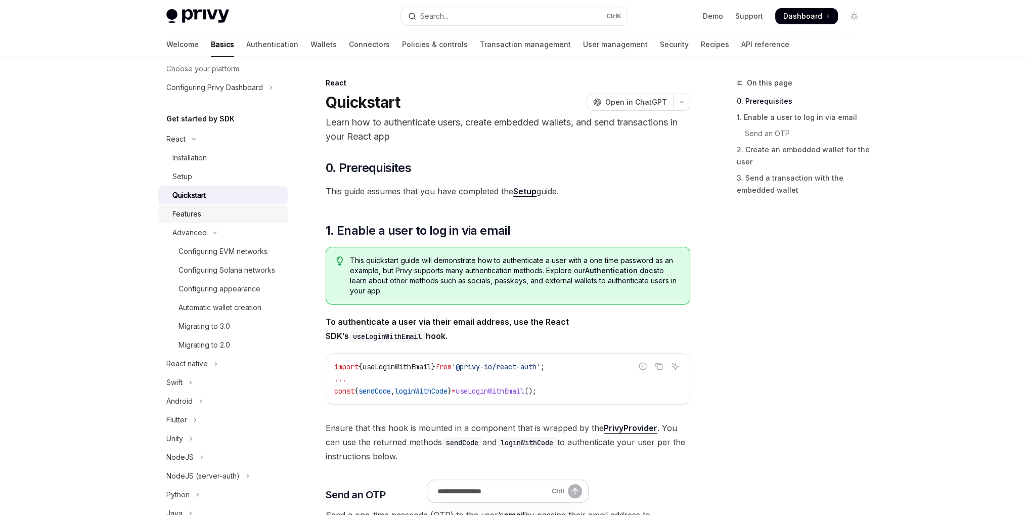
click at [219, 217] on div "Features" at bounding box center [226, 214] width 109 height 12
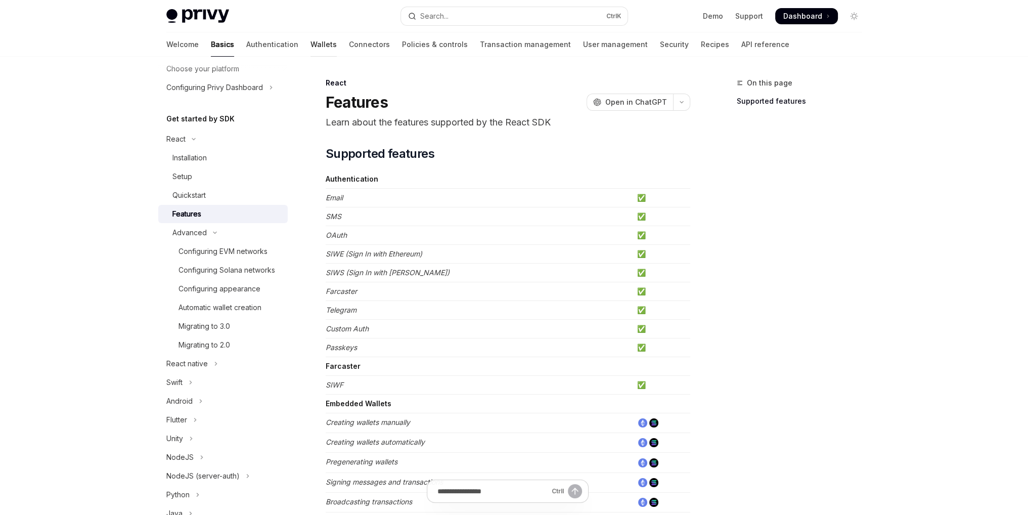
click at [310, 43] on link "Wallets" at bounding box center [323, 44] width 26 height 24
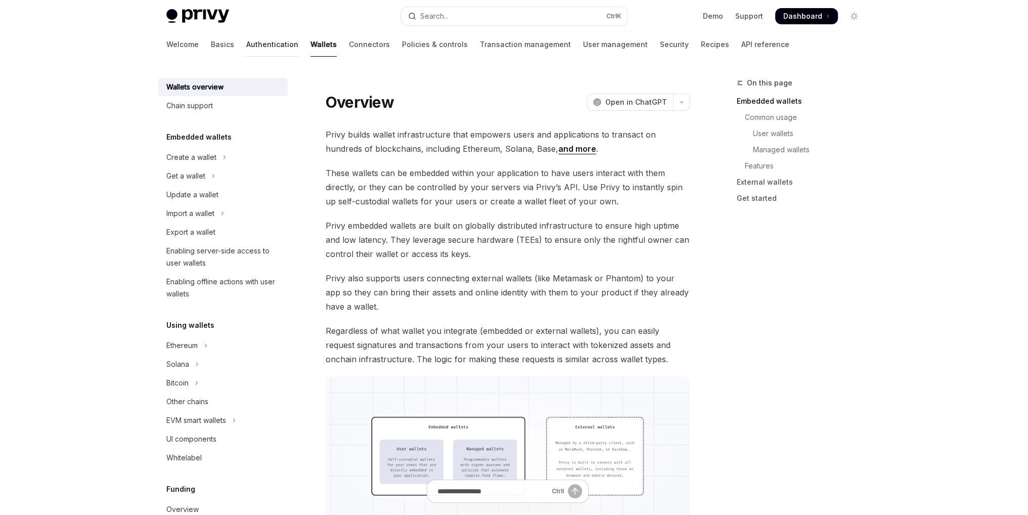
click at [246, 42] on link "Authentication" at bounding box center [272, 44] width 52 height 24
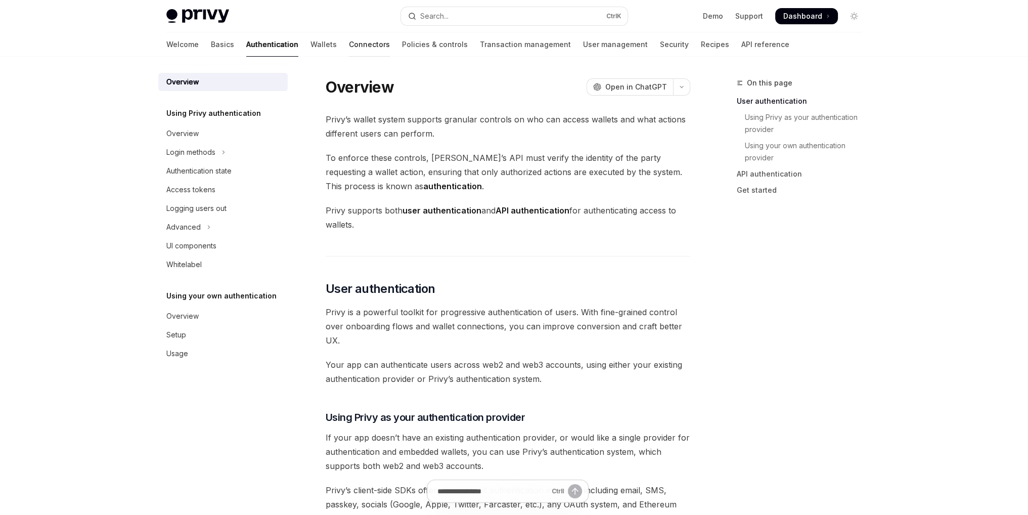
click at [349, 44] on link "Connectors" at bounding box center [369, 44] width 41 height 24
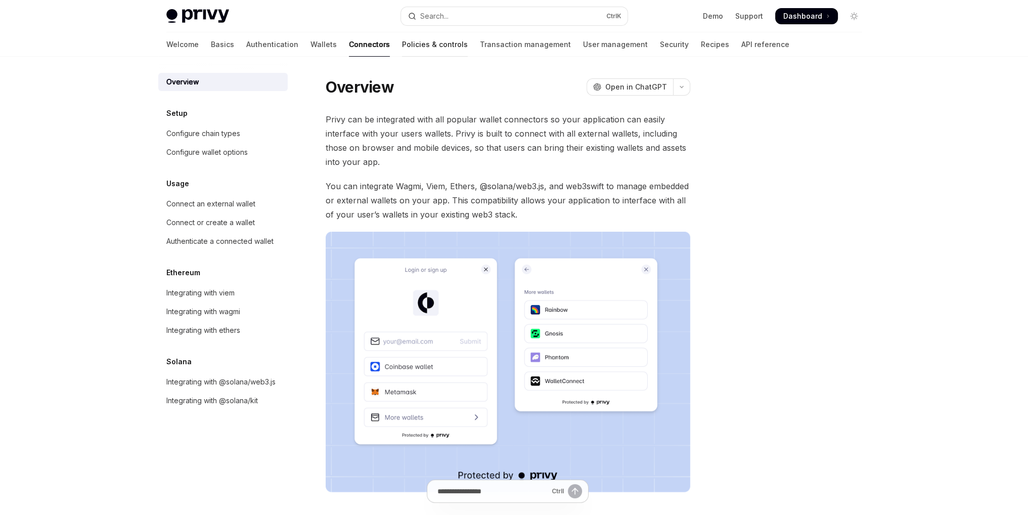
click at [402, 44] on link "Policies & controls" at bounding box center [435, 44] width 66 height 24
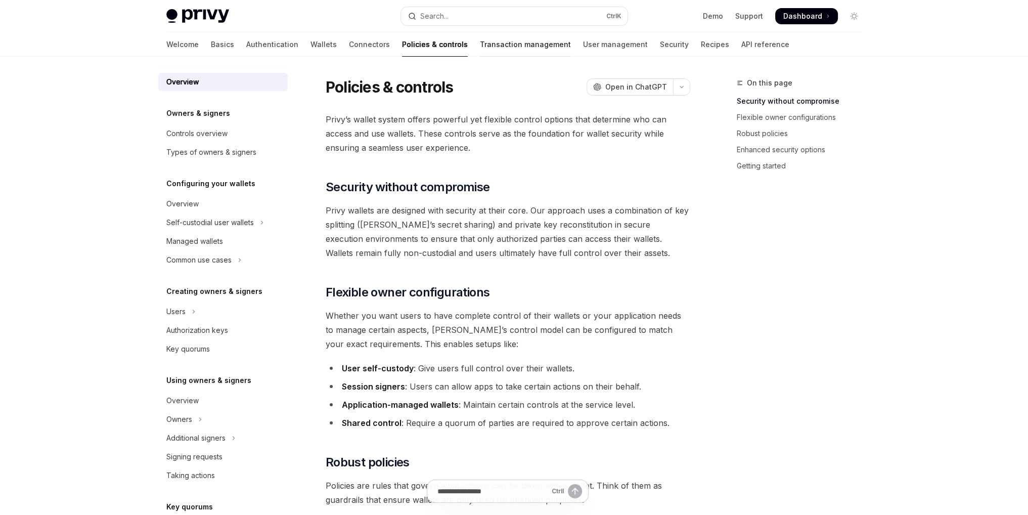
click at [480, 47] on link "Transaction management" at bounding box center [525, 44] width 91 height 24
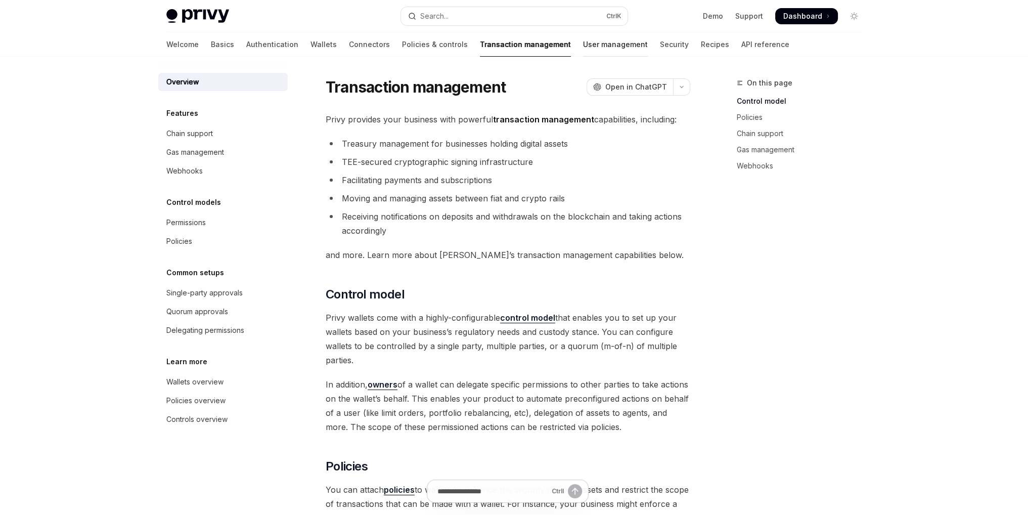
click at [583, 44] on link "User management" at bounding box center [615, 44] width 65 height 24
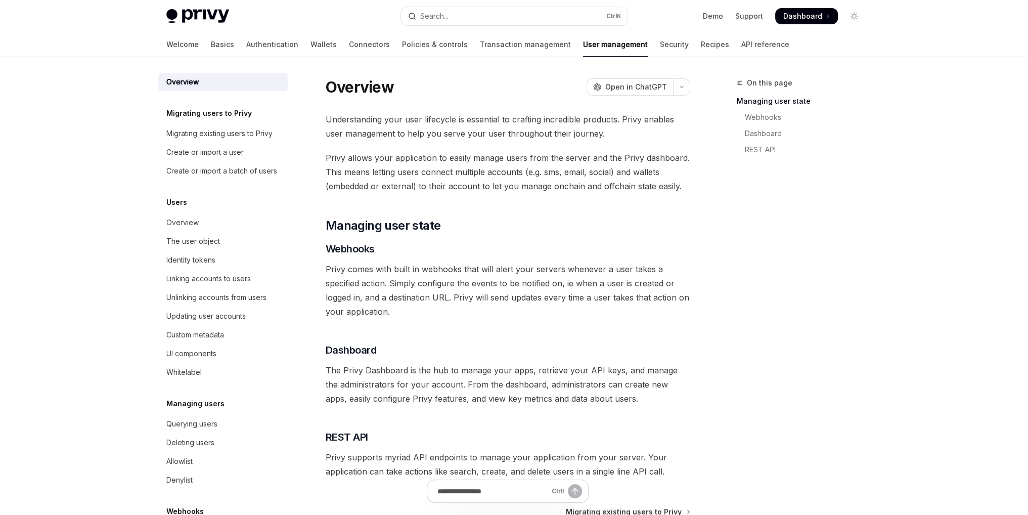
drag, startPoint x: 620, startPoint y: 47, endPoint x: 625, endPoint y: 45, distance: 5.8
click at [660, 47] on link "Security" at bounding box center [674, 44] width 29 height 24
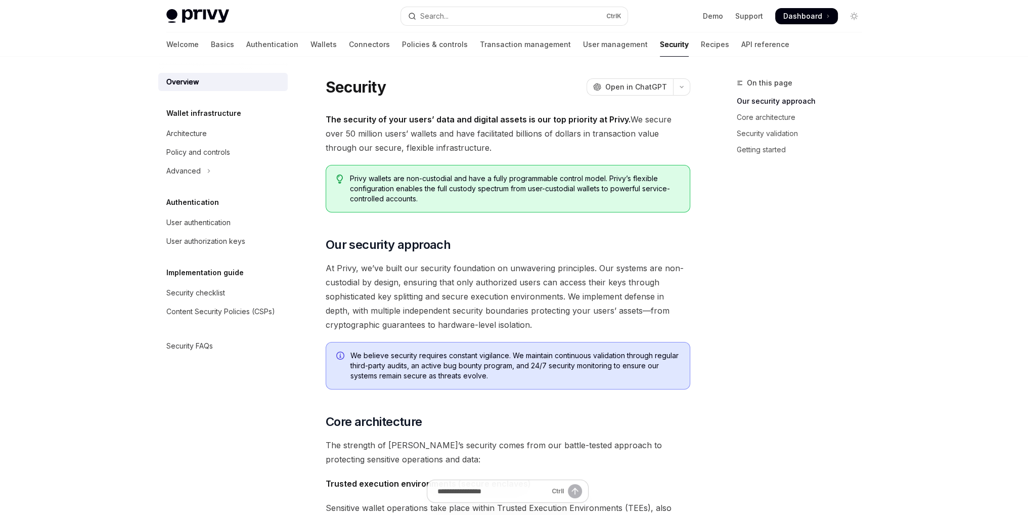
click at [701, 47] on link "Recipes" at bounding box center [715, 44] width 28 height 24
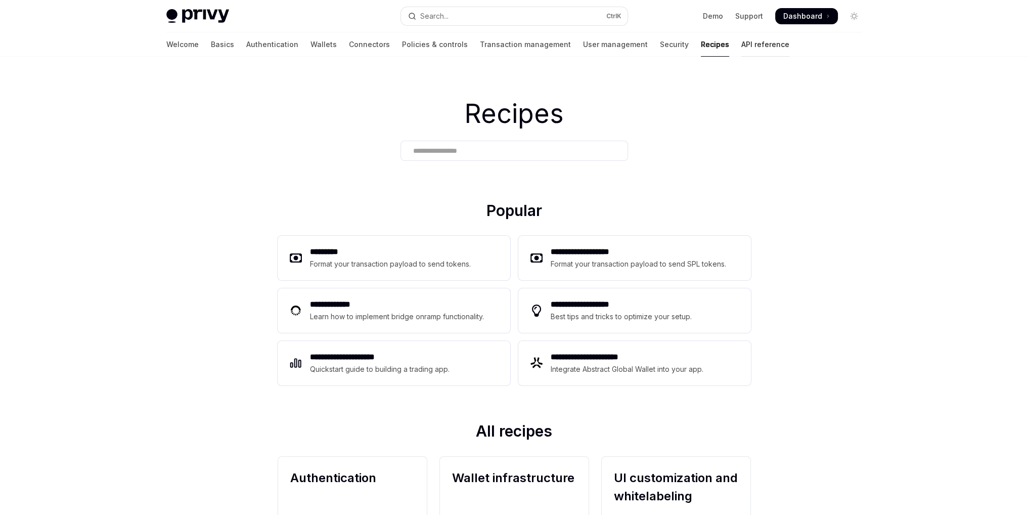
click at [741, 40] on link "API reference" at bounding box center [765, 44] width 48 height 24
type textarea "*"
